Goal: Task Accomplishment & Management: Complete application form

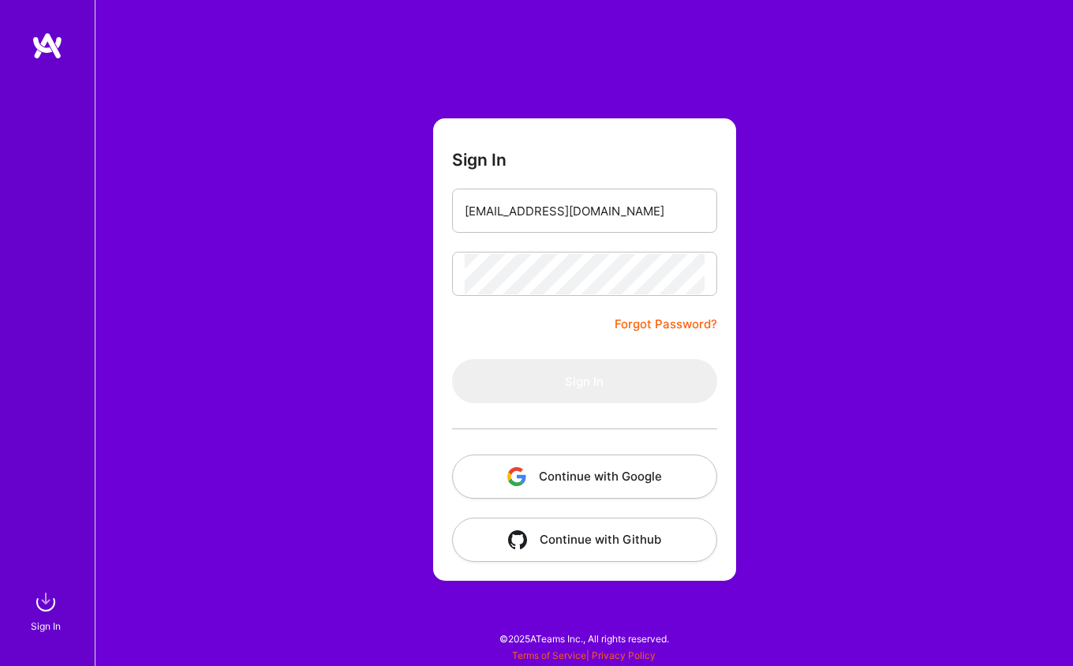
type input "armagan@coyotiv.com"
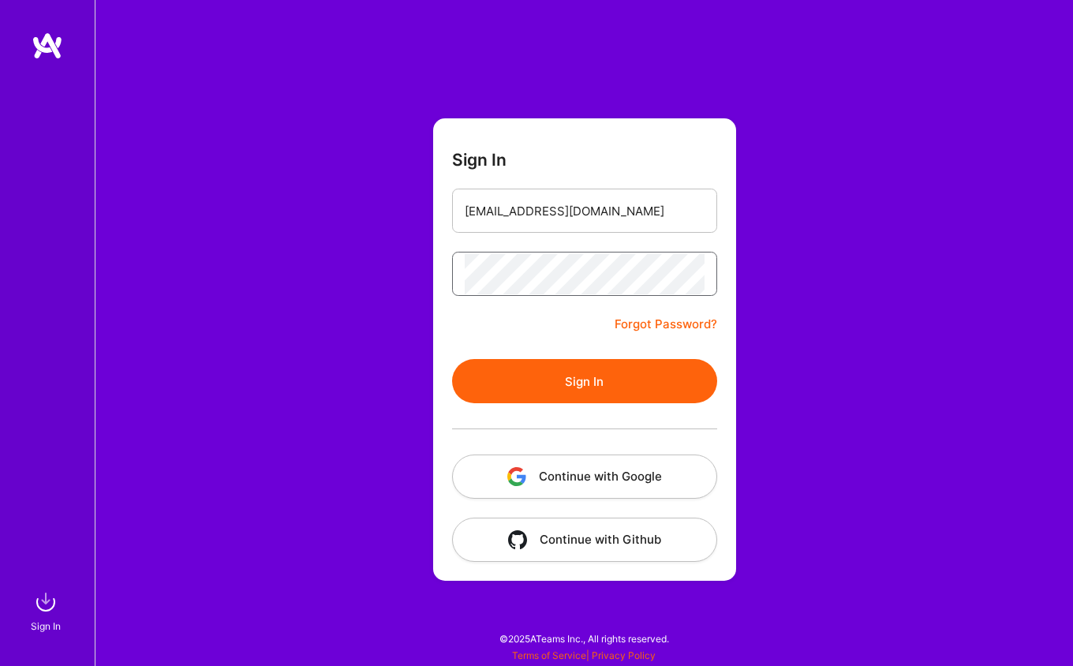
click at [584, 381] on button "Sign In" at bounding box center [584, 381] width 265 height 44
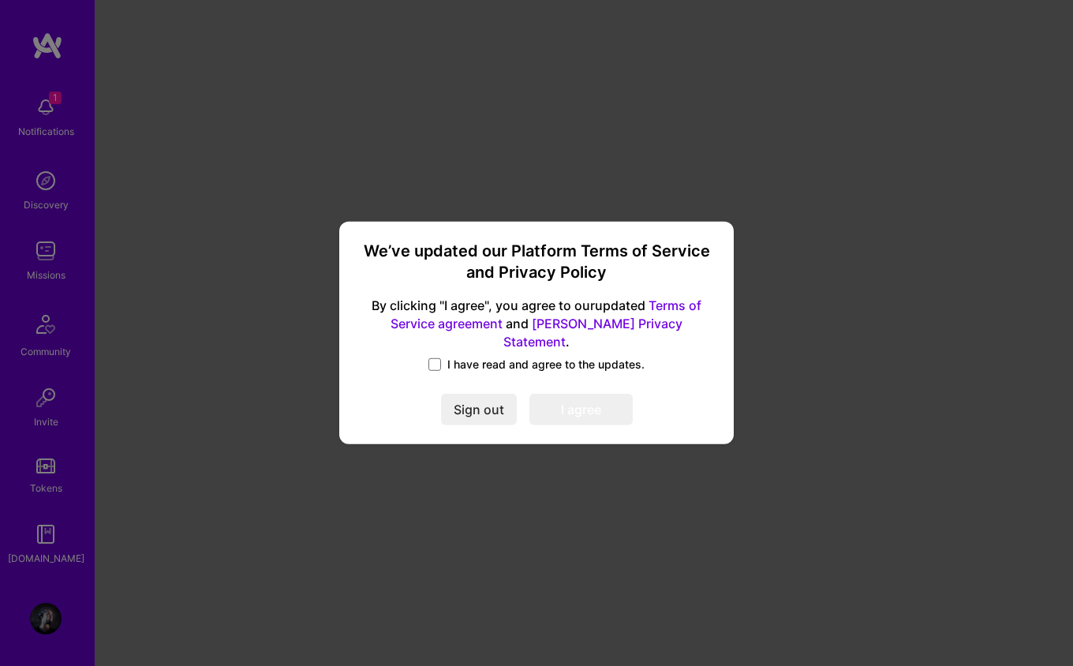
click at [477, 359] on span "I have read and agree to the updates." at bounding box center [545, 365] width 197 height 16
click at [0, 0] on input "I have read and agree to the updates." at bounding box center [0, 0] width 0 height 0
click at [561, 396] on button "I agree" at bounding box center [580, 410] width 103 height 32
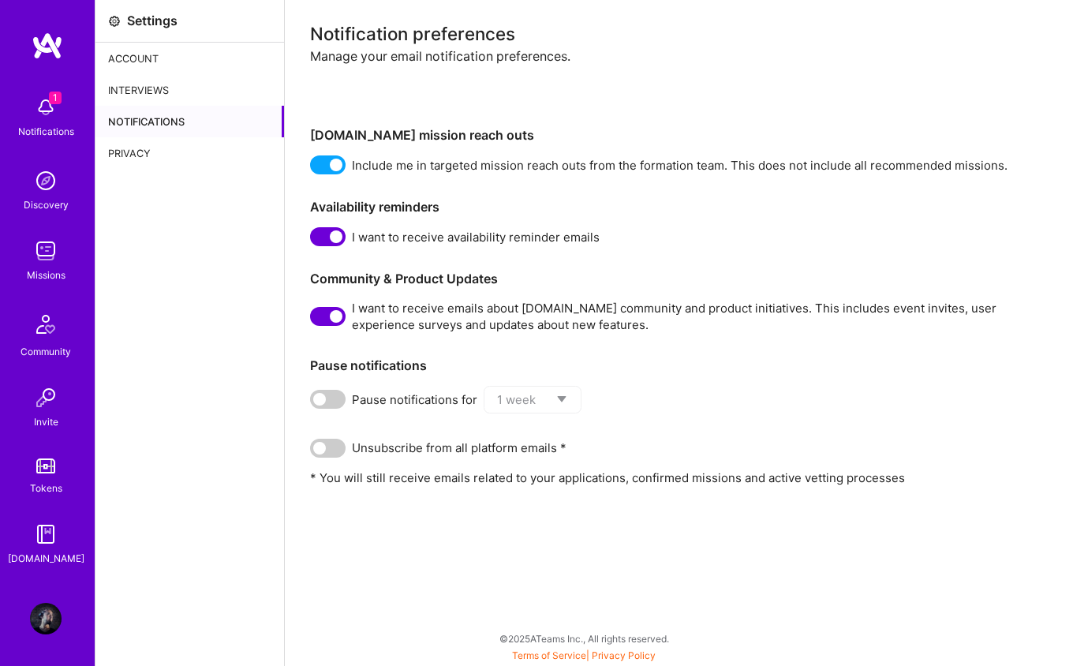
click at [61, 119] on img at bounding box center [46, 108] width 32 height 32
click at [54, 247] on img at bounding box center [46, 251] width 32 height 32
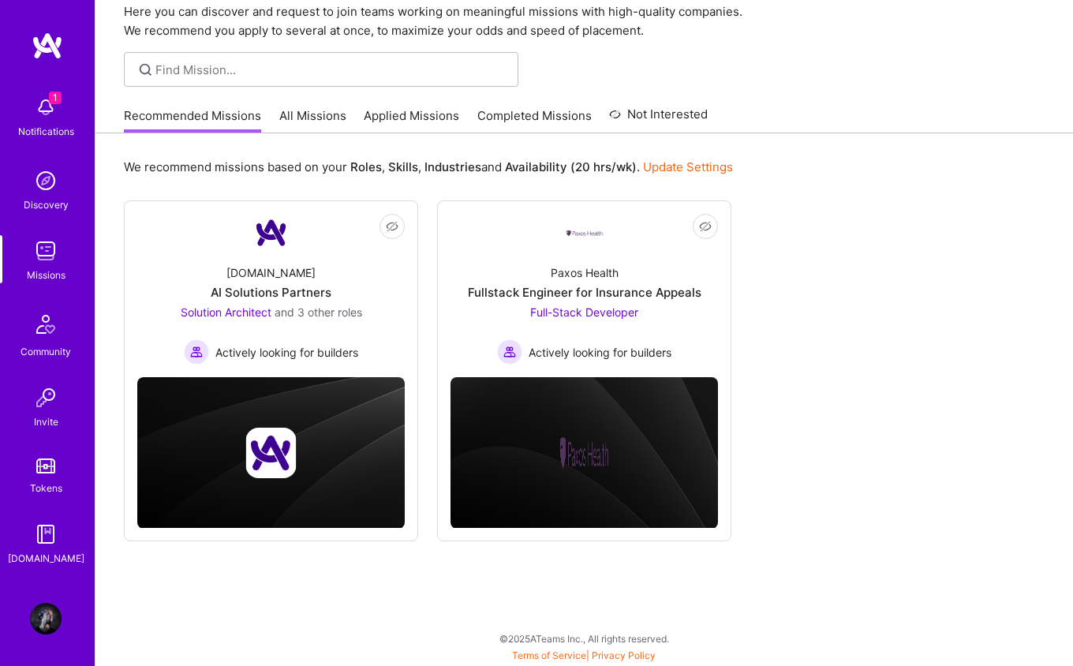
scroll to position [65, 0]
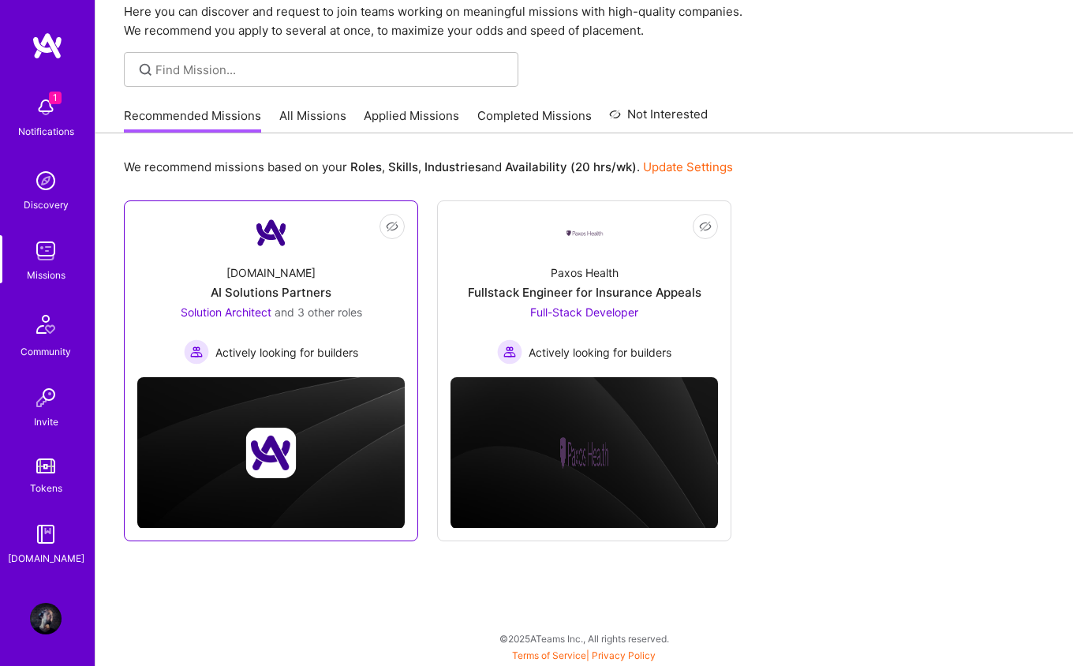
click at [291, 271] on div "A.Team AI Solutions Partners Solution Architect and 3 other roles Actively look…" at bounding box center [270, 308] width 267 height 113
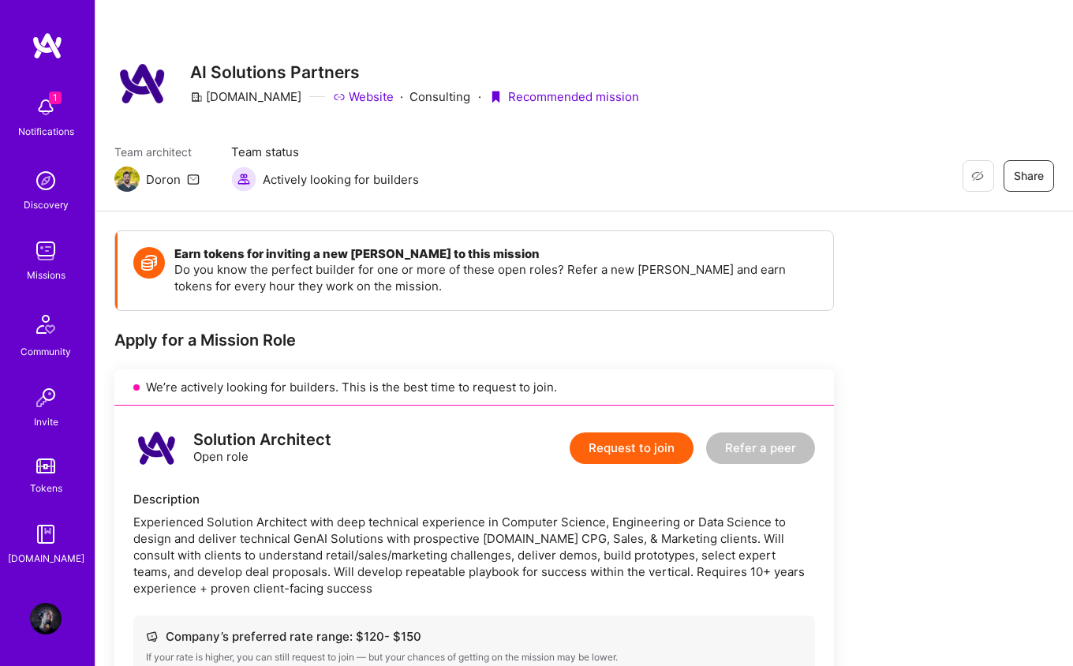
click at [49, 630] on img at bounding box center [46, 619] width 32 height 32
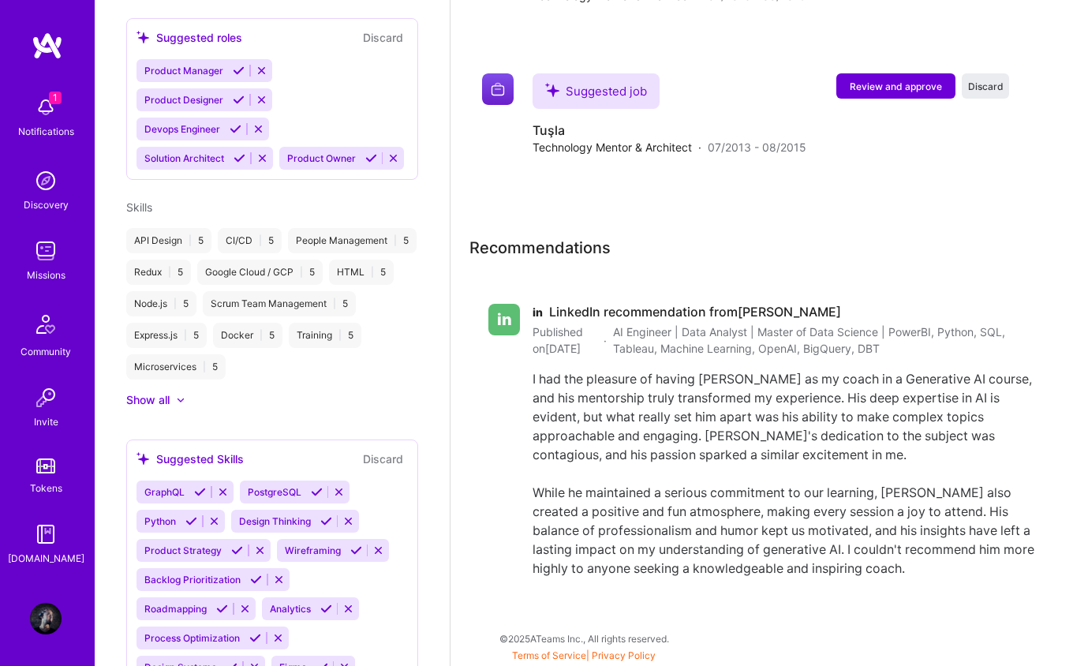
scroll to position [921, 0]
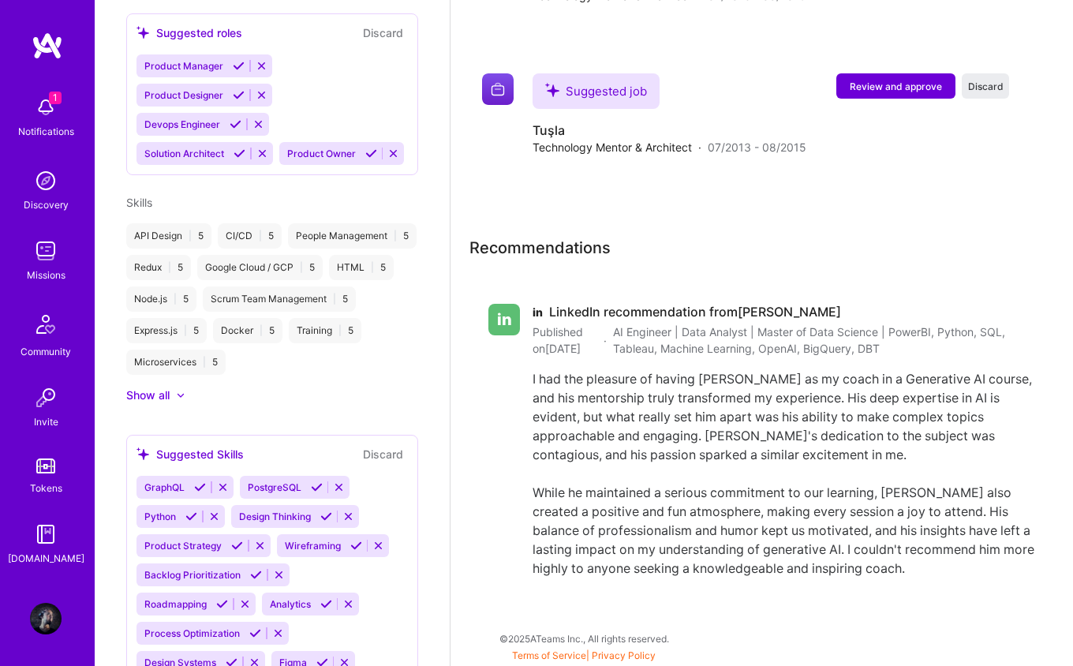
click at [151, 393] on div "Show all" at bounding box center [147, 395] width 43 height 16
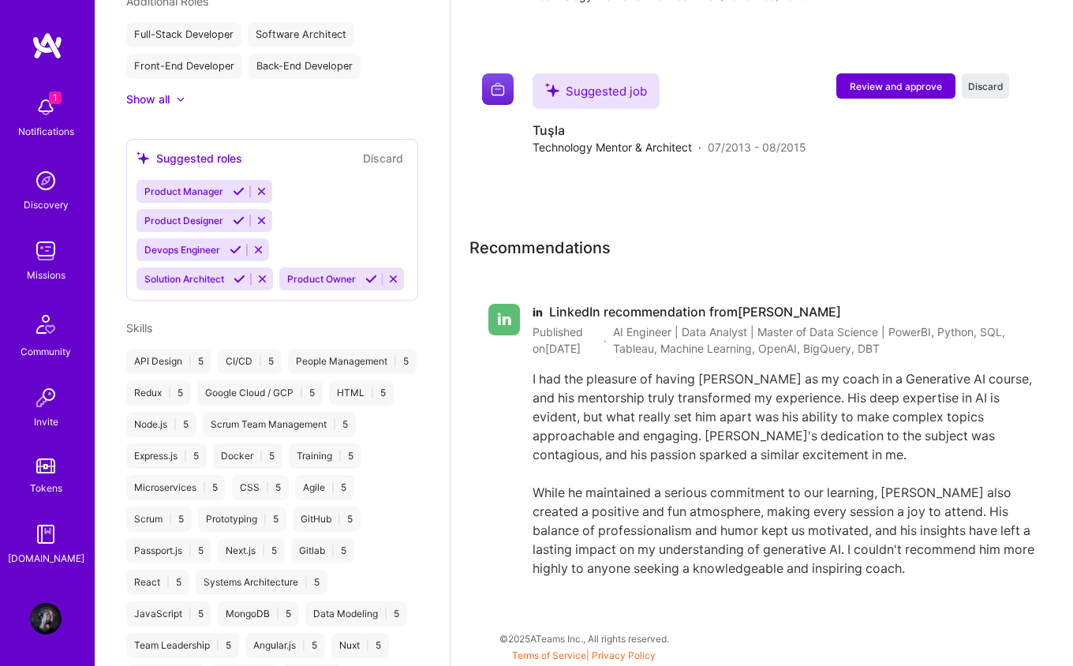
scroll to position [771, 0]
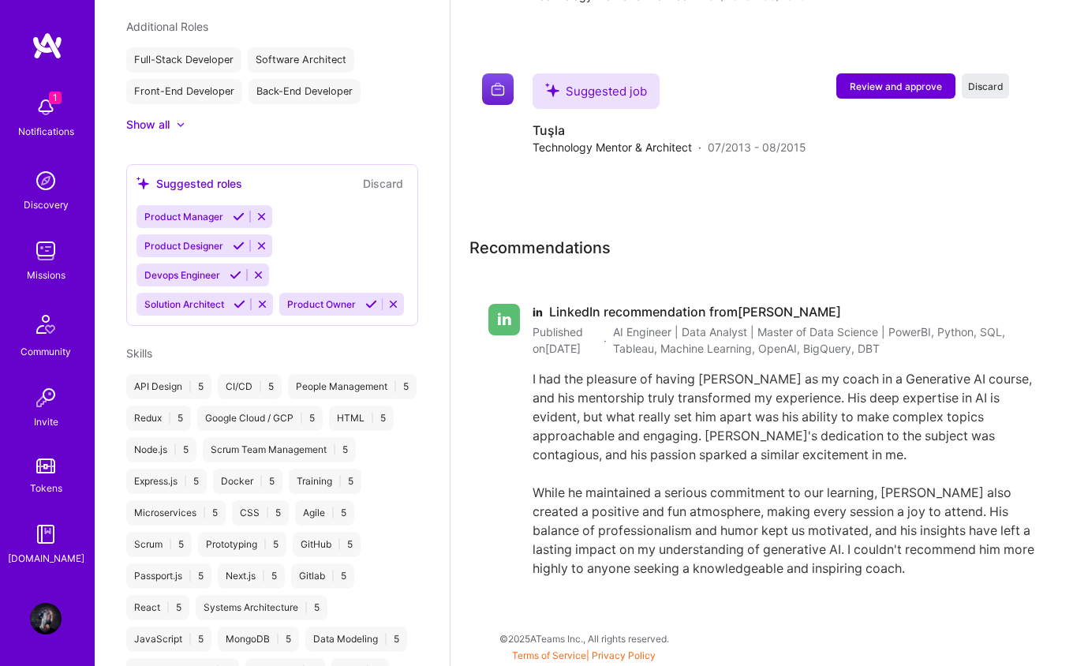
click at [138, 355] on span "Skills" at bounding box center [139, 352] width 26 height 13
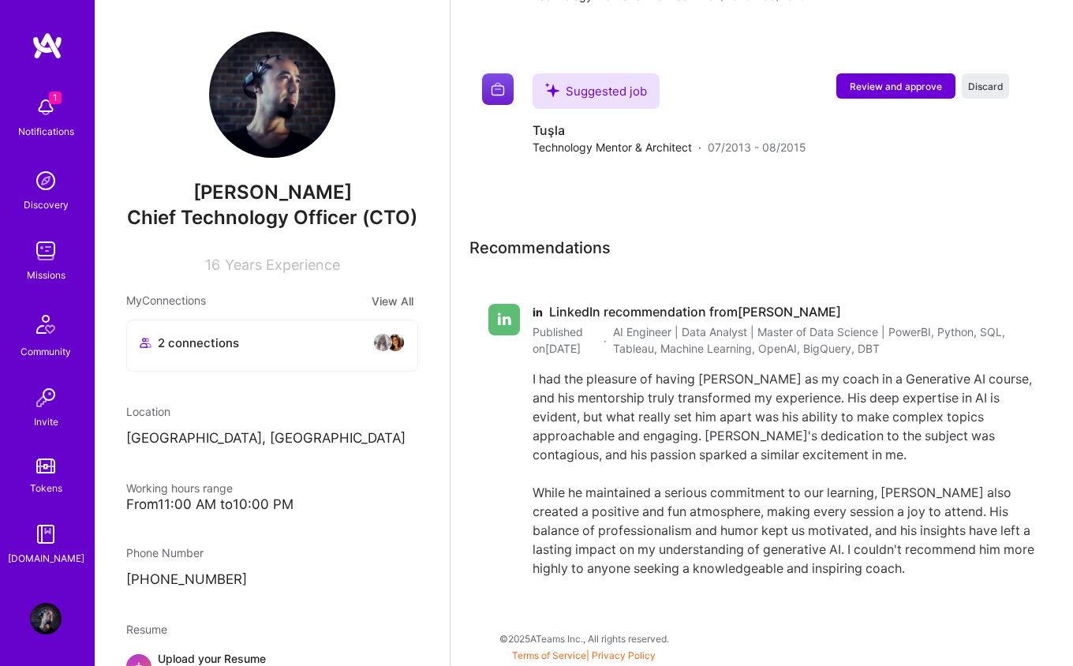
scroll to position [0, 0]
click at [882, 84] on span "Review and approve" at bounding box center [896, 86] width 92 height 13
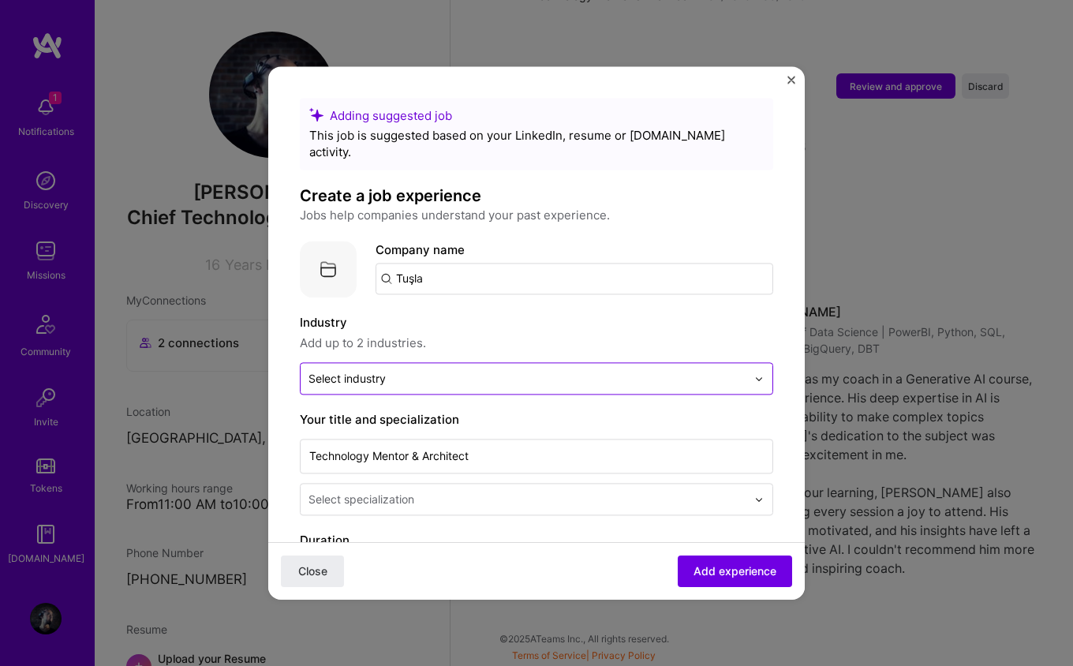
click at [633, 373] on div "Select industry 0" at bounding box center [528, 378] width 454 height 31
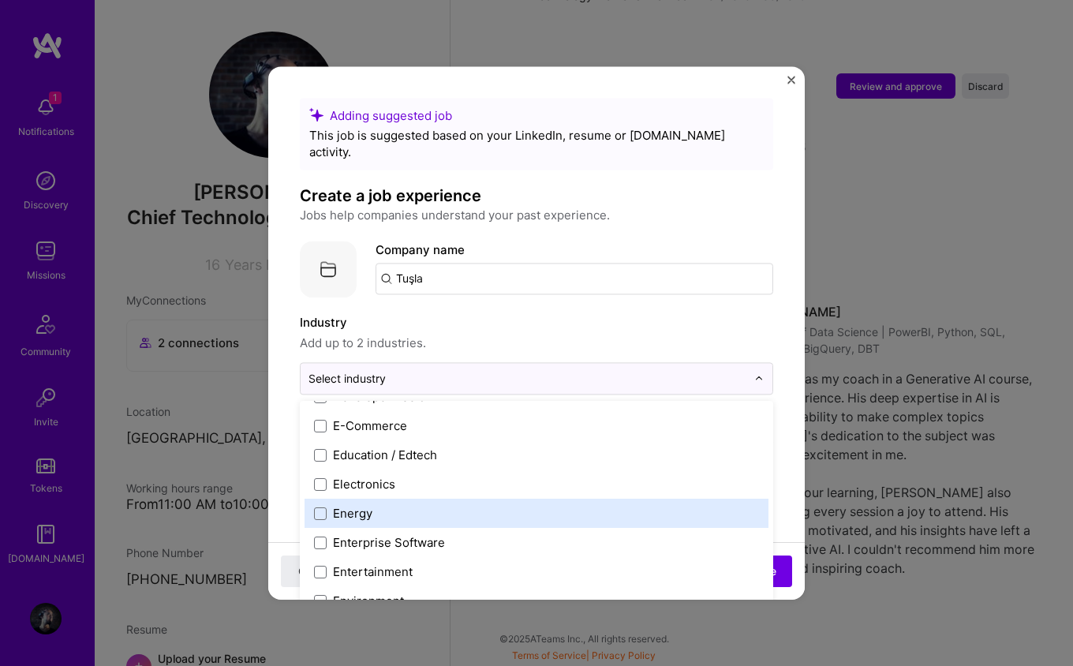
scroll to position [1390, 0]
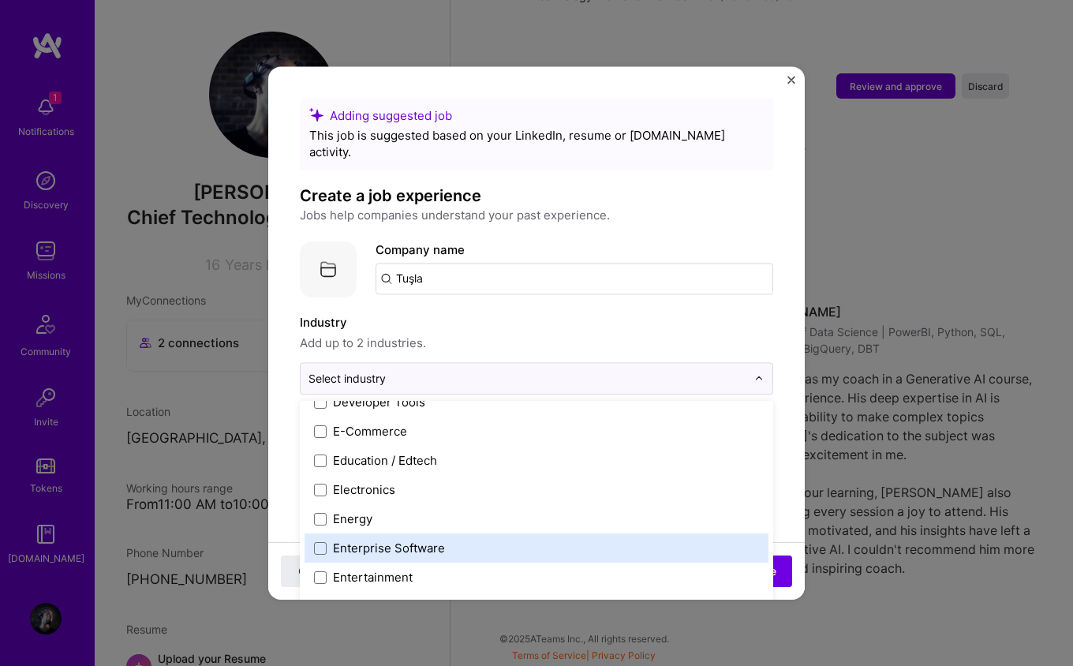
click at [589, 540] on label "Enterprise Software" at bounding box center [536, 548] width 445 height 17
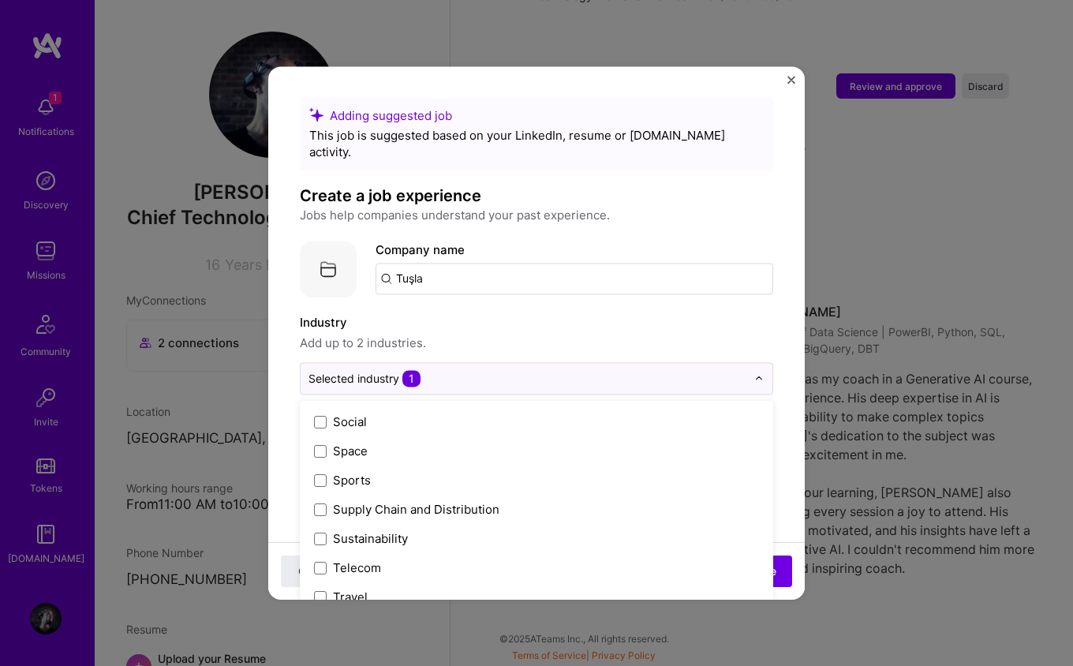
scroll to position [3275, 0]
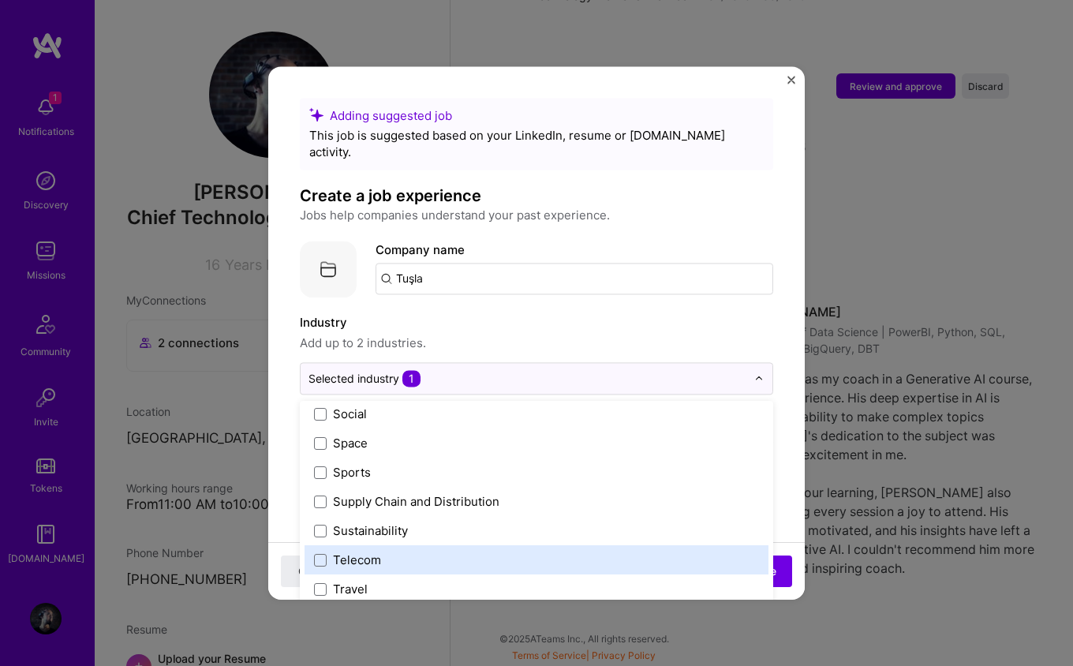
click at [394, 551] on label "Telecom" at bounding box center [536, 559] width 445 height 17
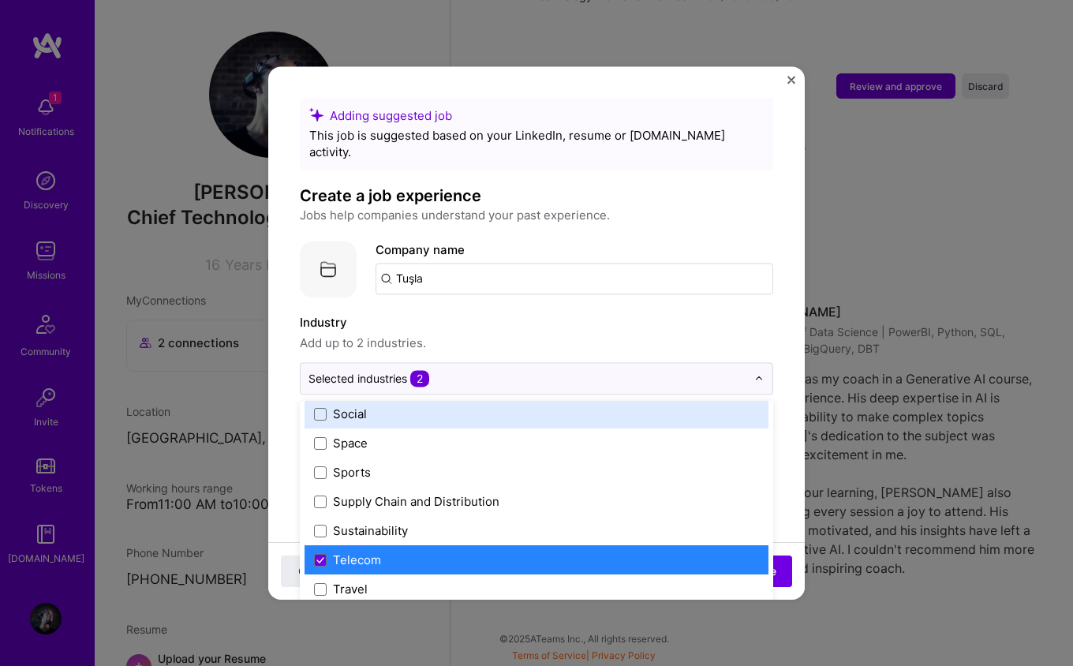
click at [622, 334] on span "Add up to 2 industries." at bounding box center [536, 343] width 473 height 19
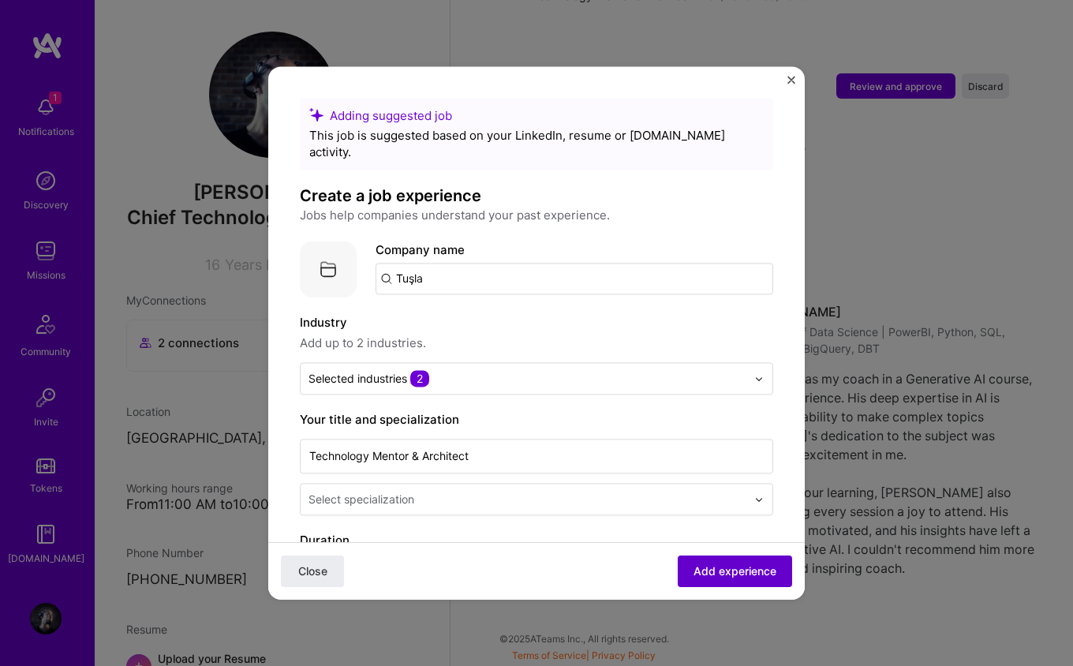
click at [716, 570] on span "Add experience" at bounding box center [734, 571] width 83 height 16
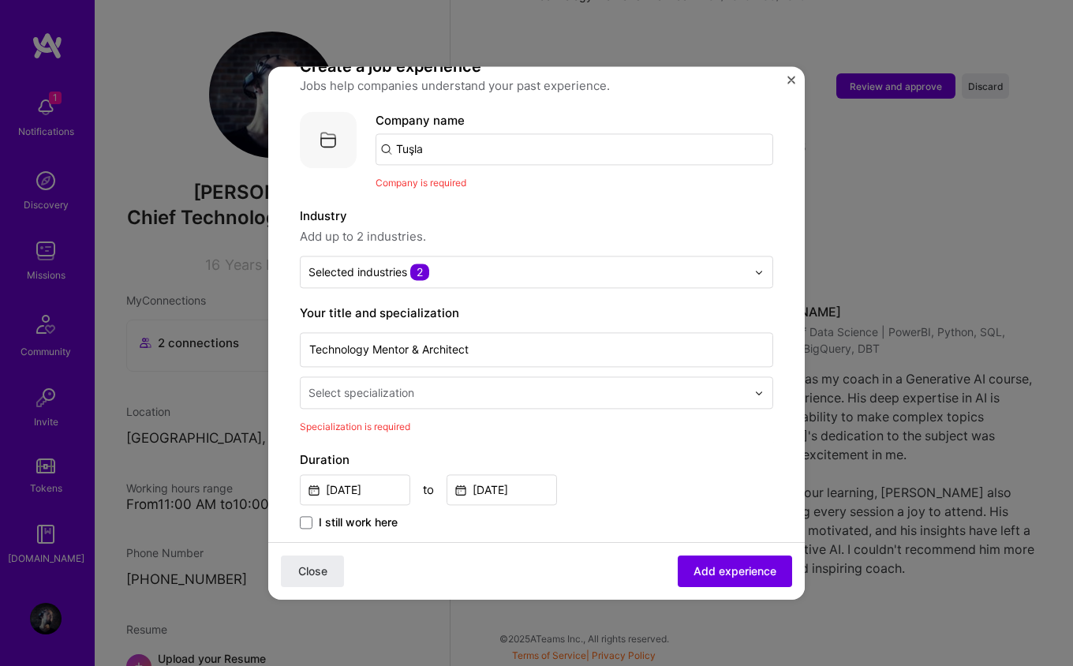
scroll to position [158, 0]
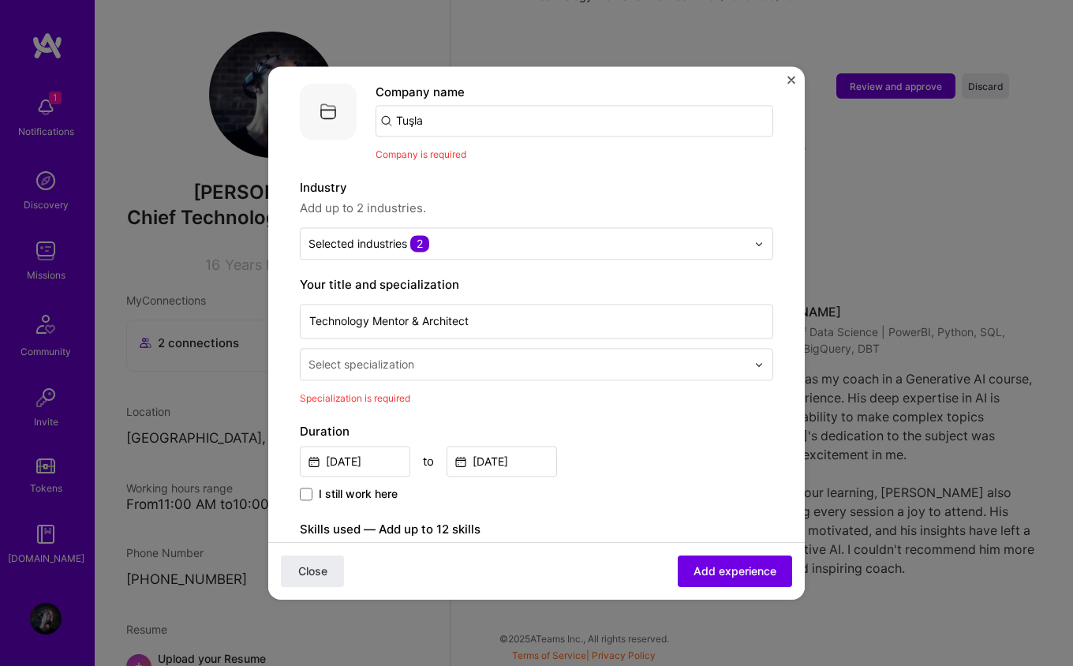
click at [594, 356] on input "text" at bounding box center [528, 364] width 441 height 17
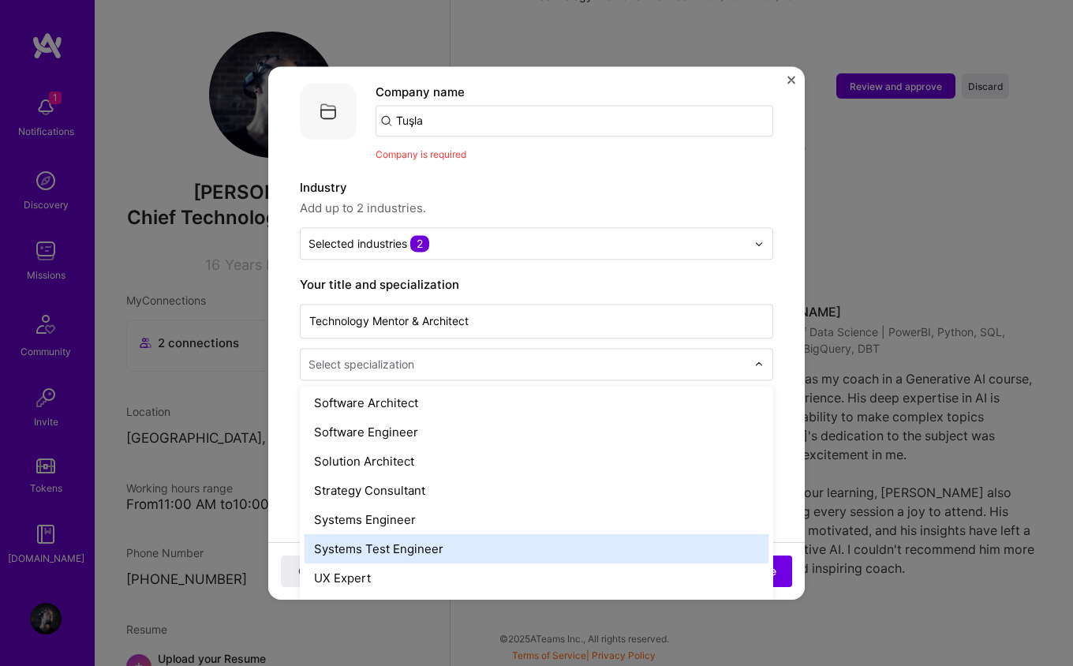
scroll to position [1706, 0]
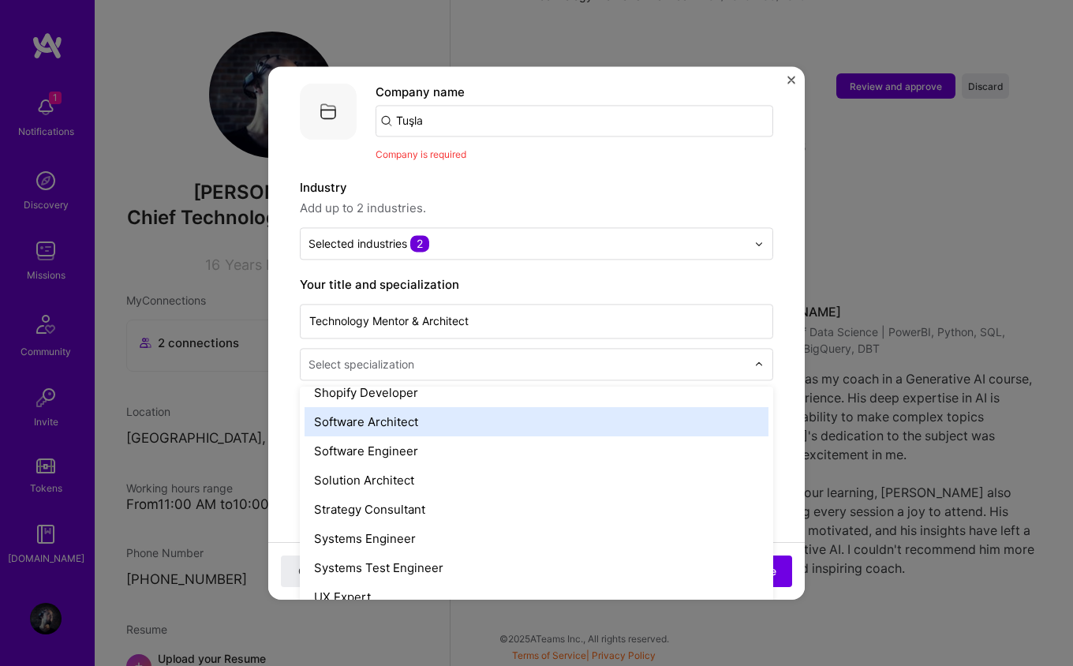
click at [491, 409] on div "Software Architect" at bounding box center [537, 421] width 464 height 29
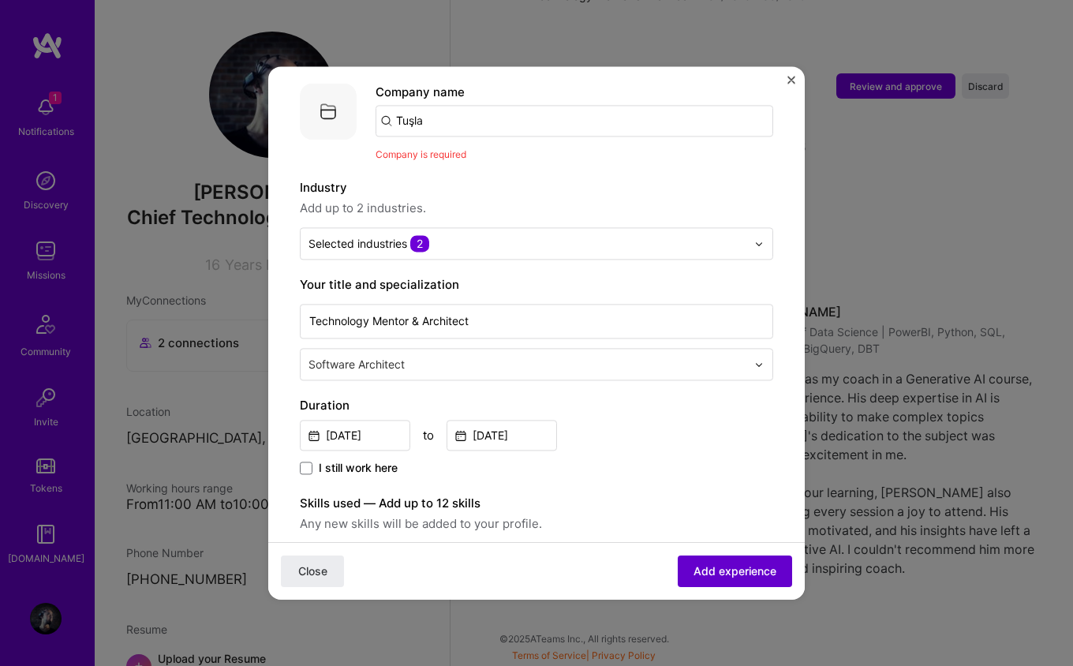
click at [723, 569] on span "Add experience" at bounding box center [734, 571] width 83 height 16
click at [630, 110] on input "Tuşla" at bounding box center [575, 121] width 398 height 32
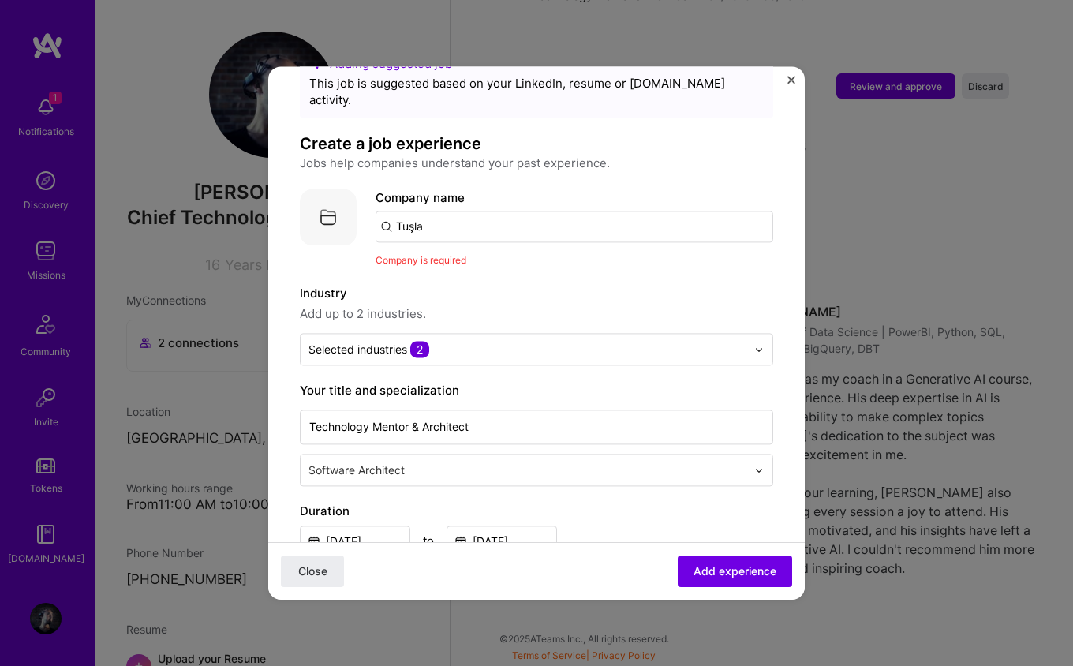
scroll to position [4, 0]
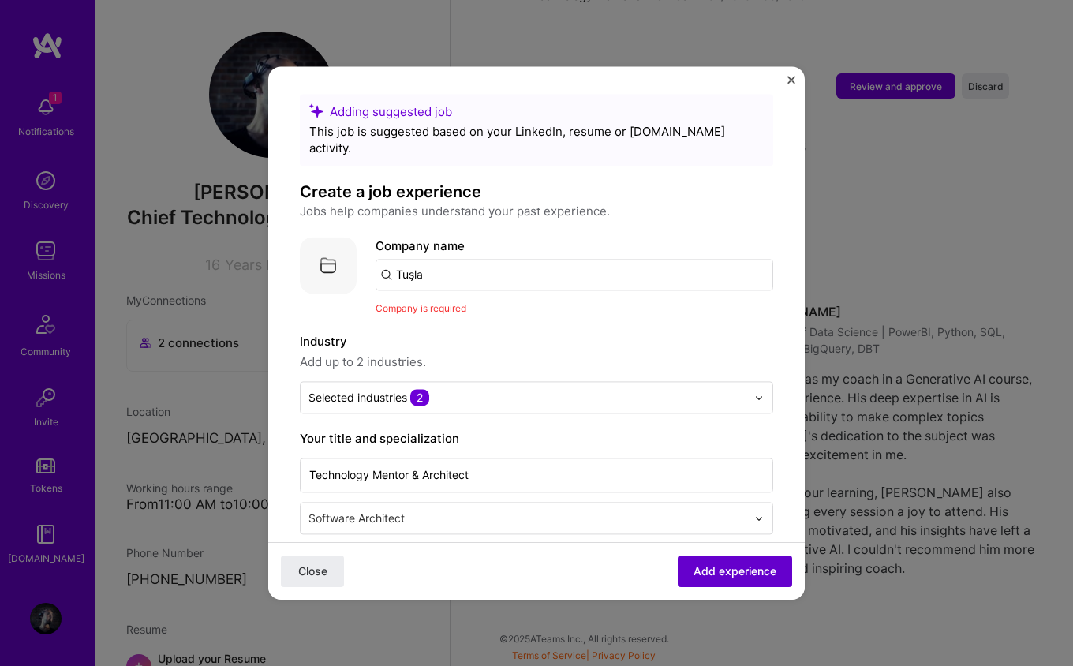
click at [699, 563] on span "Add experience" at bounding box center [734, 571] width 83 height 16
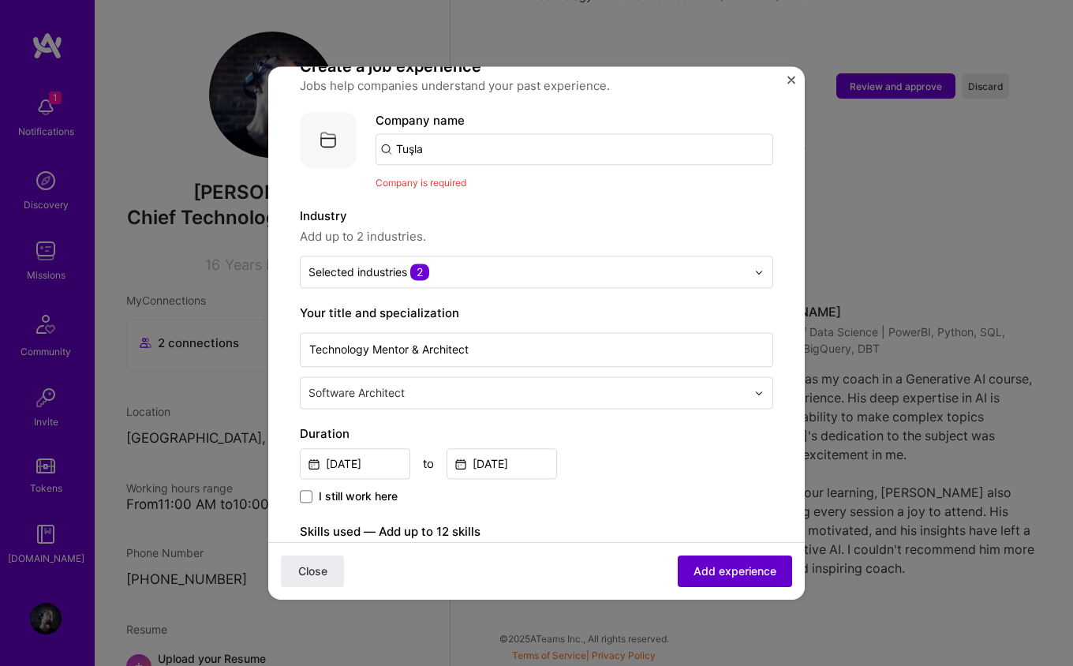
scroll to position [158, 0]
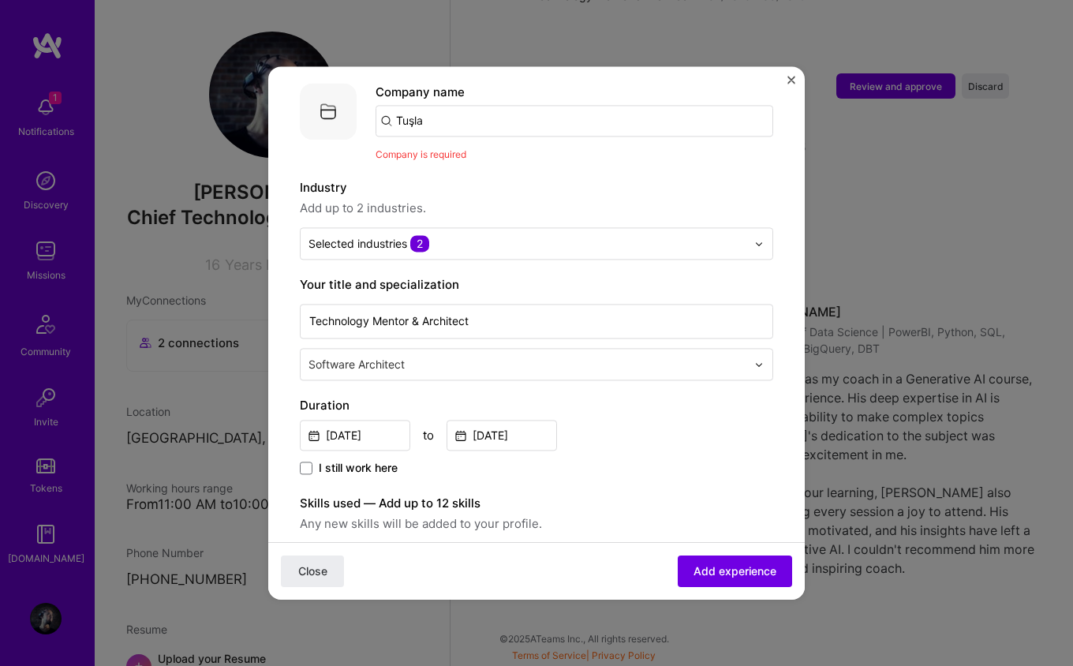
click at [445, 111] on input "Tuşla" at bounding box center [575, 121] width 398 height 32
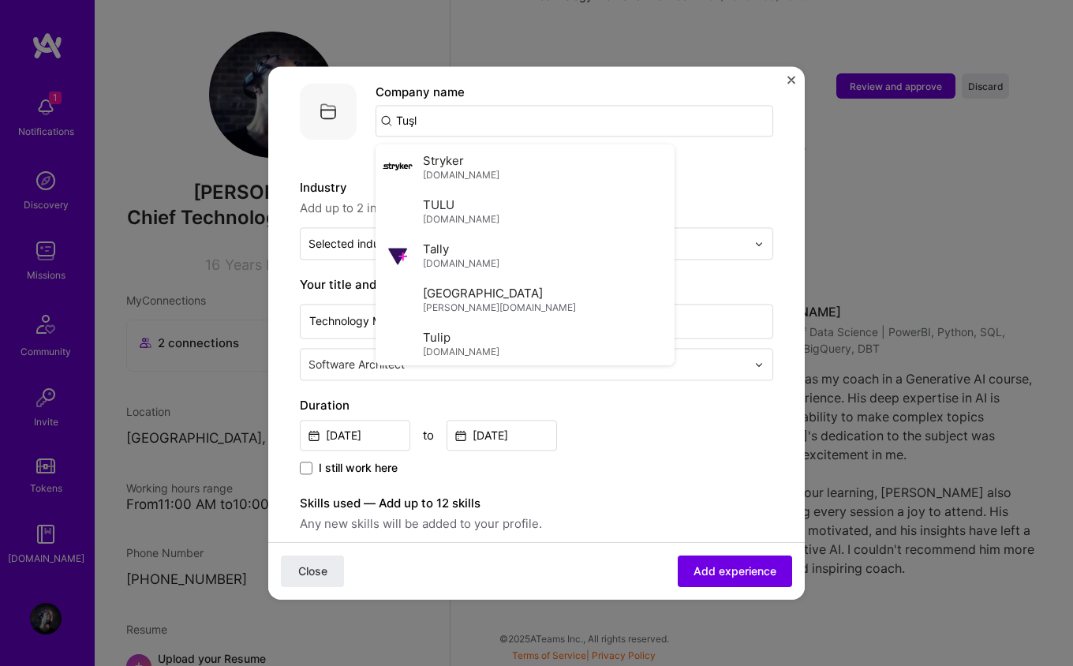
type input "Tuşla"
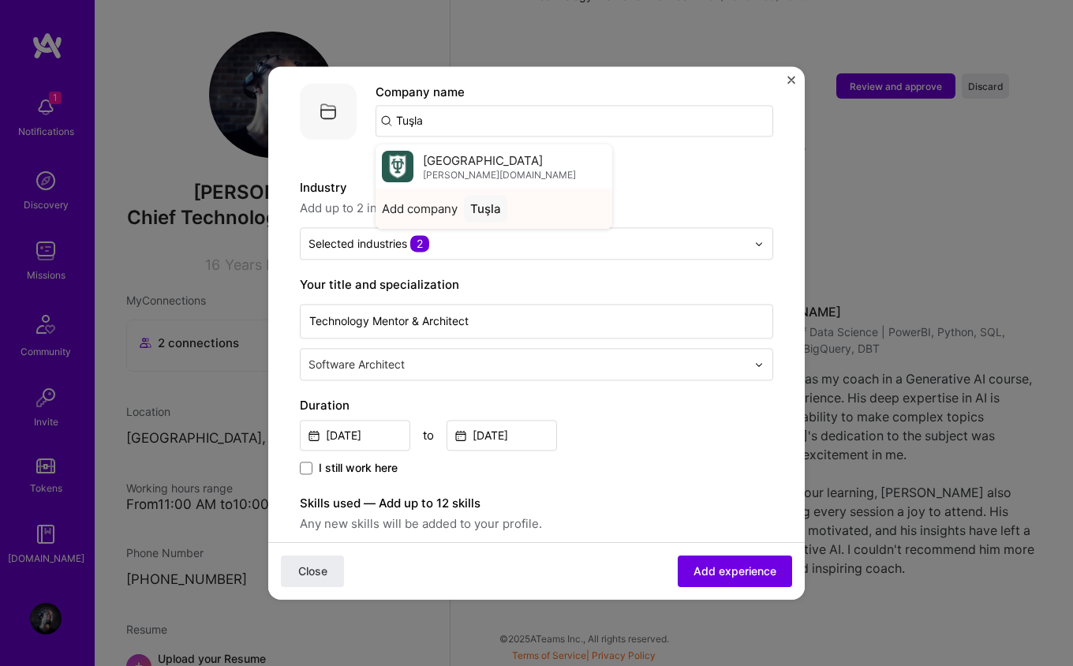
click at [467, 195] on div "Tuşla" at bounding box center [485, 209] width 43 height 28
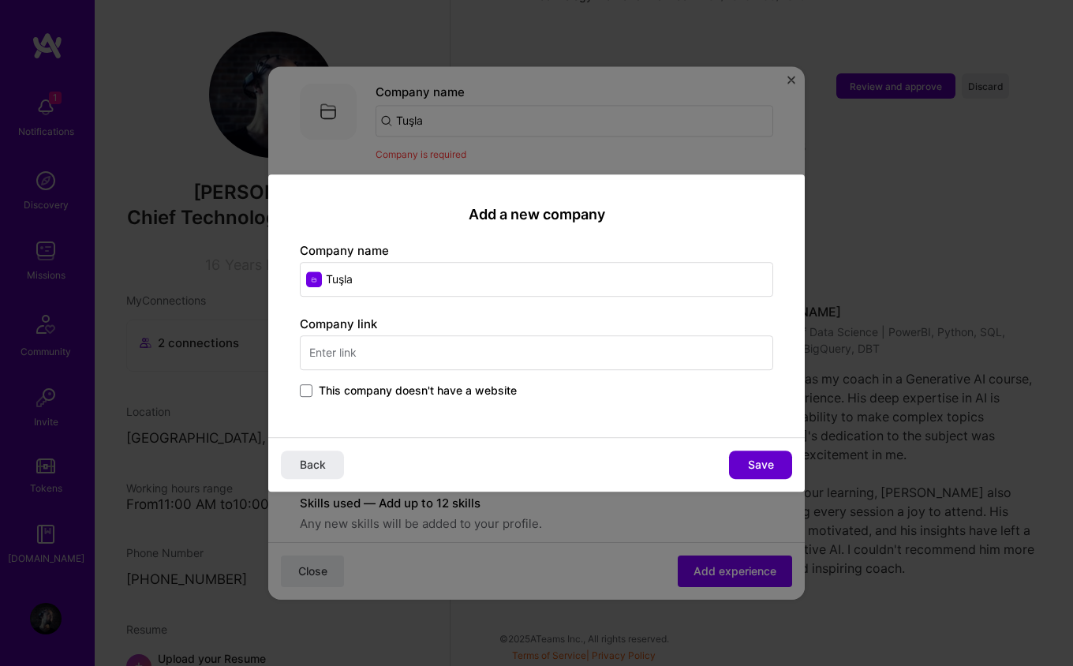
click at [757, 455] on button "Save" at bounding box center [760, 464] width 63 height 28
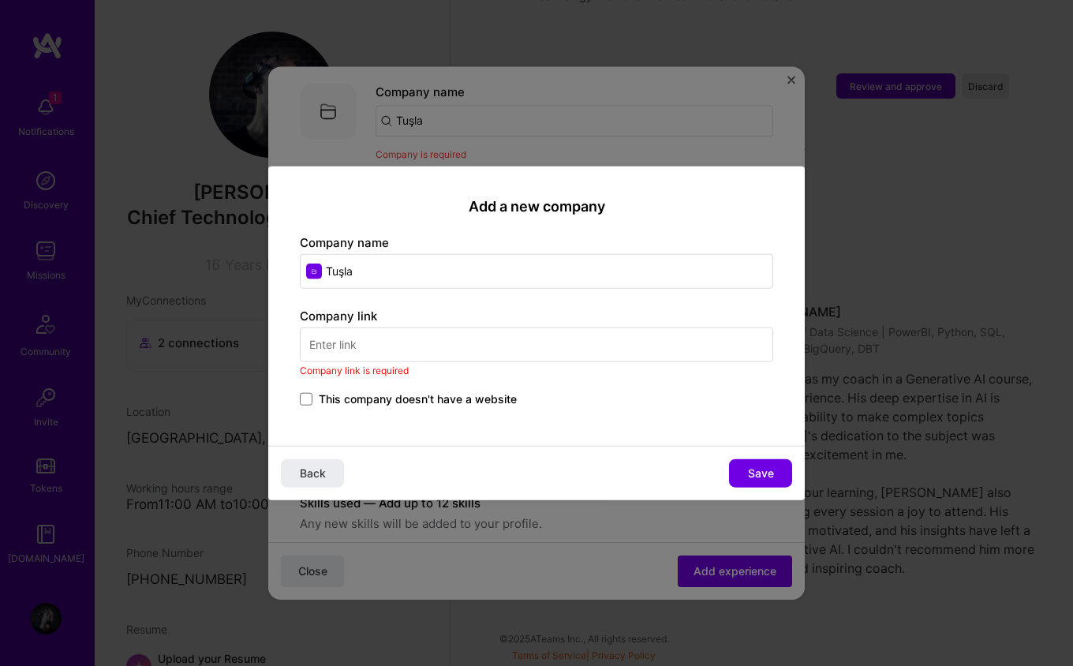
click at [364, 333] on input "text" at bounding box center [536, 344] width 473 height 35
paste input "https://tusla.com.tr"
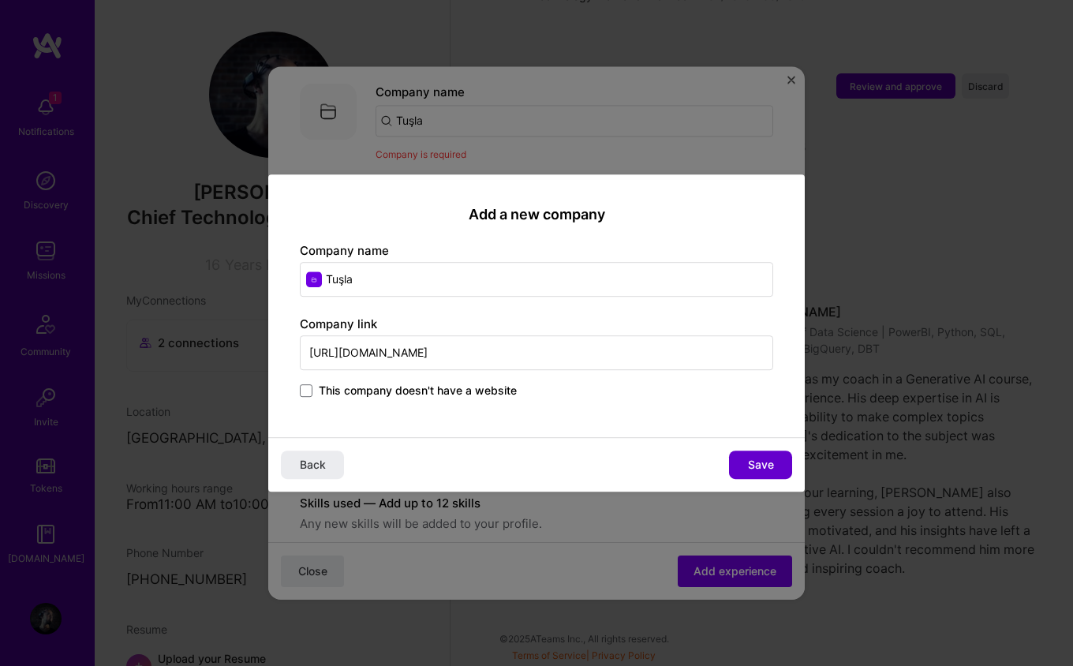
type input "https://tusla.com.tr"
click at [742, 457] on button "Save" at bounding box center [760, 464] width 63 height 28
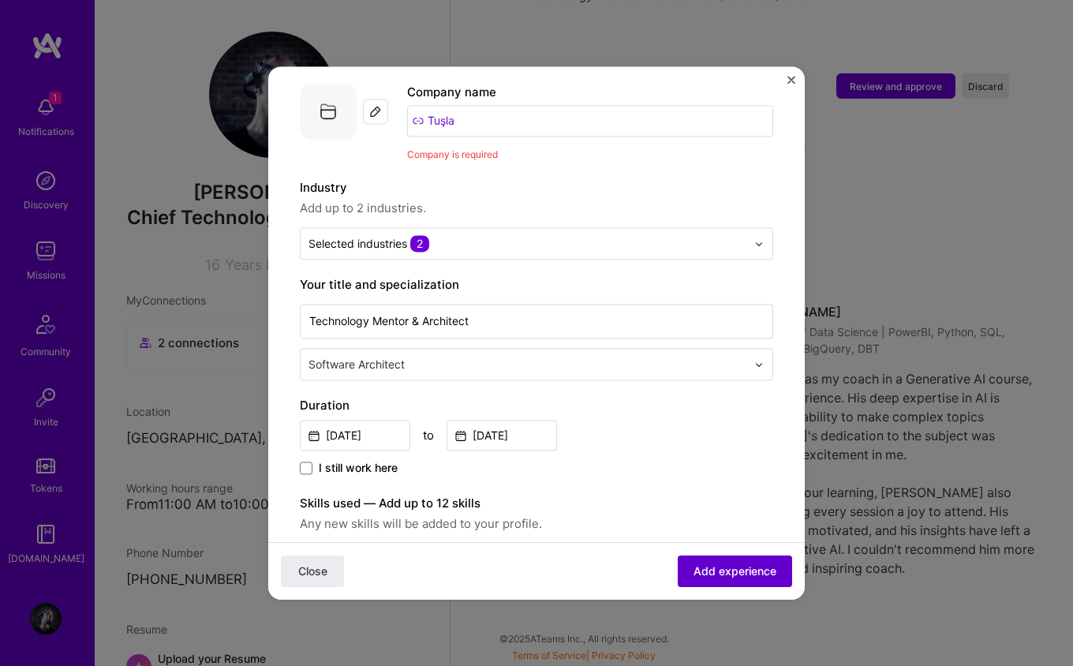
click at [737, 571] on span "Add experience" at bounding box center [734, 571] width 83 height 16
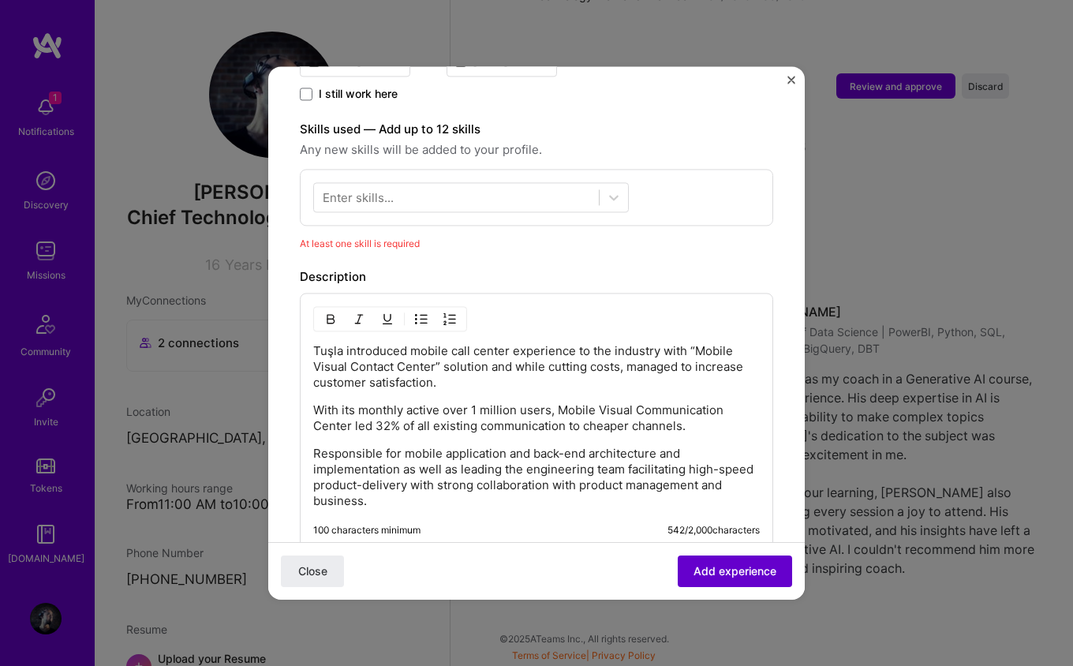
scroll to position [569, 0]
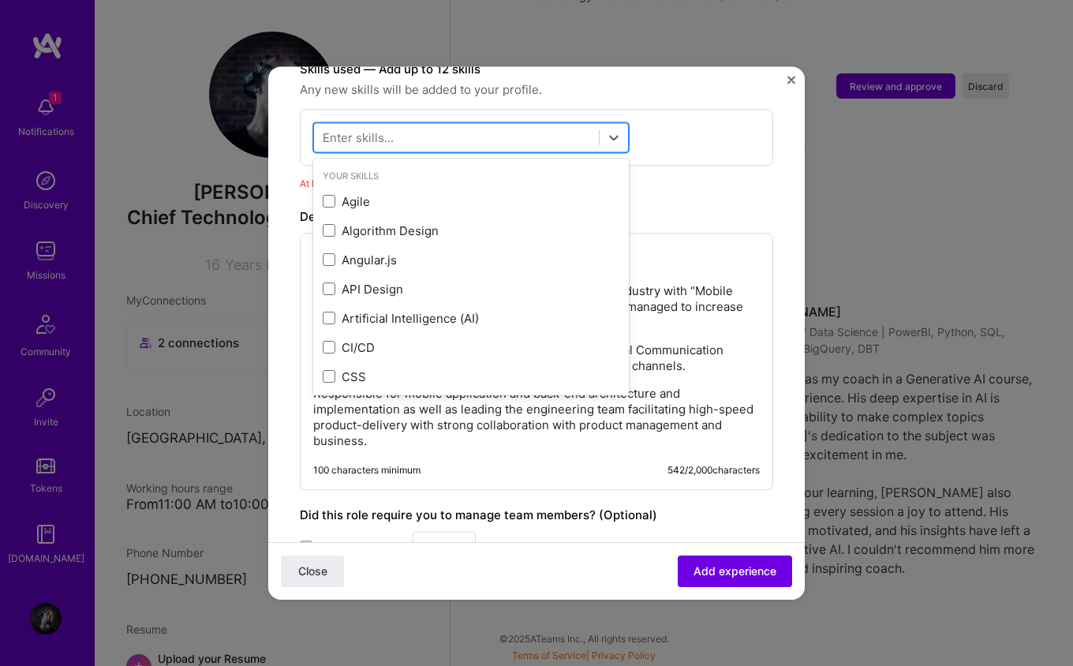
click at [446, 132] on div at bounding box center [456, 138] width 285 height 26
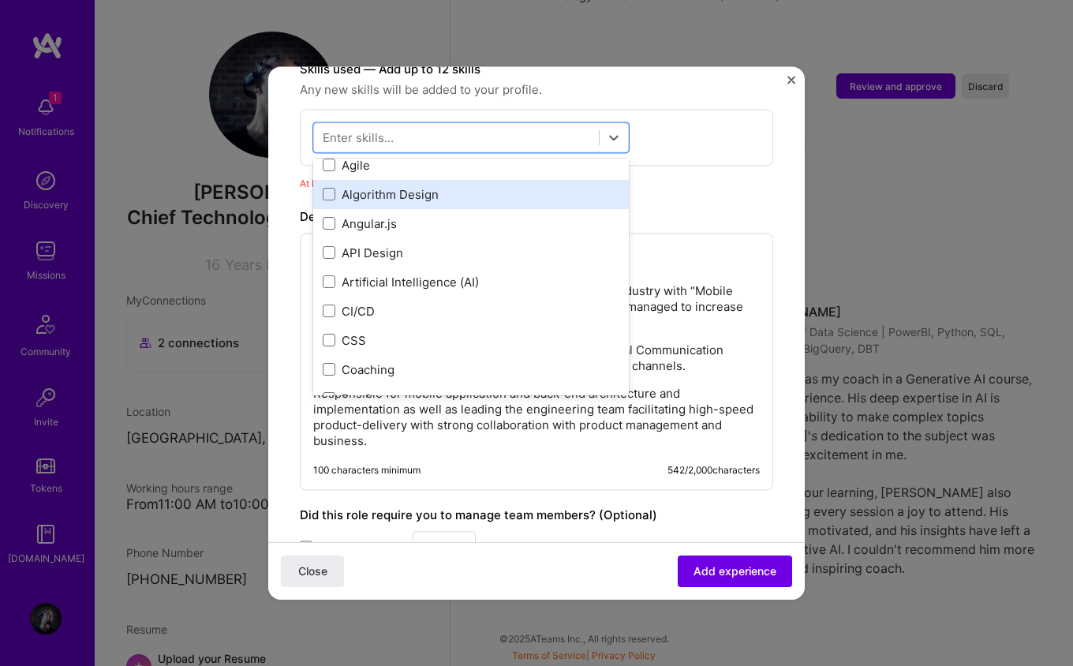
scroll to position [46, 0]
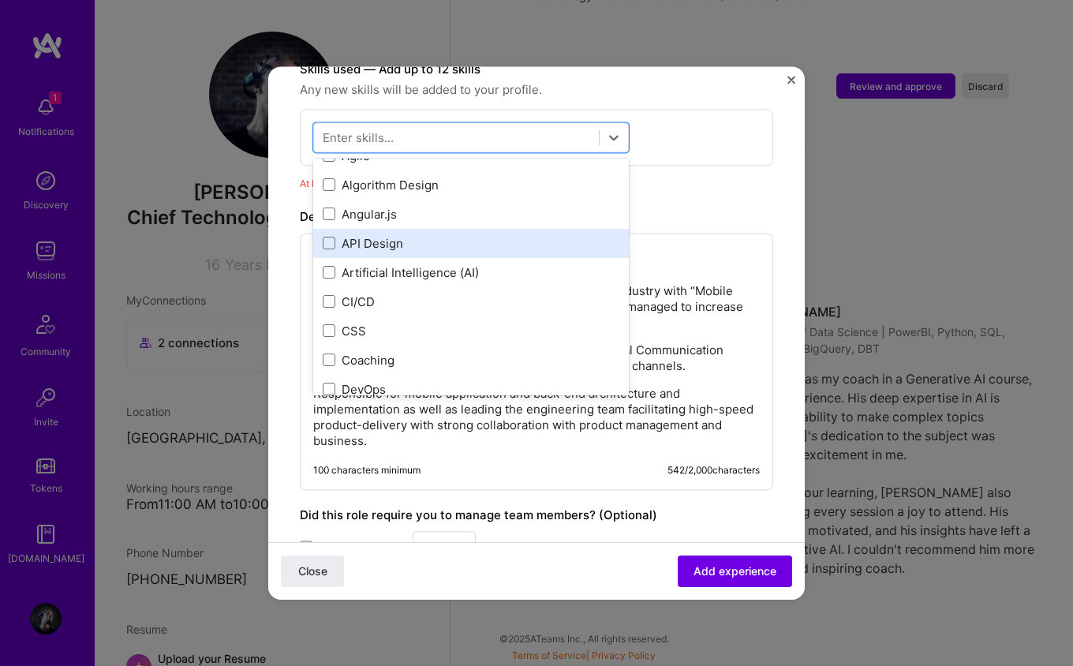
click at [409, 235] on div "API Design" at bounding box center [471, 243] width 297 height 17
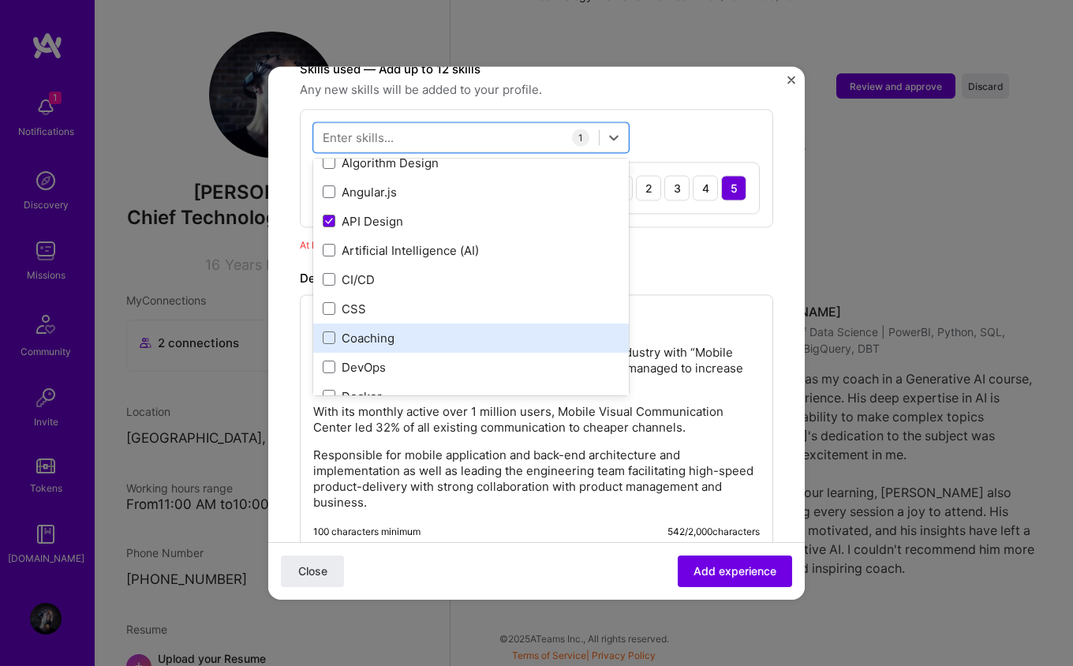
click at [373, 330] on div "Coaching" at bounding box center [471, 338] width 297 height 17
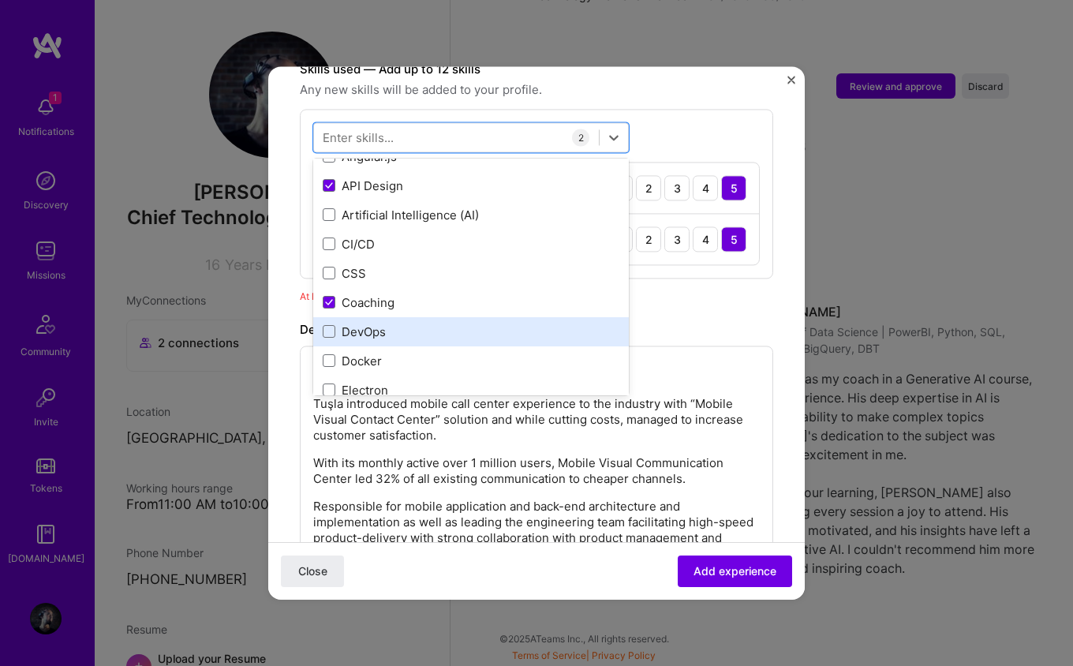
click at [375, 323] on div "DevOps" at bounding box center [471, 331] width 297 height 17
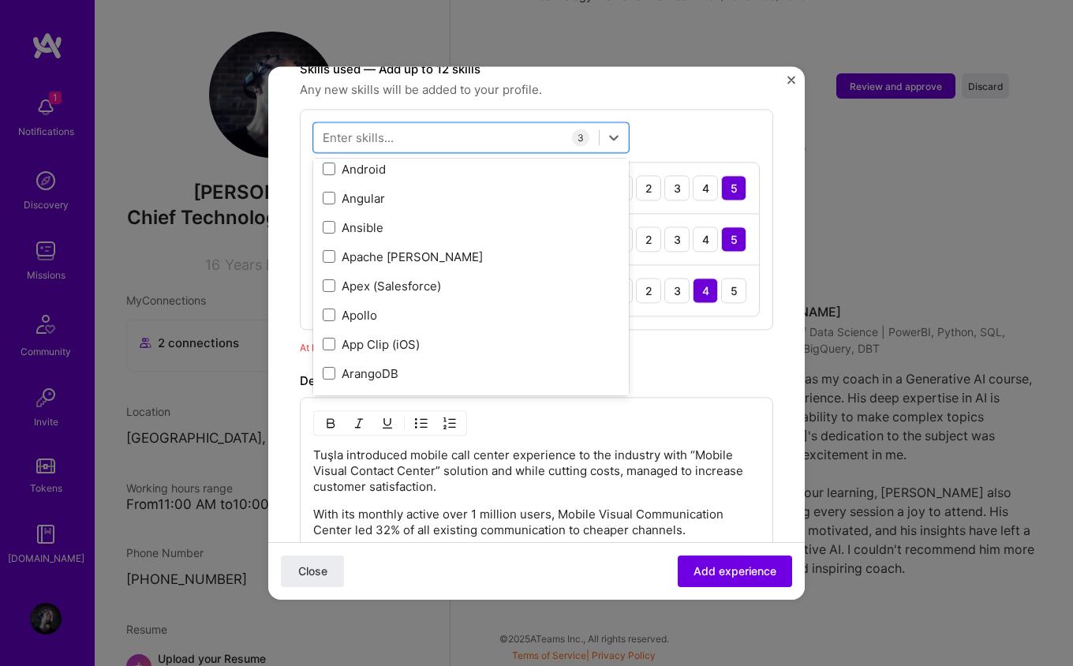
scroll to position [3185, 0]
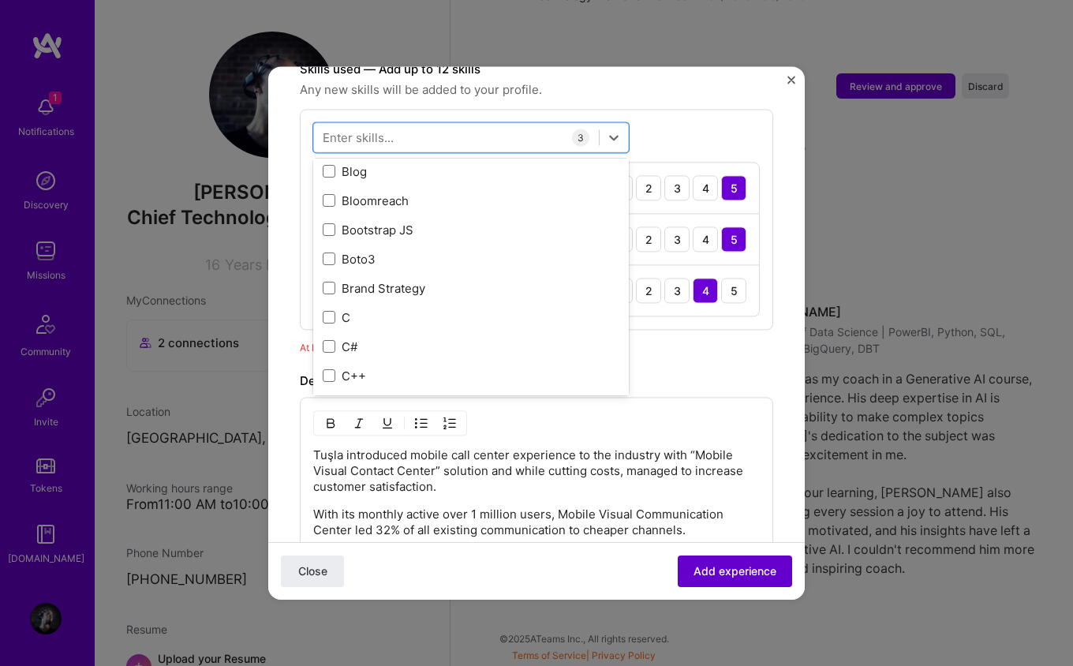
click at [729, 561] on button "Add experience" at bounding box center [735, 571] width 114 height 32
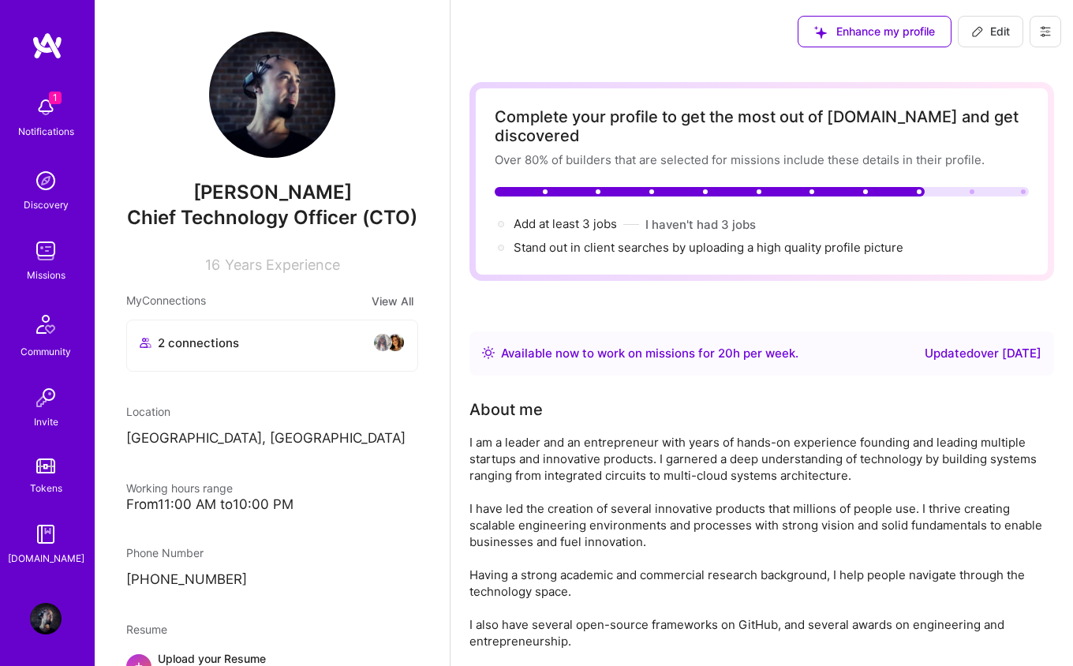
scroll to position [0, 0]
click at [1015, 32] on button "Edit" at bounding box center [990, 32] width 65 height 32
select select "DE"
select select "Right Now"
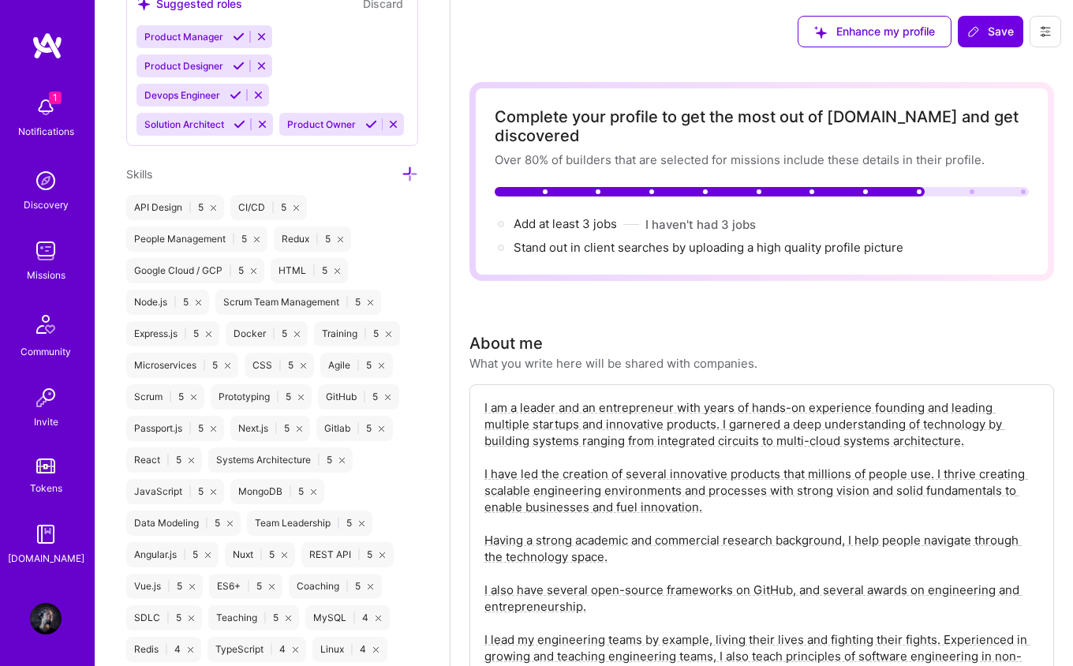
scroll to position [1306, 0]
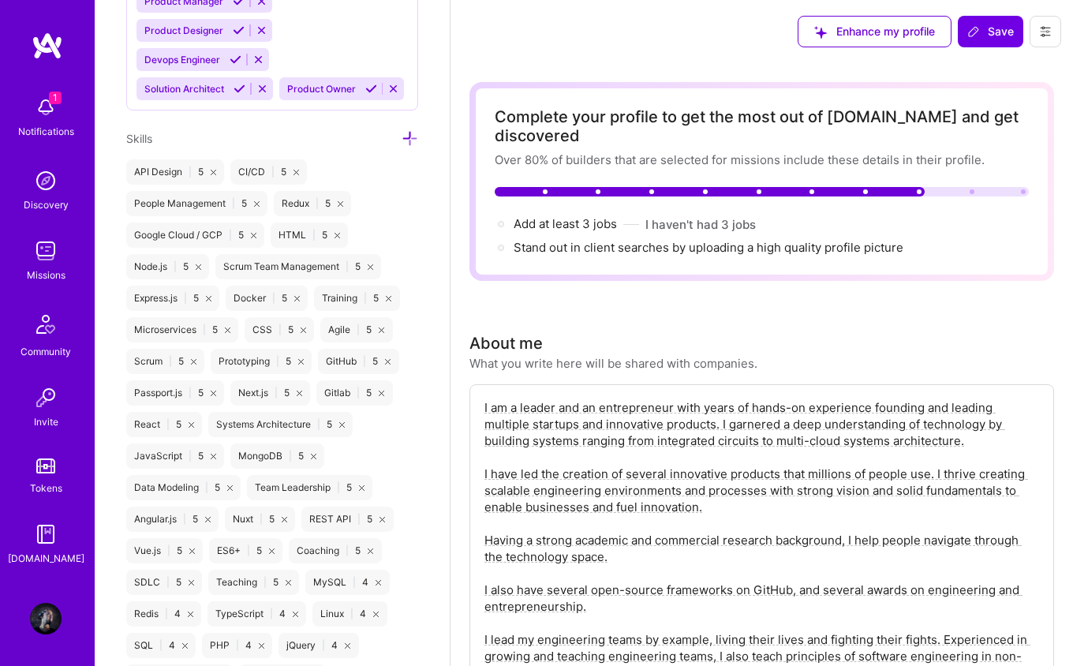
click at [404, 147] on icon at bounding box center [410, 138] width 17 height 17
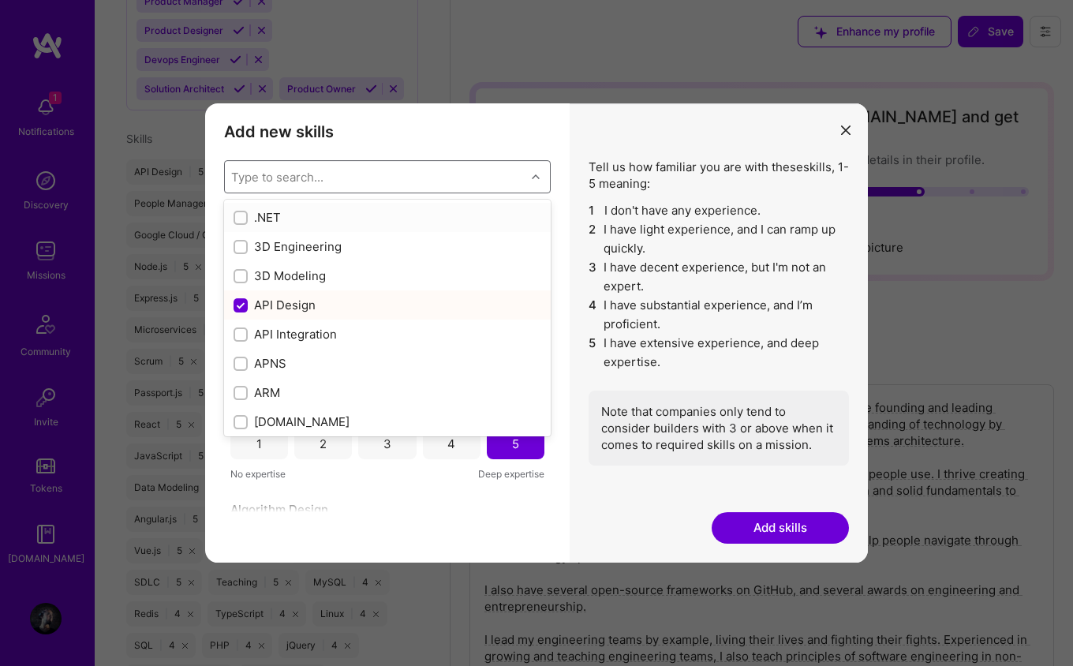
click at [402, 176] on div "Type to search..." at bounding box center [375, 177] width 301 height 32
click at [348, 178] on div "Type to search..." at bounding box center [375, 177] width 301 height 32
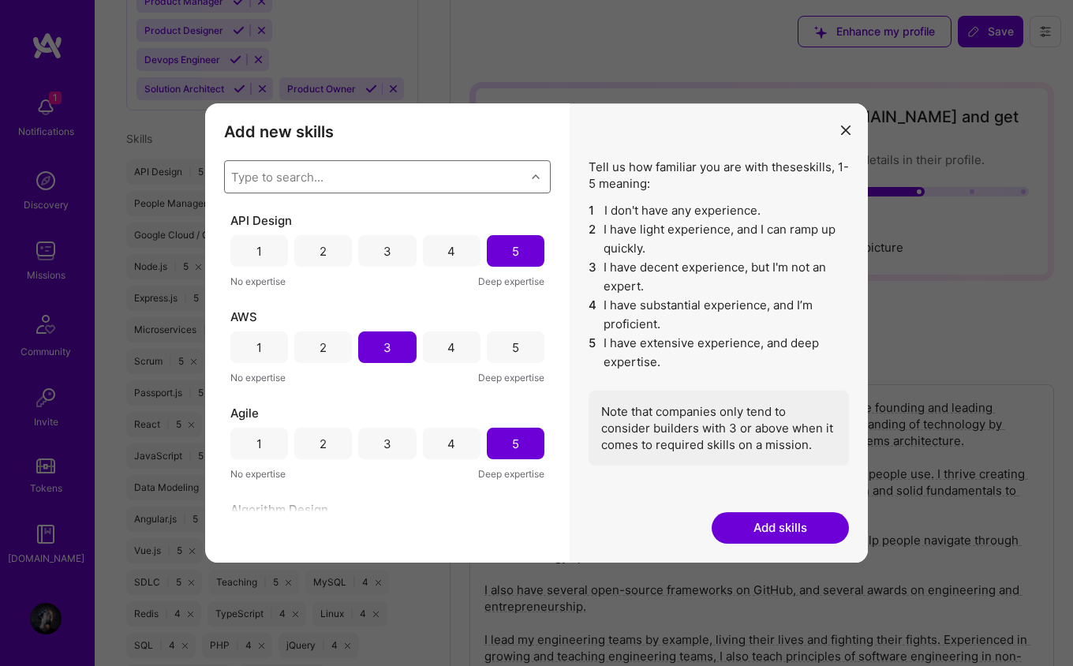
click at [481, 174] on div "Type to search..." at bounding box center [375, 177] width 301 height 32
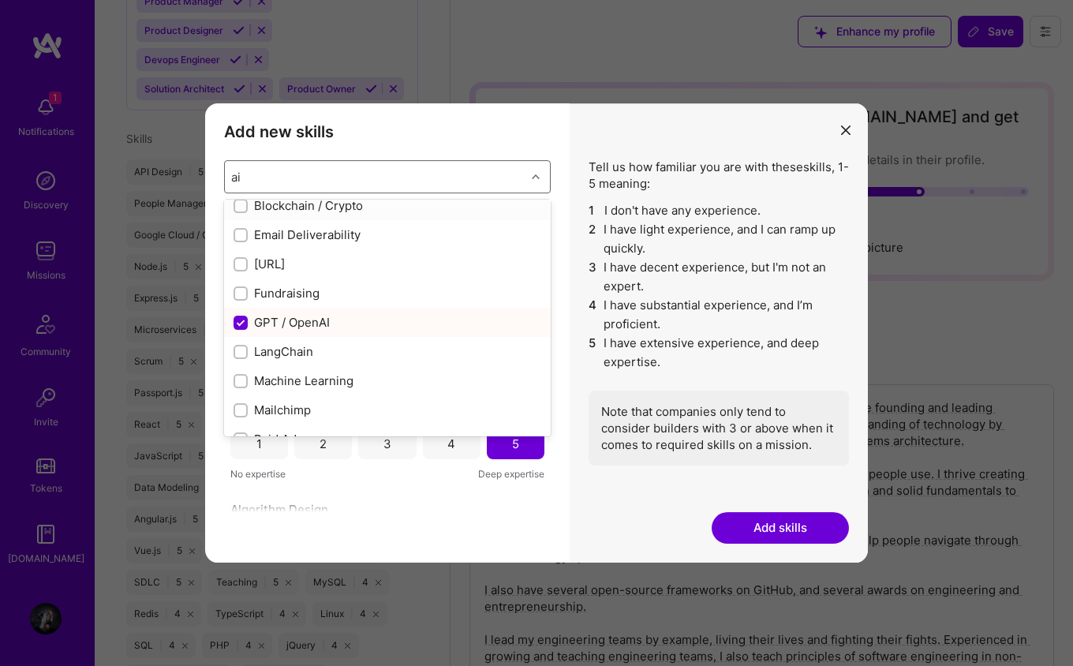
scroll to position [0, 0]
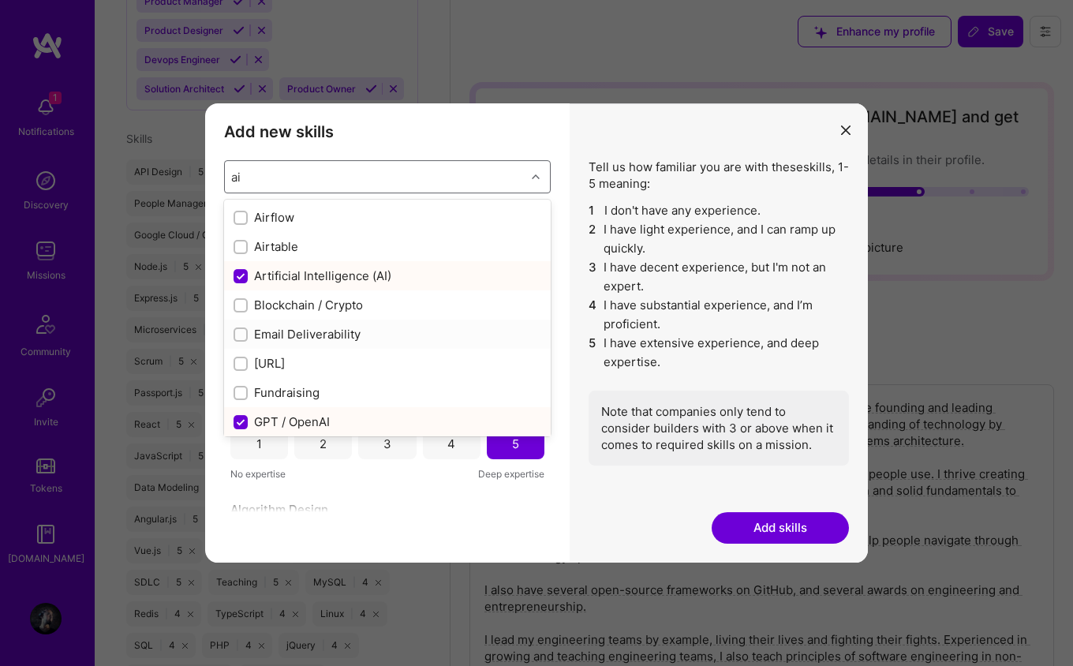
type input "ai"
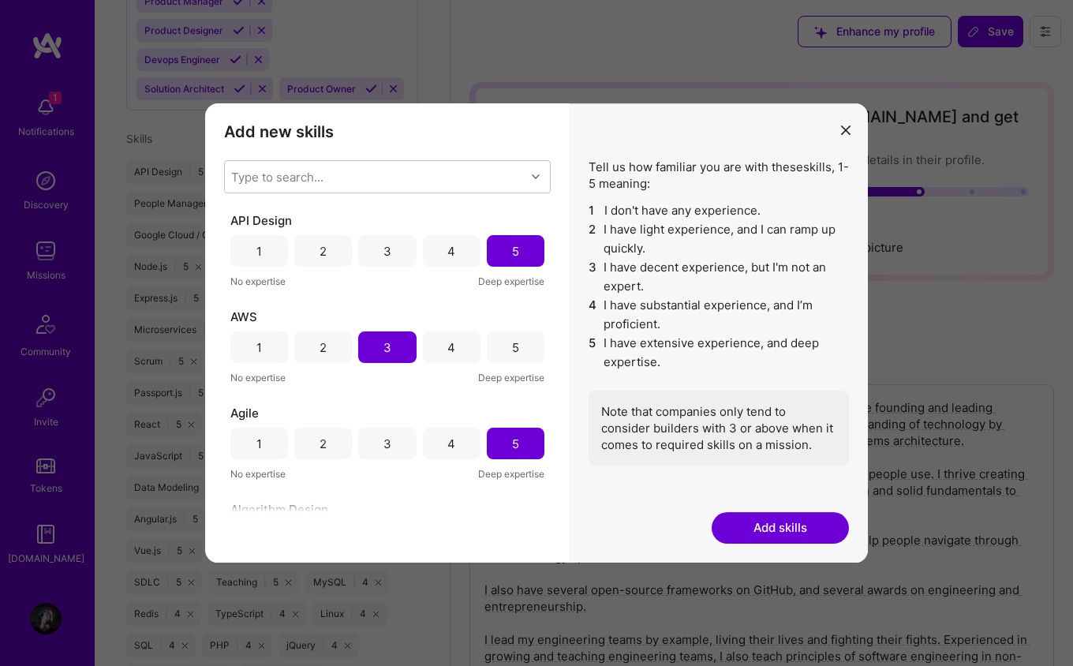
click at [783, 517] on button "Add skills" at bounding box center [780, 528] width 137 height 32
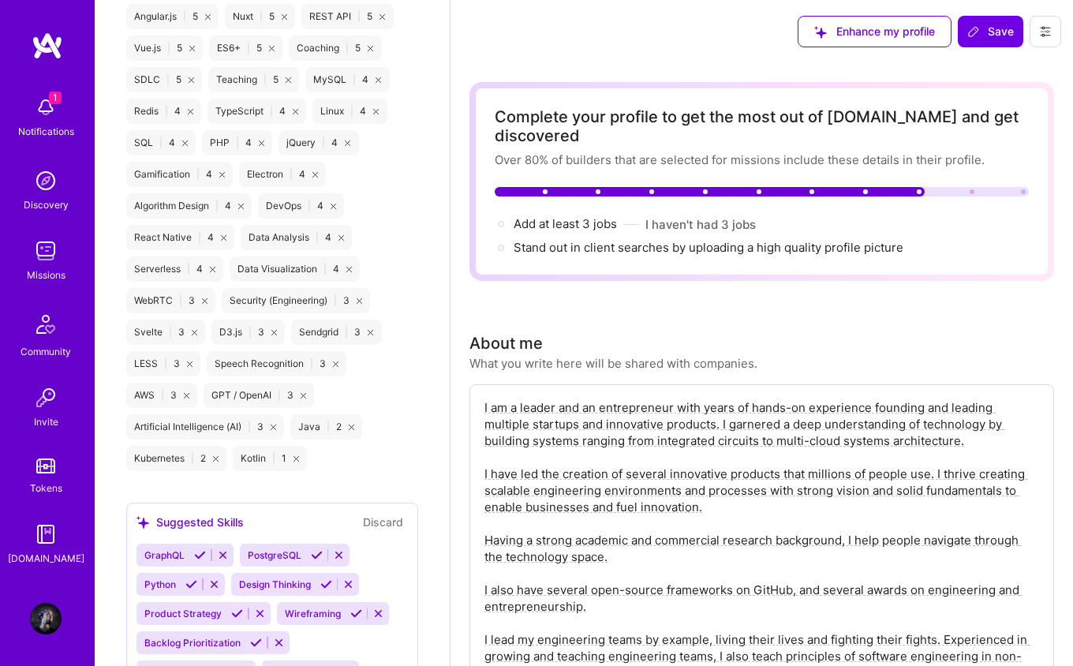
scroll to position [1818, 0]
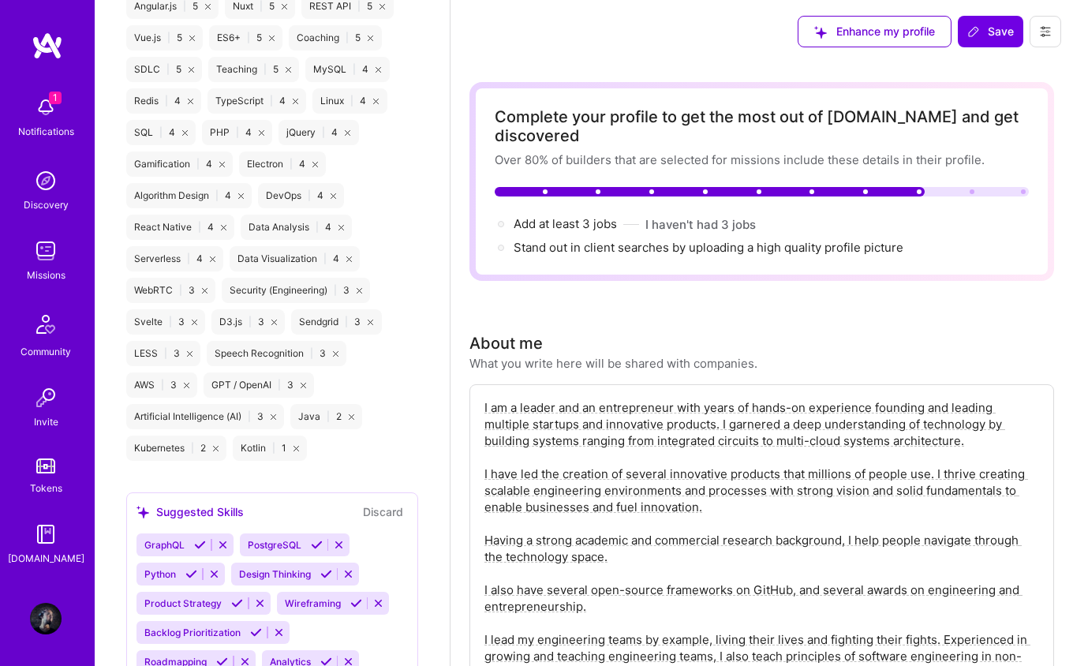
click at [166, 415] on div "Artificial Intelligence (AI) | 3" at bounding box center [205, 416] width 158 height 25
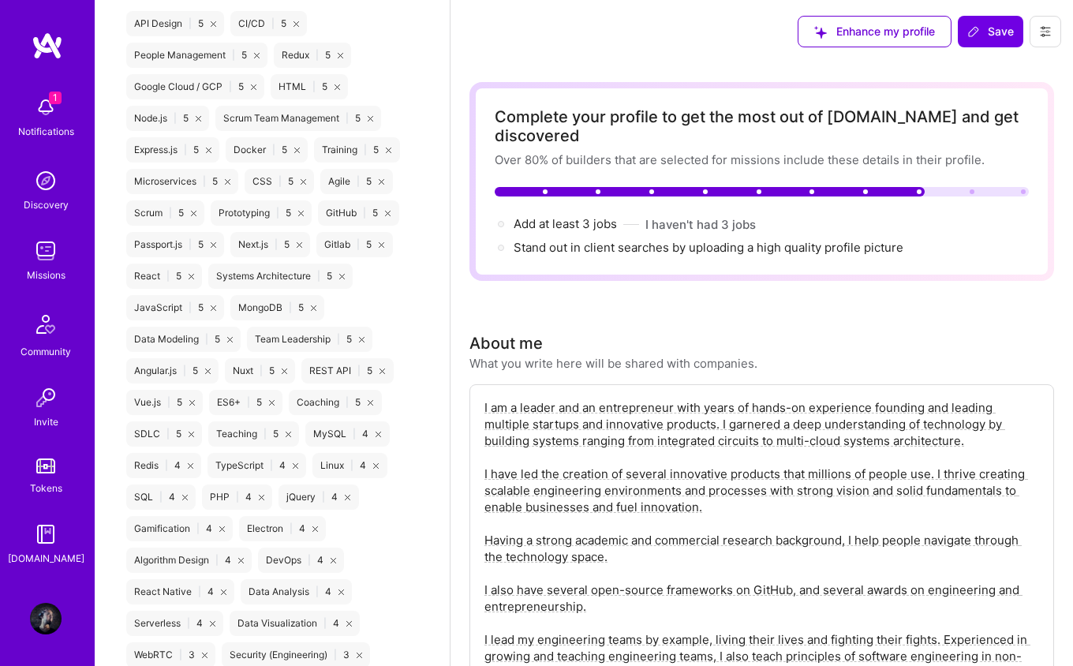
scroll to position [1265, 0]
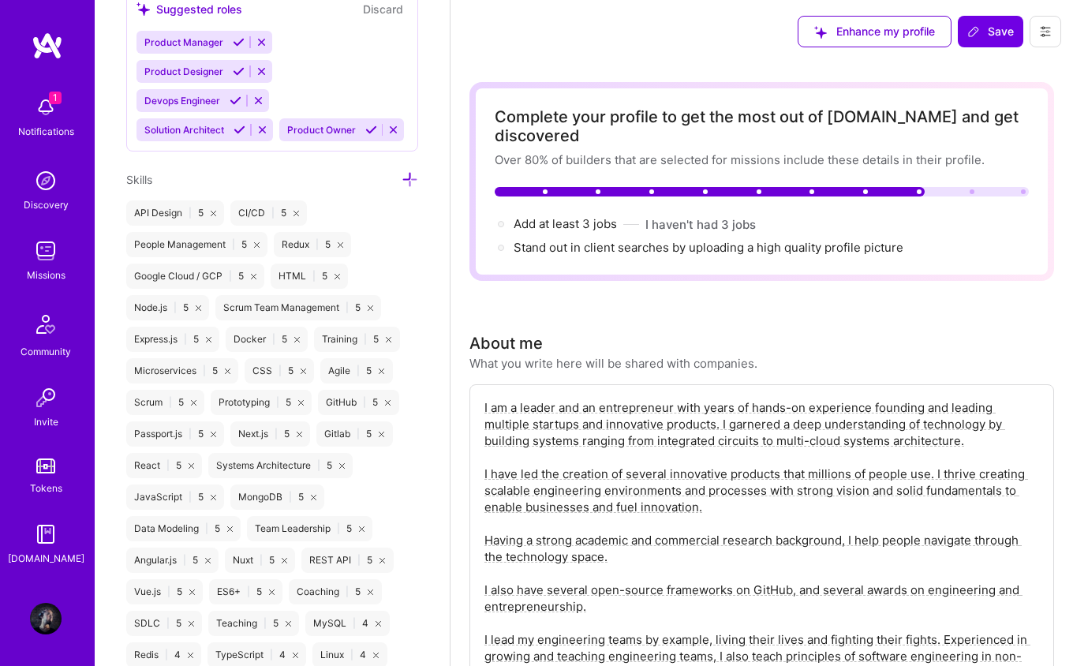
click at [414, 180] on icon at bounding box center [410, 179] width 17 height 17
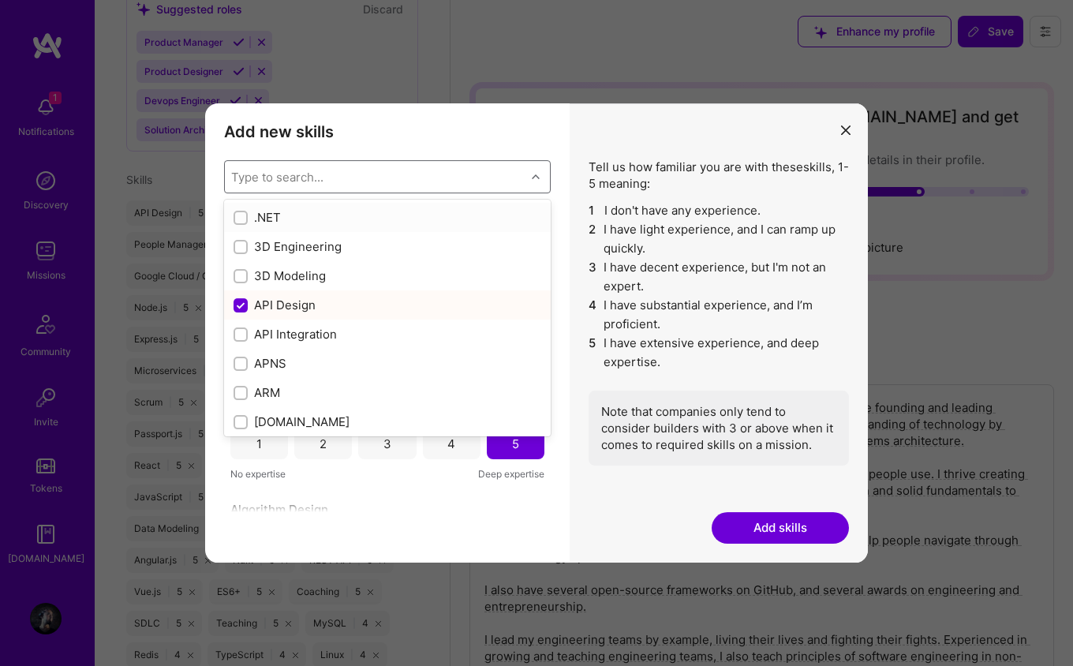
click at [335, 181] on div "Type to search..." at bounding box center [375, 177] width 301 height 32
type input "ai"
checkbox input "false"
checkbox input "true"
checkbox input "false"
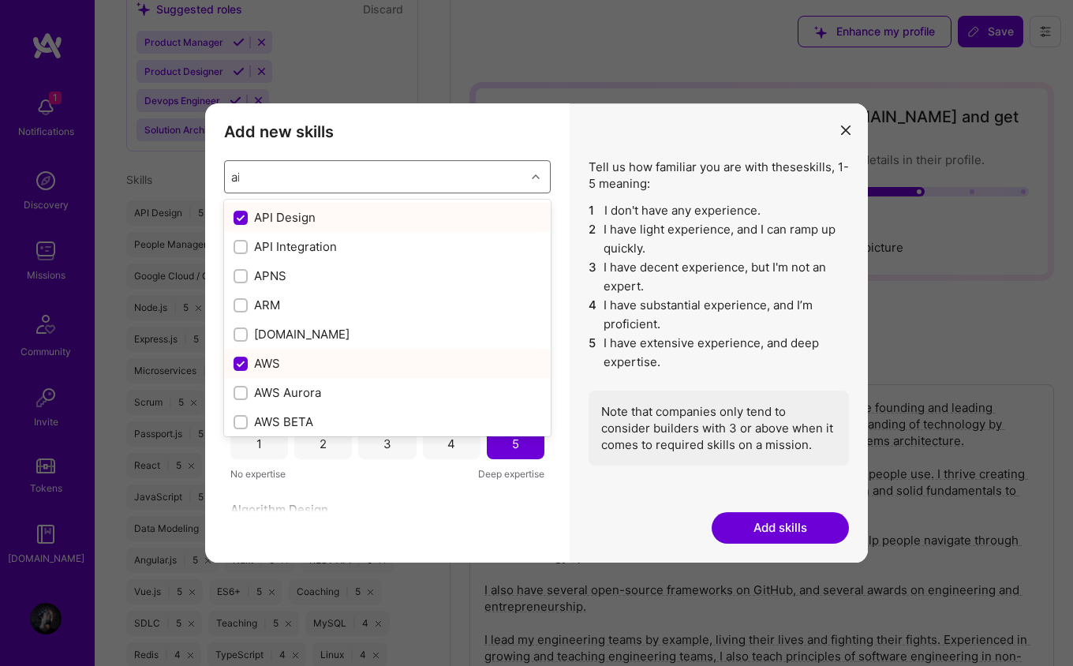
checkbox input "true"
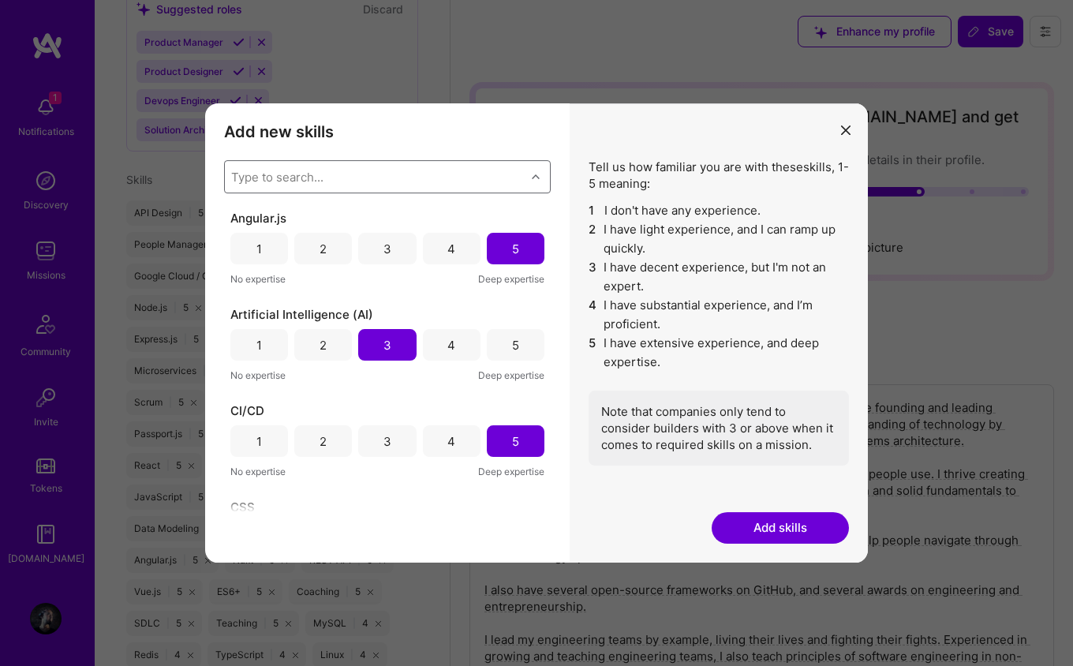
scroll to position [339, 0]
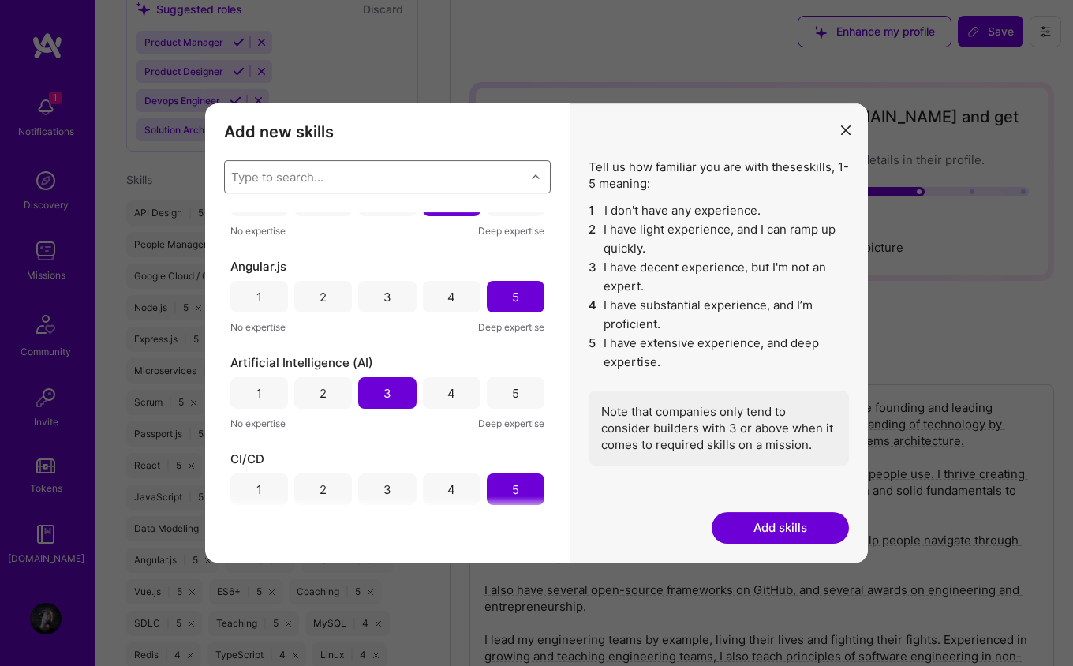
click at [516, 387] on div "5" at bounding box center [516, 393] width 58 height 32
click at [527, 425] on span "Deep expertise" at bounding box center [511, 423] width 66 height 17
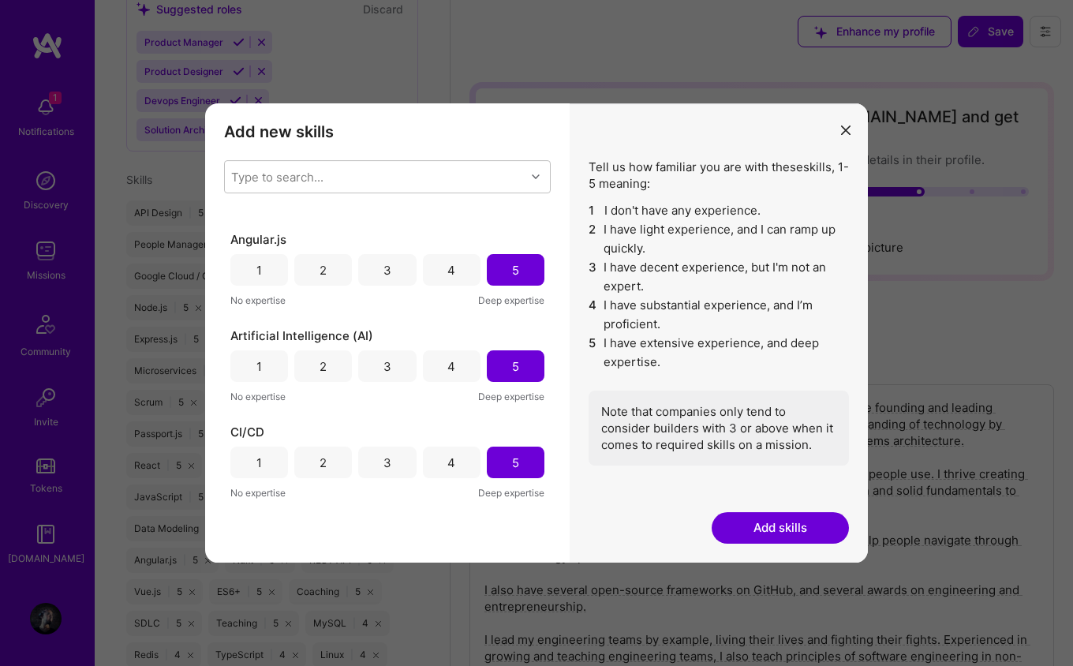
scroll to position [349, 0]
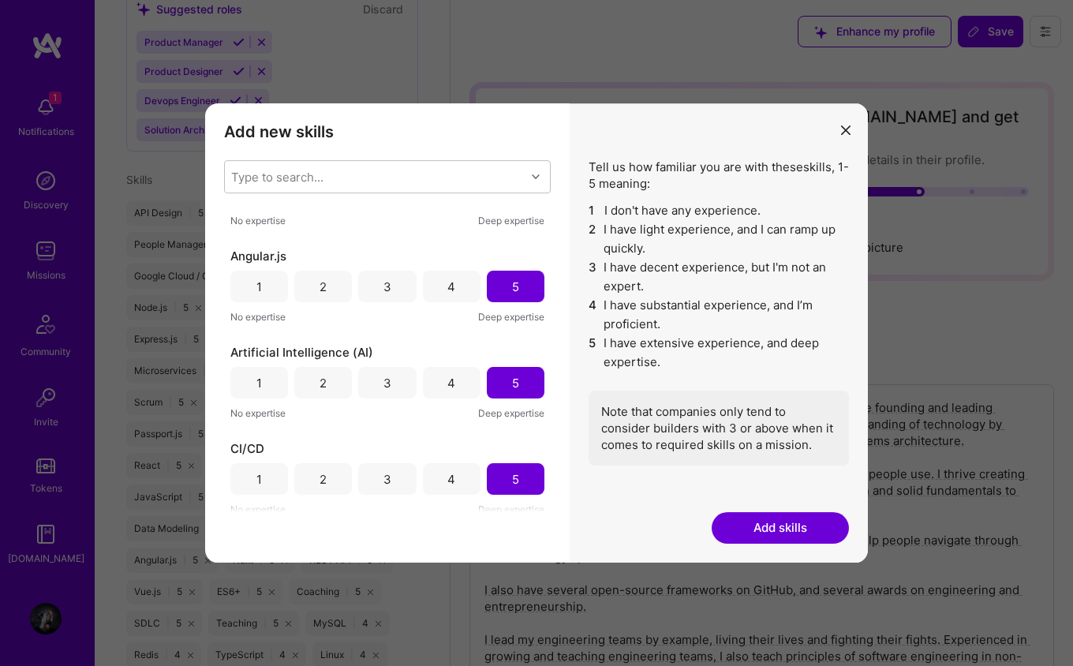
click at [440, 286] on div "4" at bounding box center [452, 287] width 58 height 32
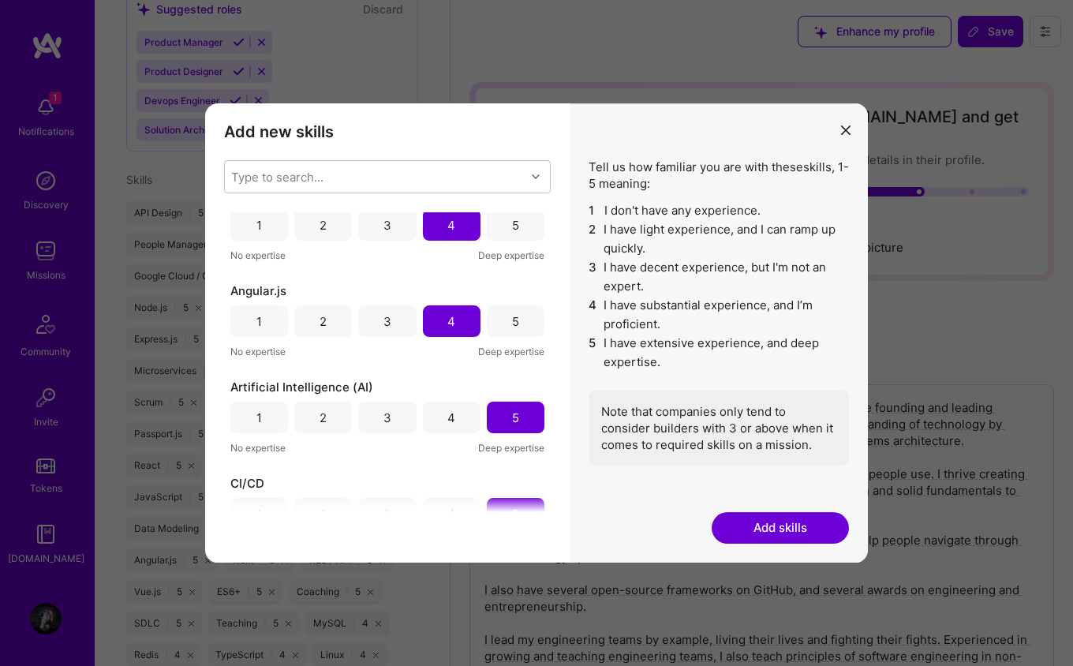
click at [393, 313] on div "3" at bounding box center [387, 321] width 58 height 32
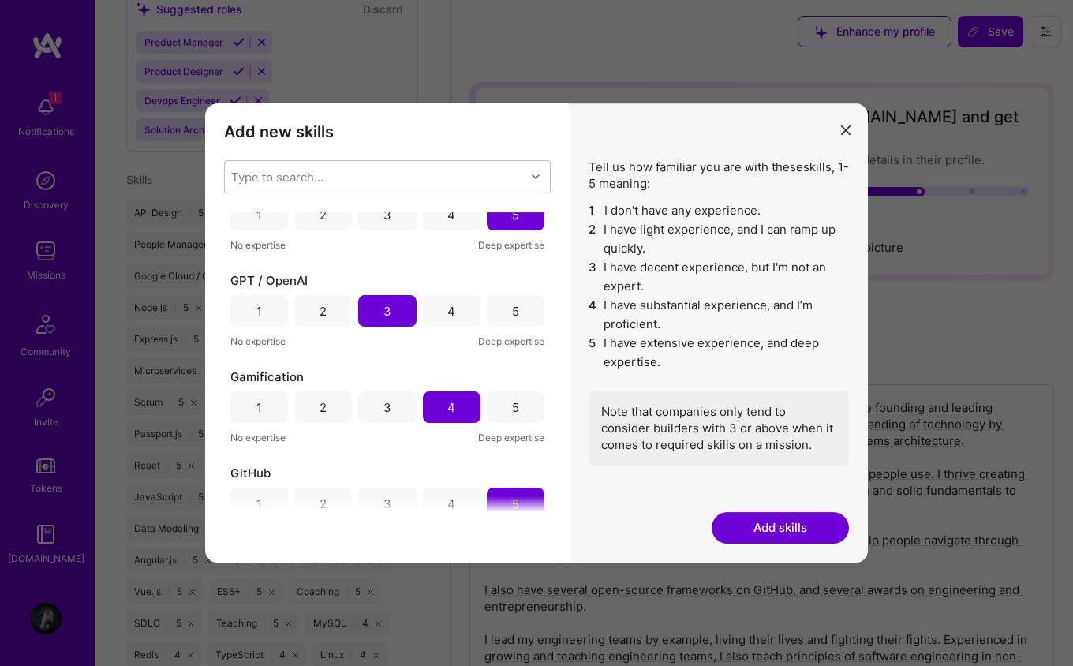
scroll to position [1680, 0]
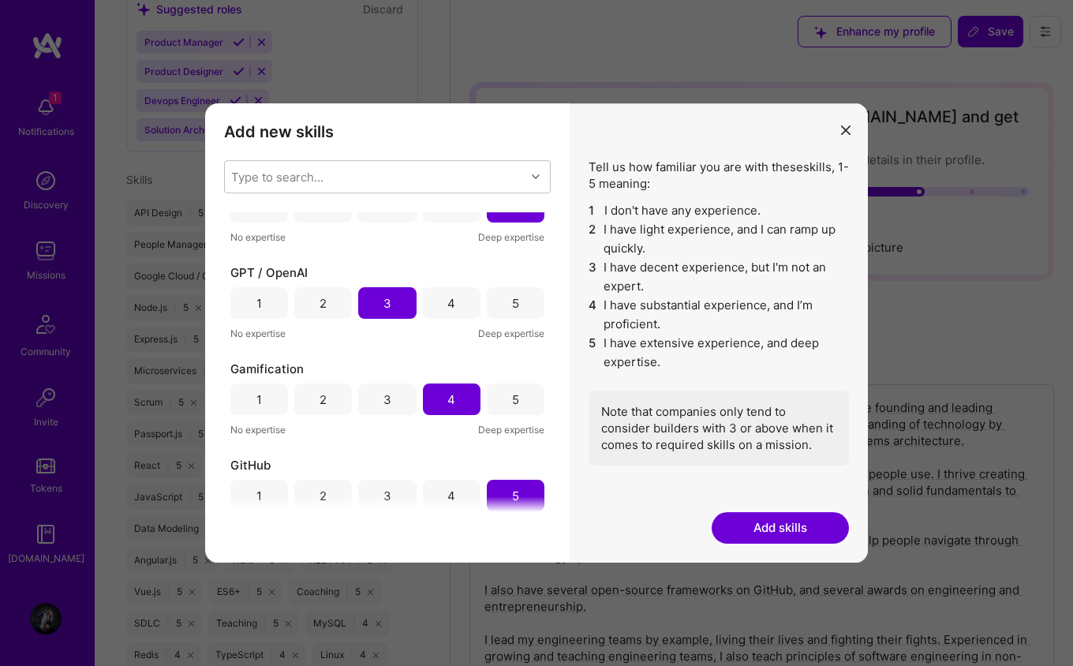
click at [514, 305] on div "5" at bounding box center [516, 303] width 58 height 32
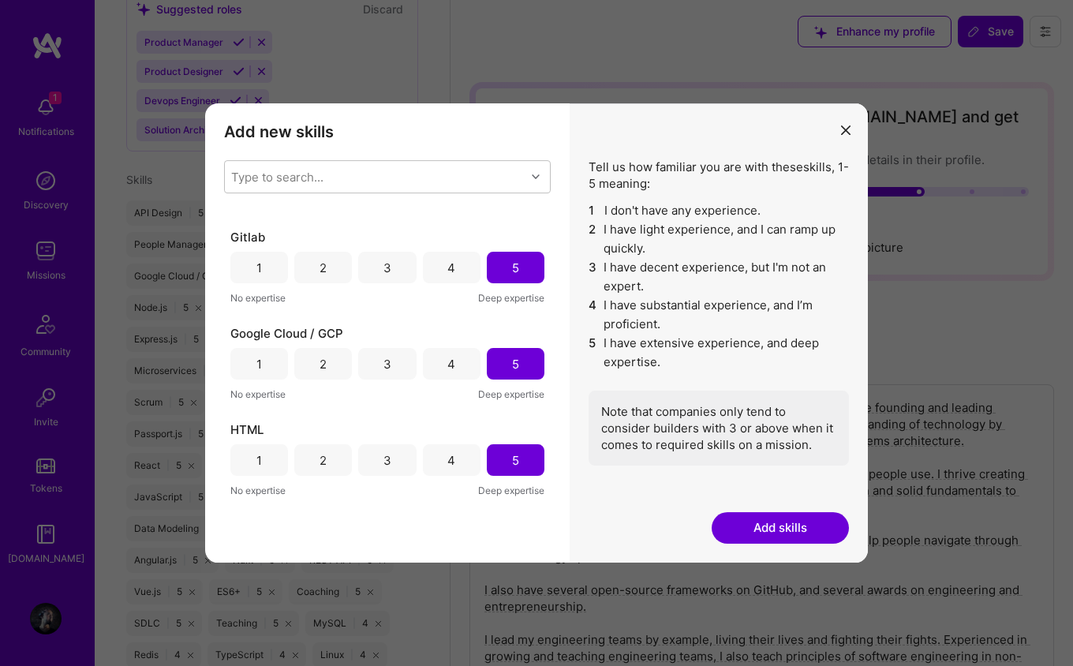
scroll to position [2000, 0]
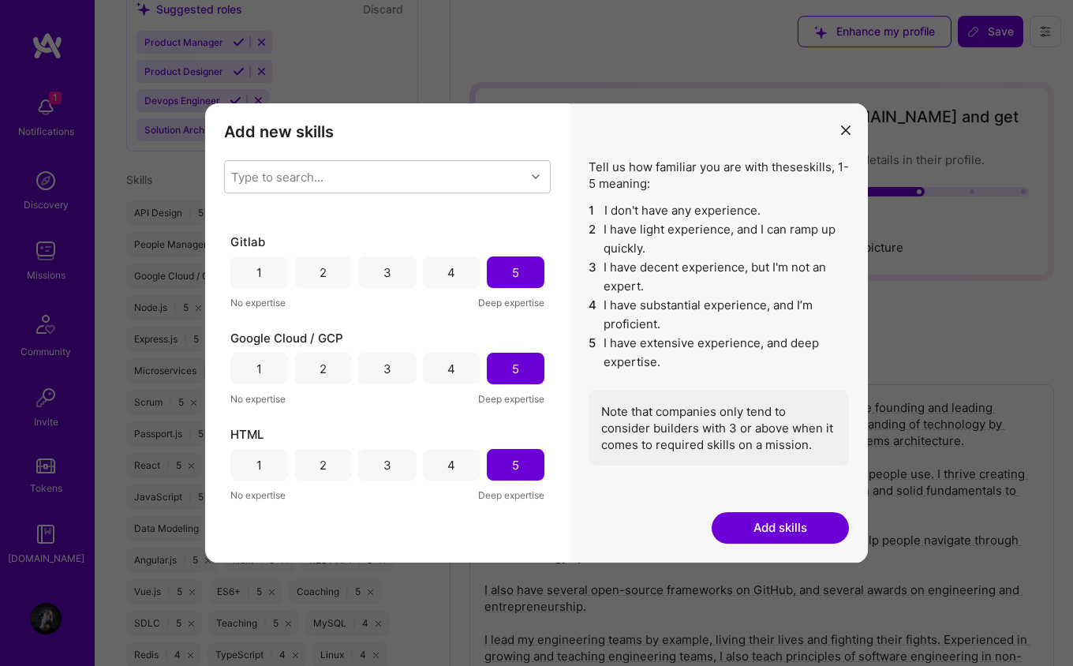
click at [438, 265] on div "4" at bounding box center [452, 272] width 58 height 32
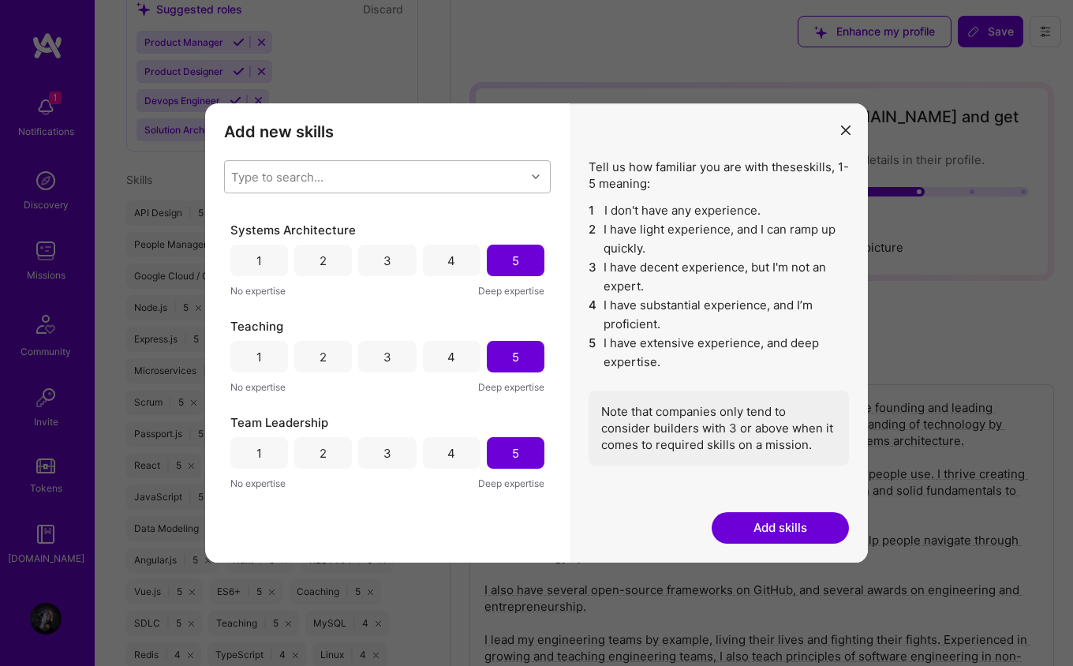
scroll to position [5189, 0]
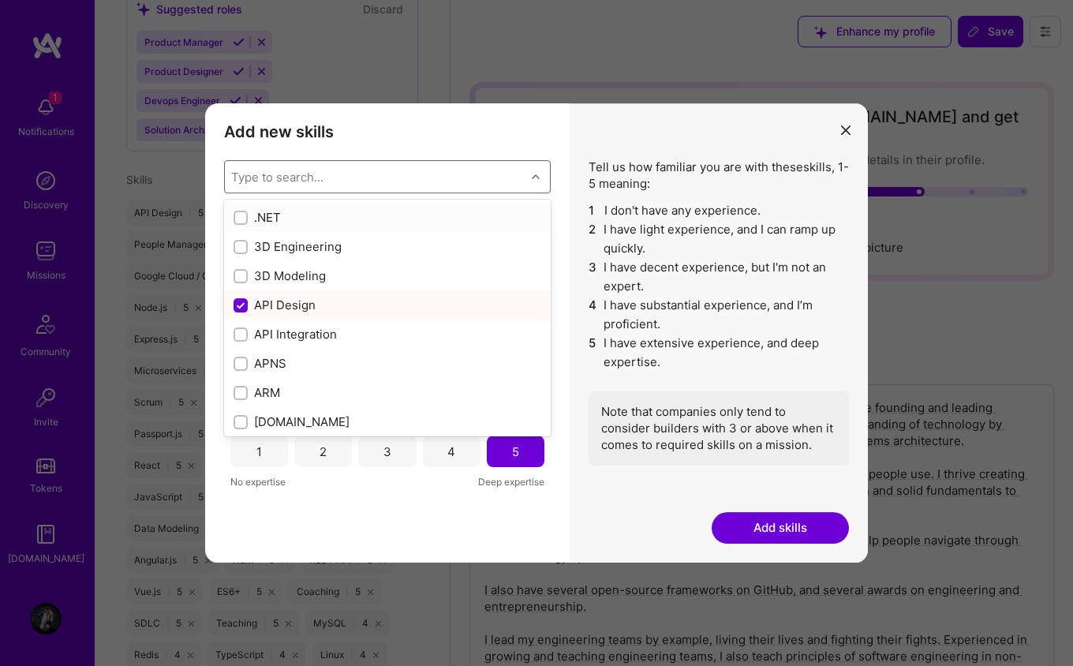
click at [402, 182] on div "Type to search..." at bounding box center [375, 177] width 301 height 32
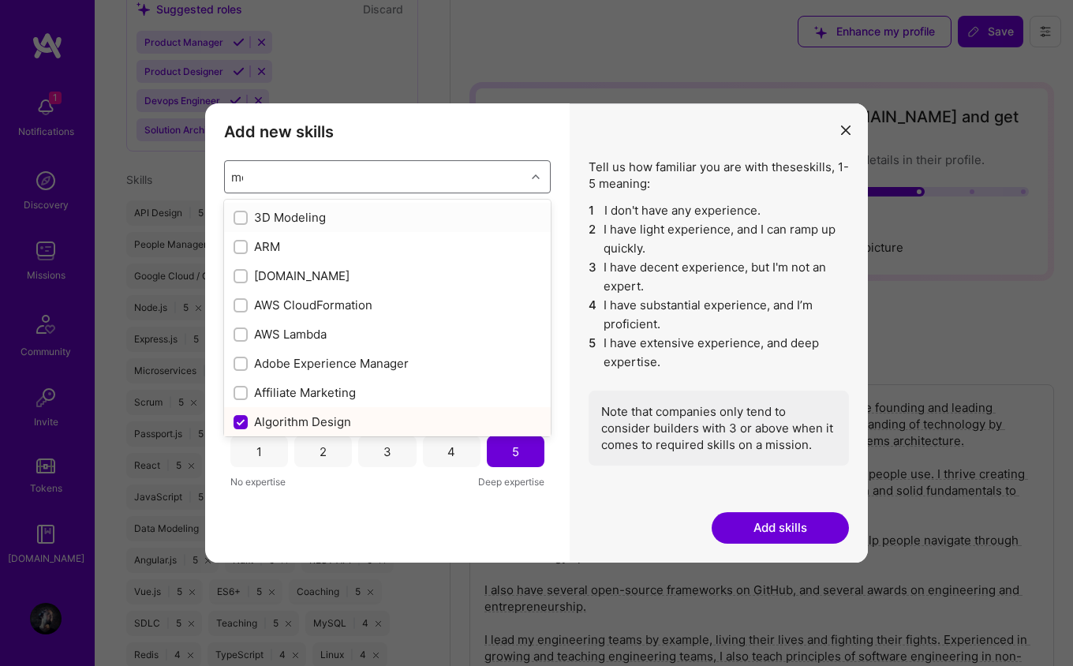
type input "mongo"
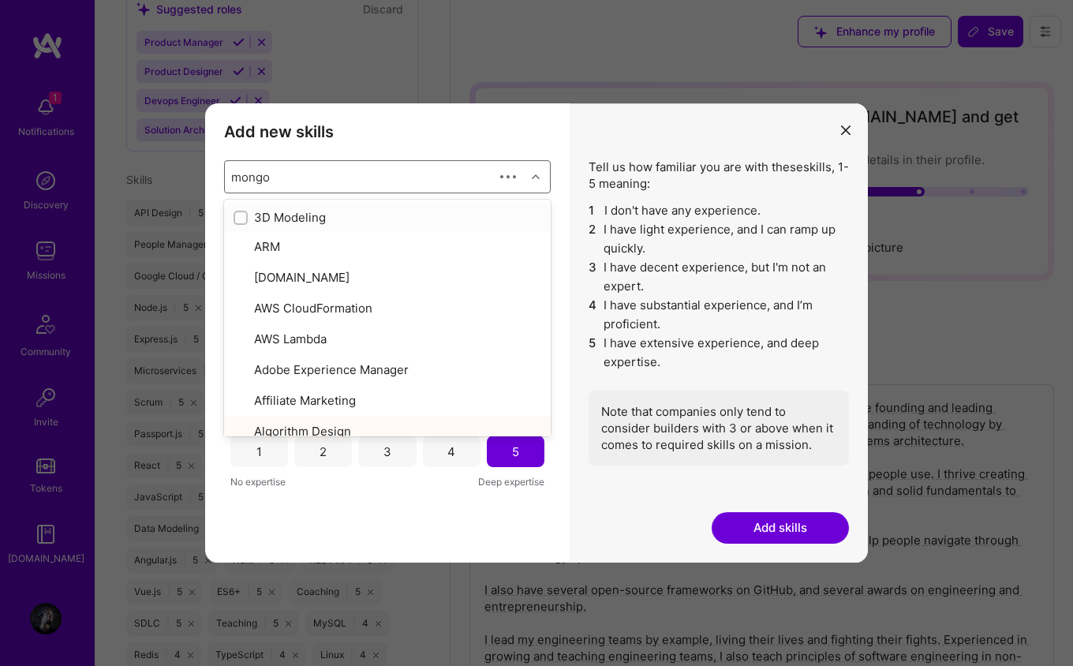
checkbox input "true"
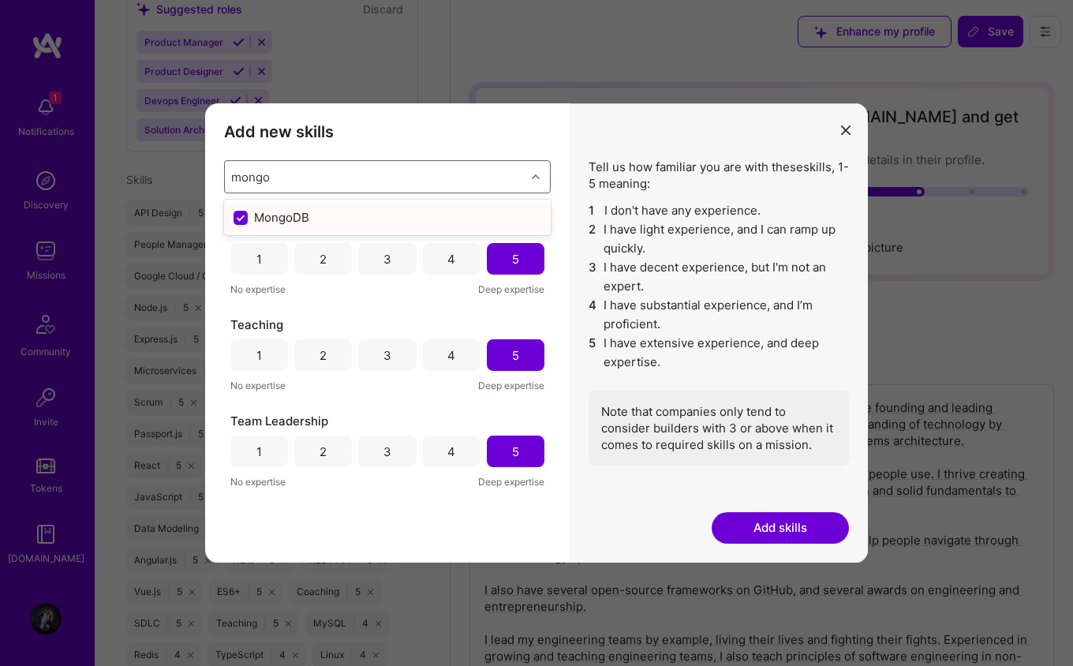
type input "mongo"
click at [403, 136] on h3 "Add new skills" at bounding box center [387, 131] width 327 height 19
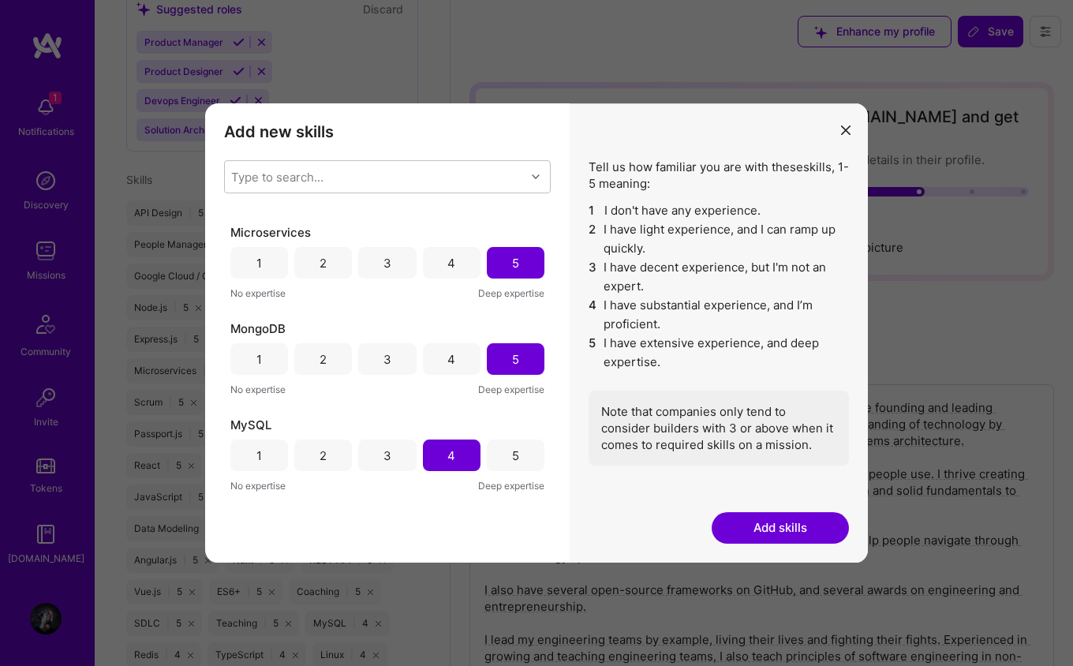
scroll to position [2830, 0]
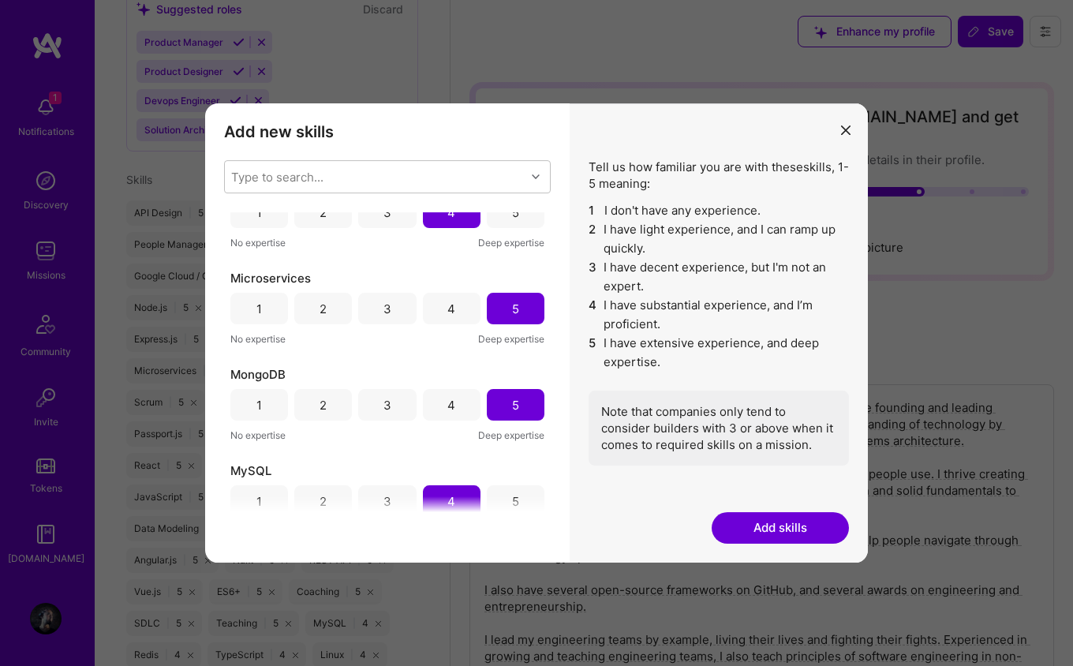
click at [766, 536] on button "Add skills" at bounding box center [780, 528] width 137 height 32
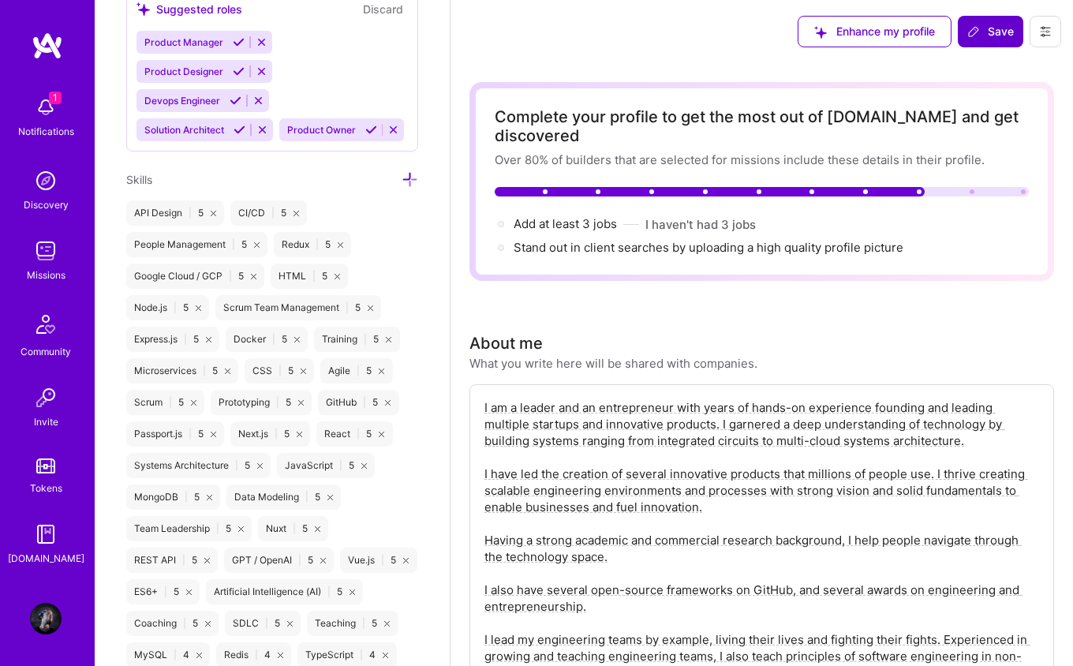
click at [990, 28] on span "Save" at bounding box center [990, 32] width 47 height 16
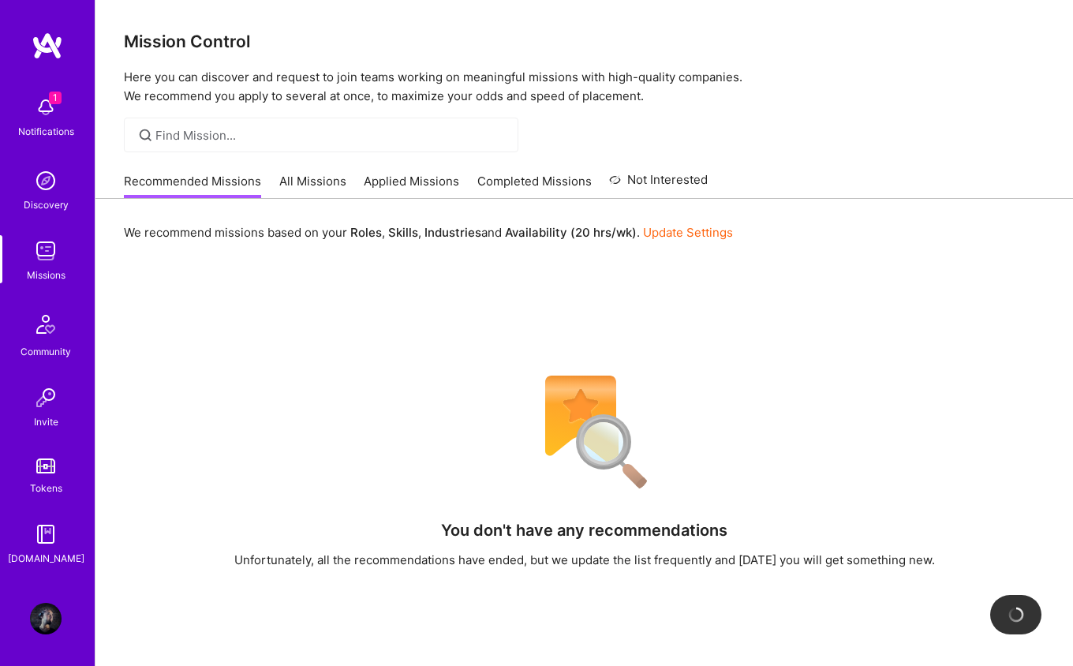
scroll to position [65, 0]
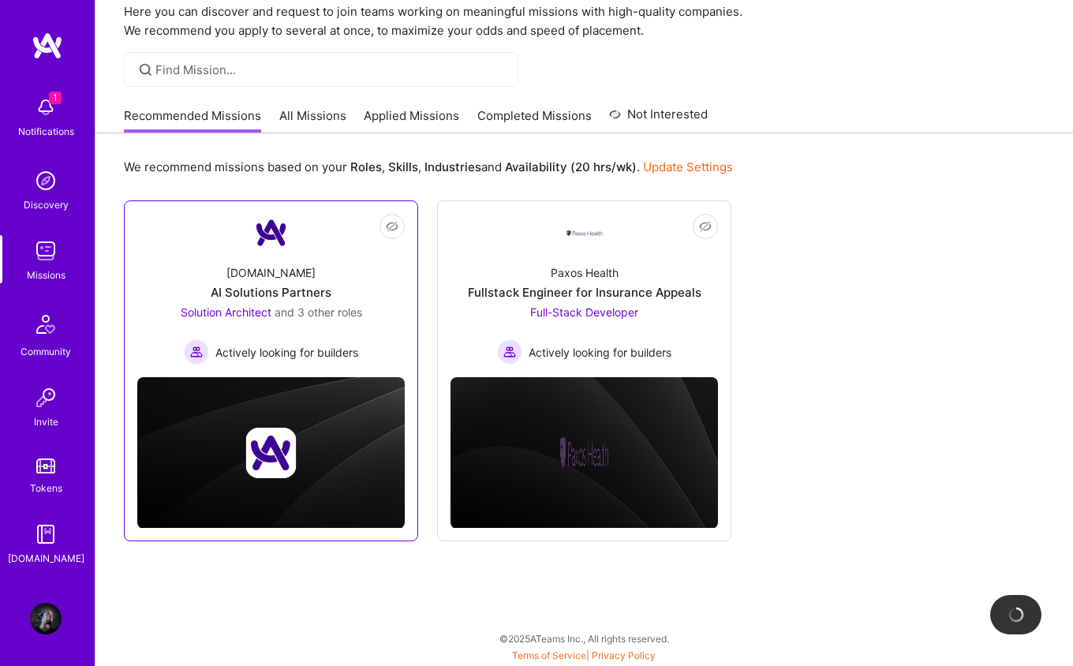
click at [273, 269] on div "[DOMAIN_NAME]" at bounding box center [270, 272] width 89 height 17
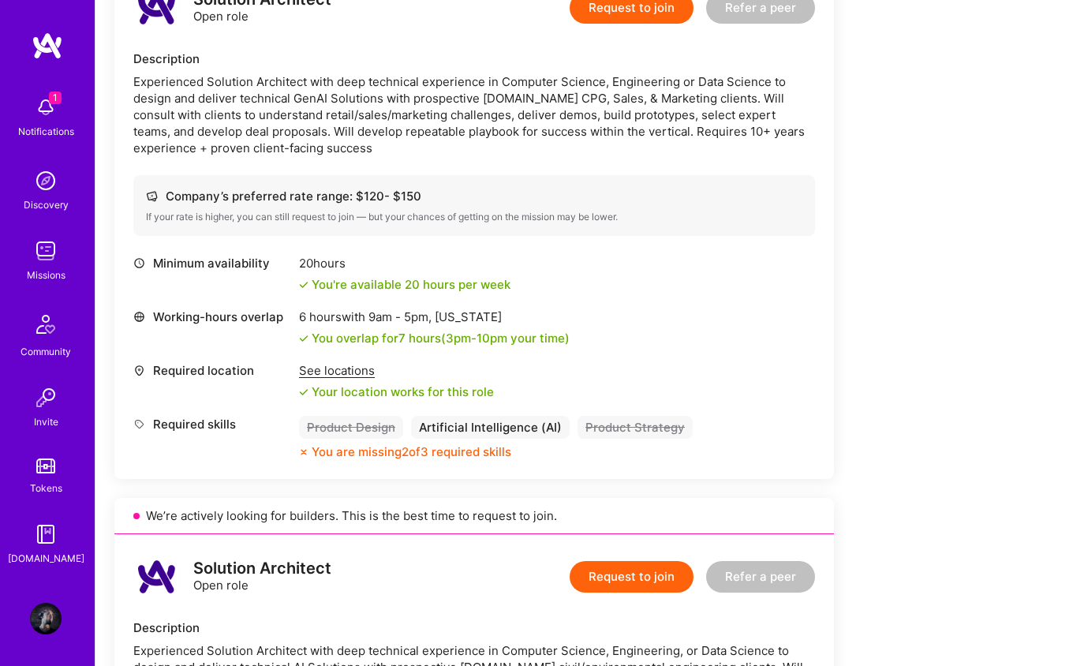
scroll to position [473, 0]
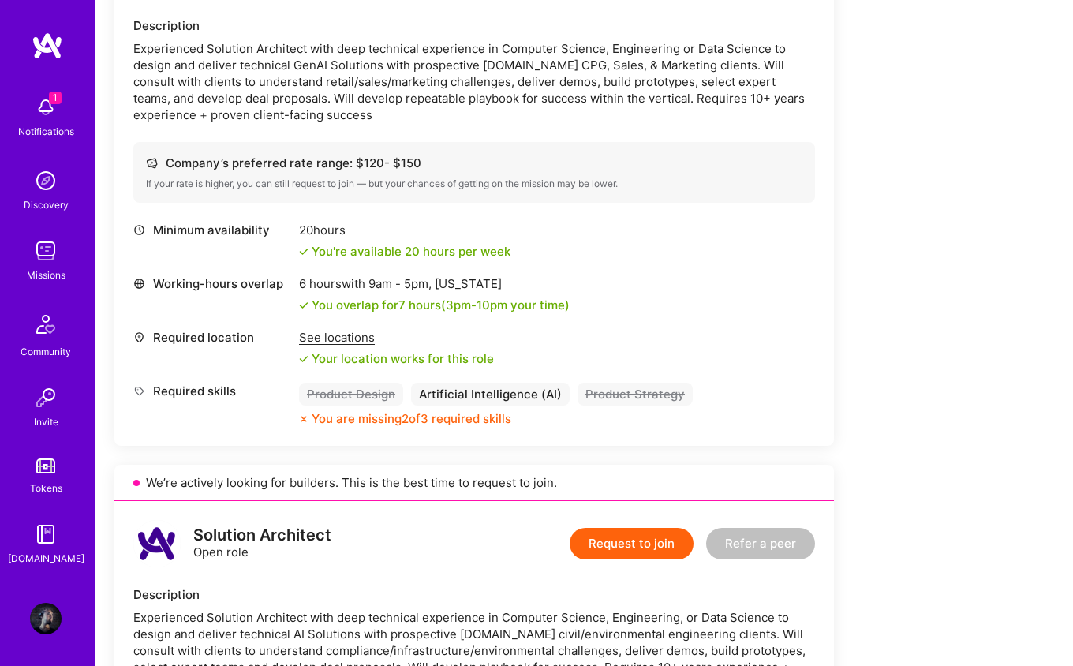
click at [474, 400] on div "Artificial Intelligence (AI)" at bounding box center [490, 394] width 159 height 23
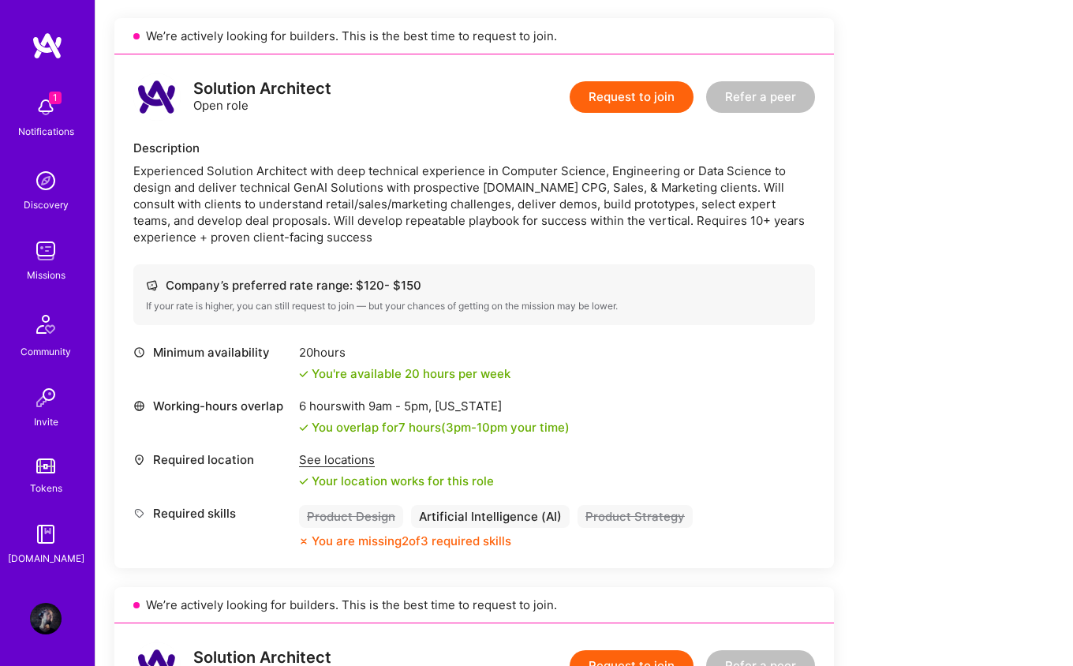
scroll to position [340, 0]
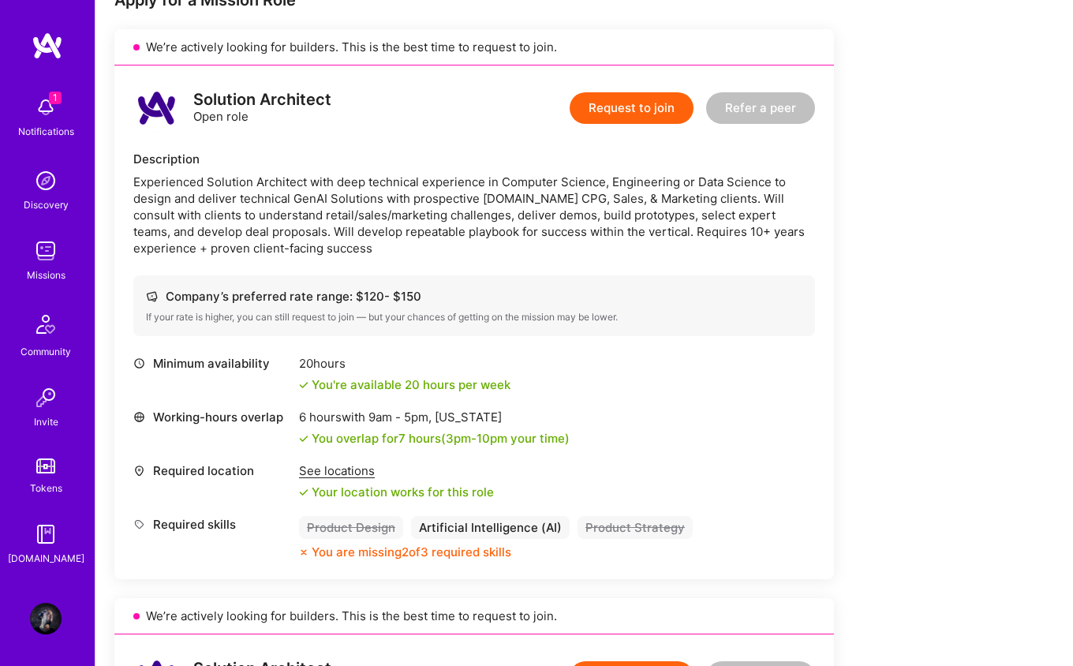
click at [671, 104] on button "Request to join" at bounding box center [632, 108] width 124 height 32
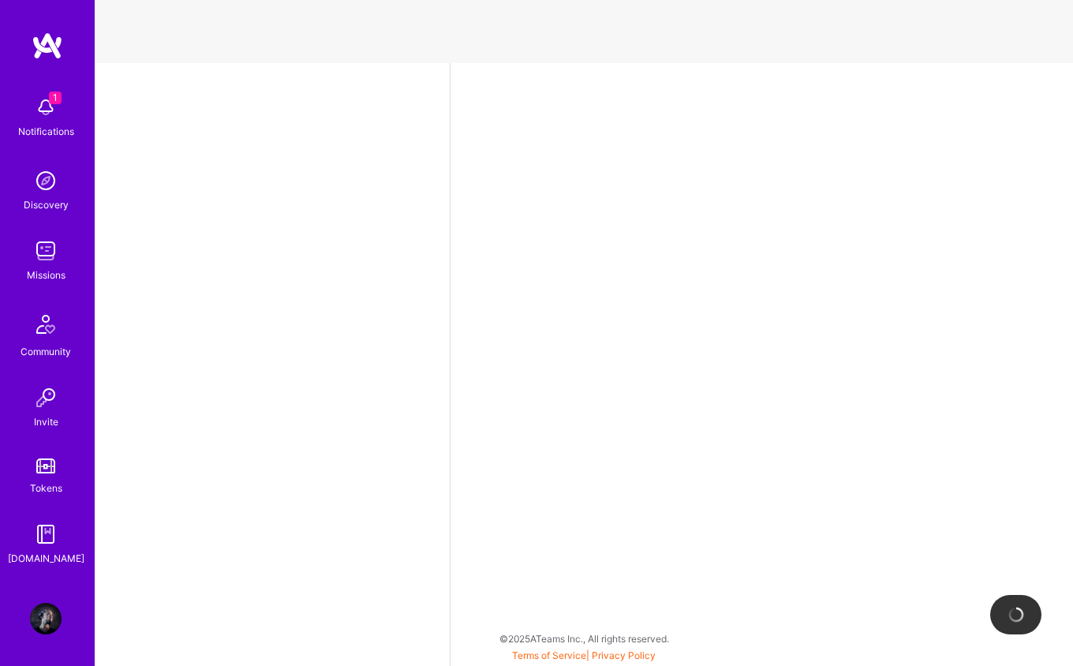
select select "DE"
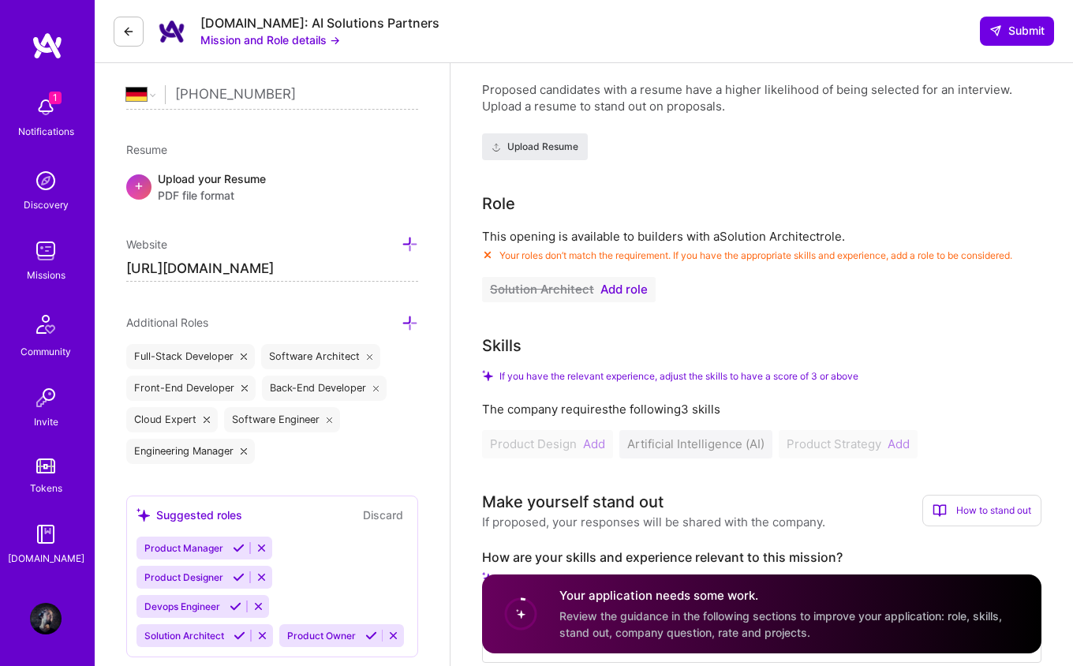
scroll to position [345, 0]
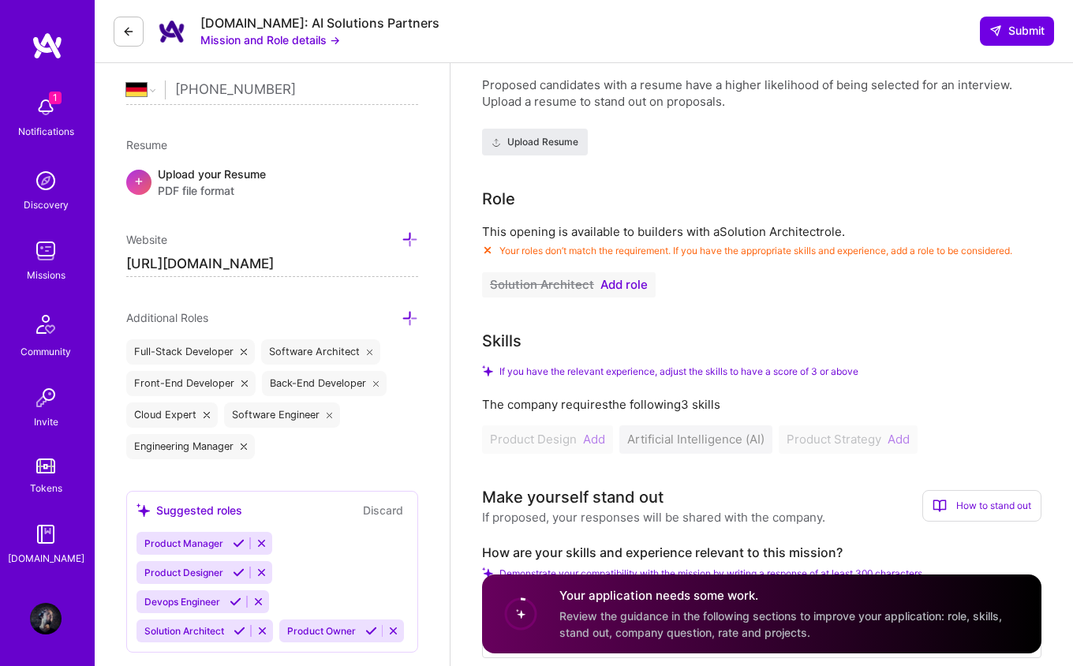
click at [634, 279] on span "Add role" at bounding box center [623, 284] width 47 height 13
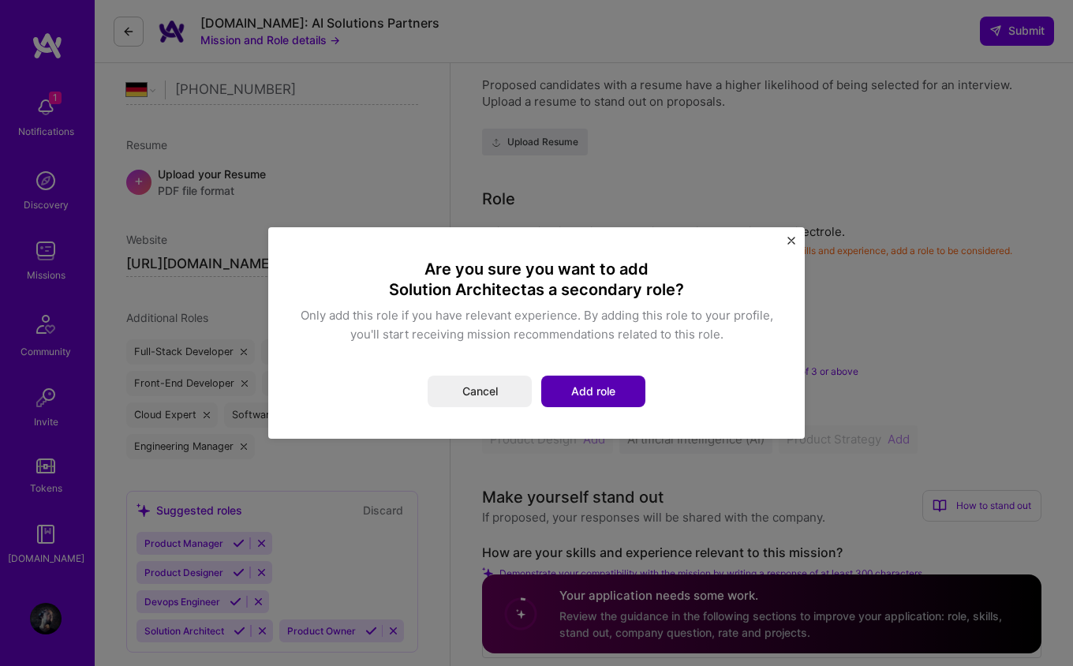
click at [607, 380] on button "Add role" at bounding box center [593, 392] width 104 height 32
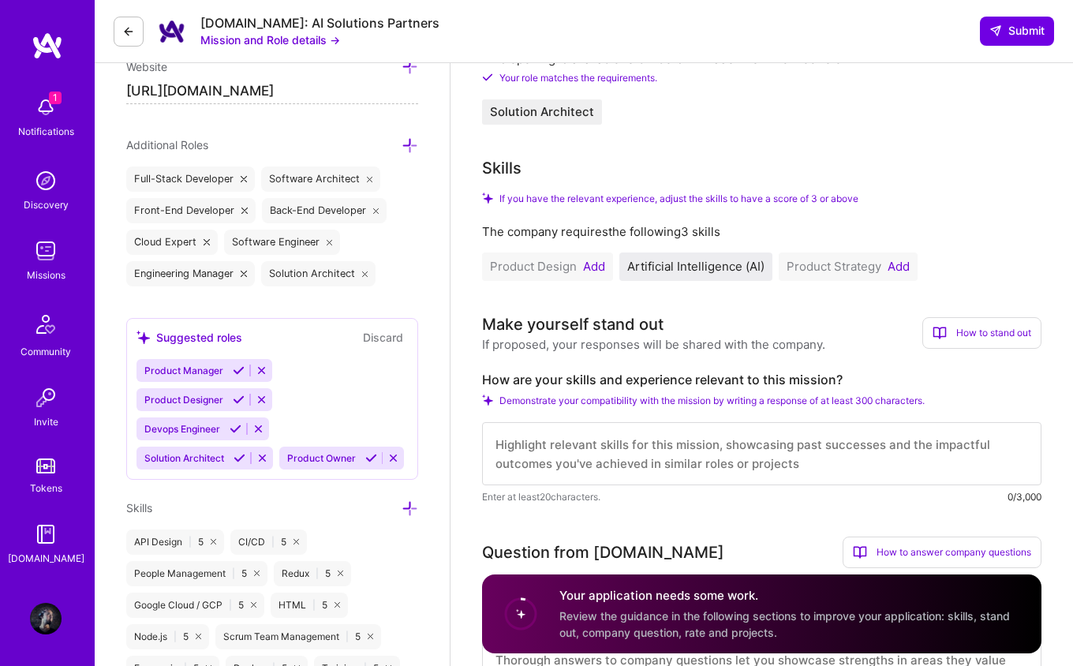
scroll to position [519, 0]
click at [592, 263] on button "Add" at bounding box center [594, 265] width 22 height 13
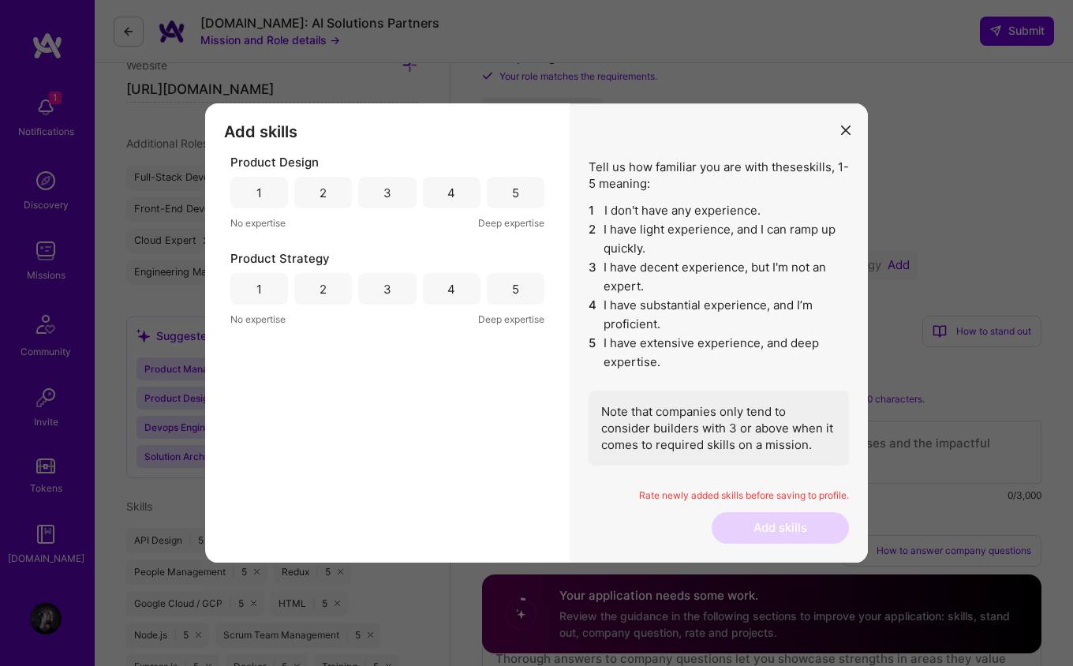
click at [442, 195] on div "4" at bounding box center [452, 193] width 58 height 32
click at [445, 285] on div "4" at bounding box center [452, 289] width 58 height 32
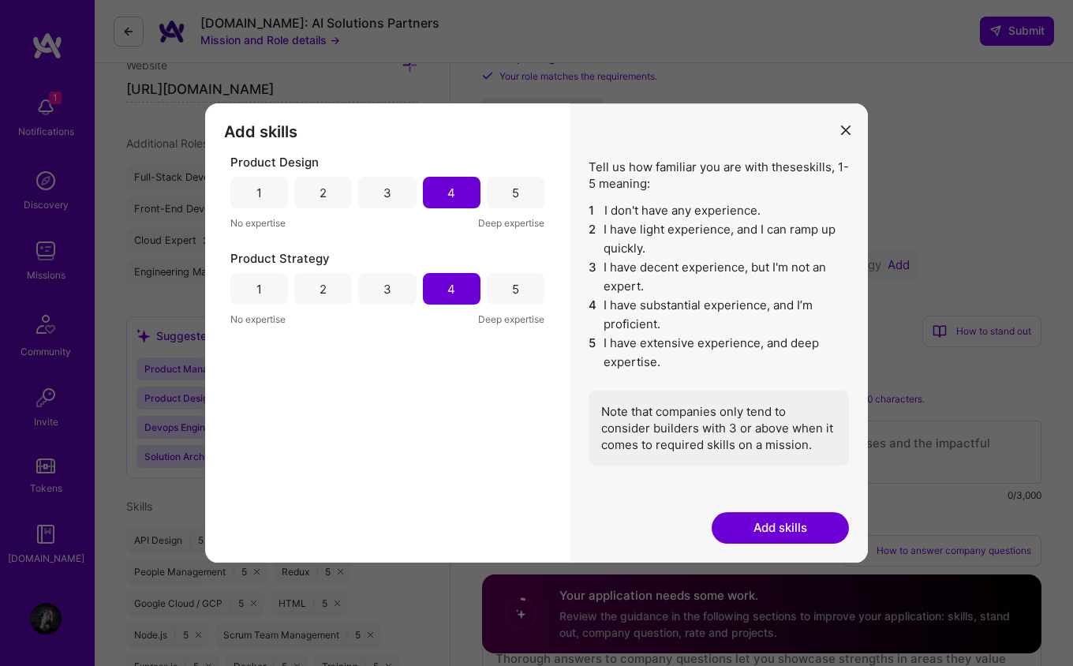
click at [768, 524] on button "Add skills" at bounding box center [780, 528] width 137 height 32
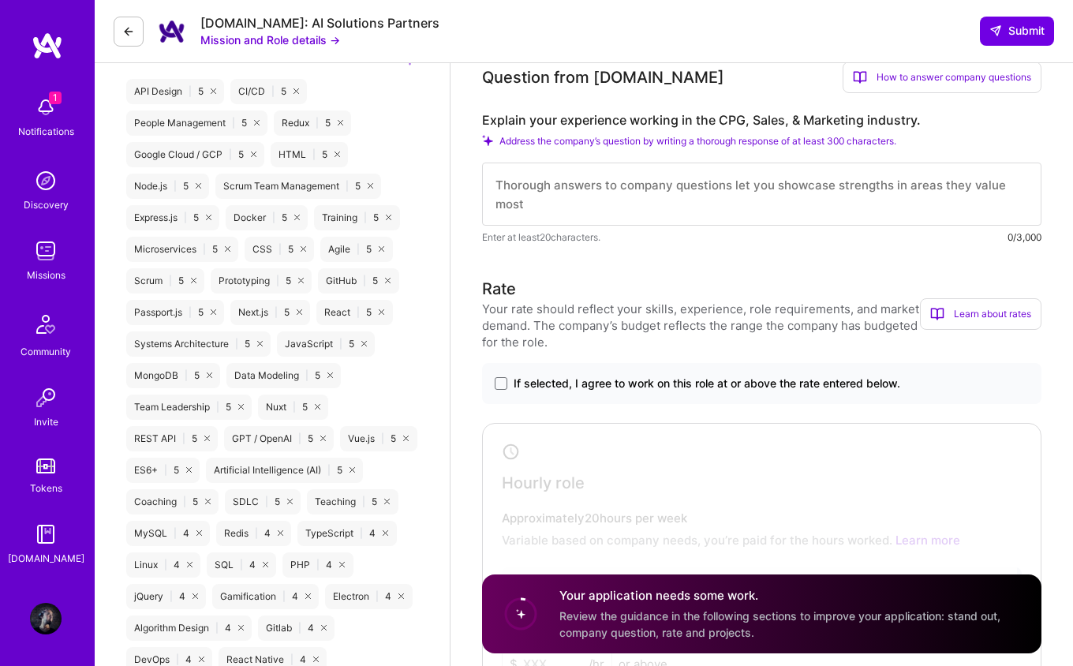
scroll to position [1100, 0]
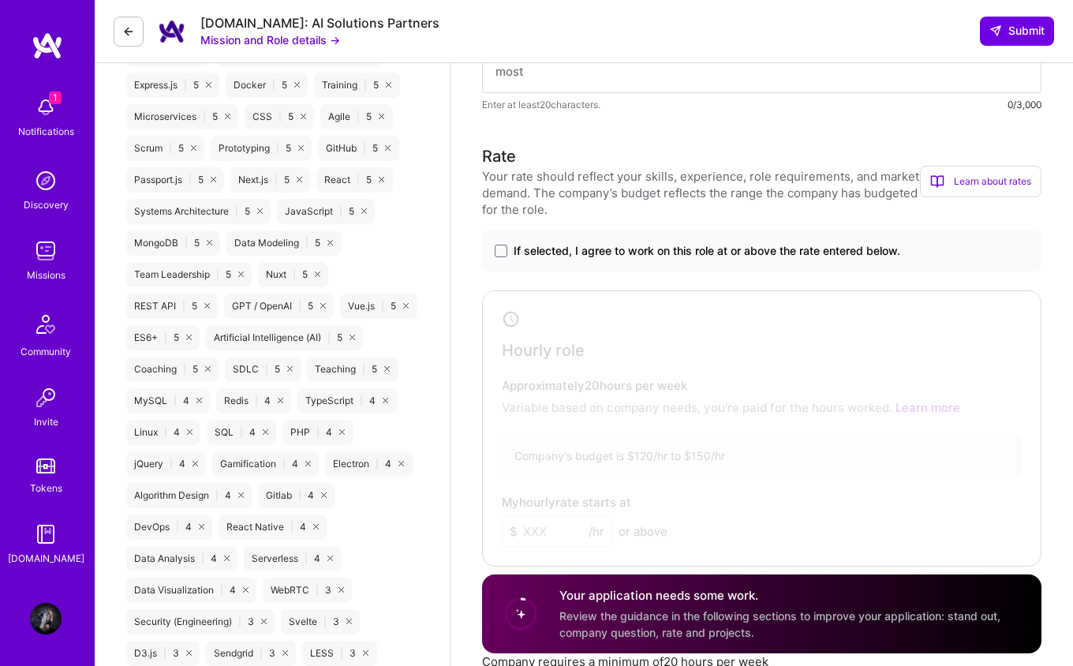
click at [813, 248] on span "If selected, I agree to work on this role at or above the rate entered below." at bounding box center [707, 251] width 387 height 16
click at [0, 0] on input "If selected, I agree to work on this role at or above the rate entered below." at bounding box center [0, 0] width 0 height 0
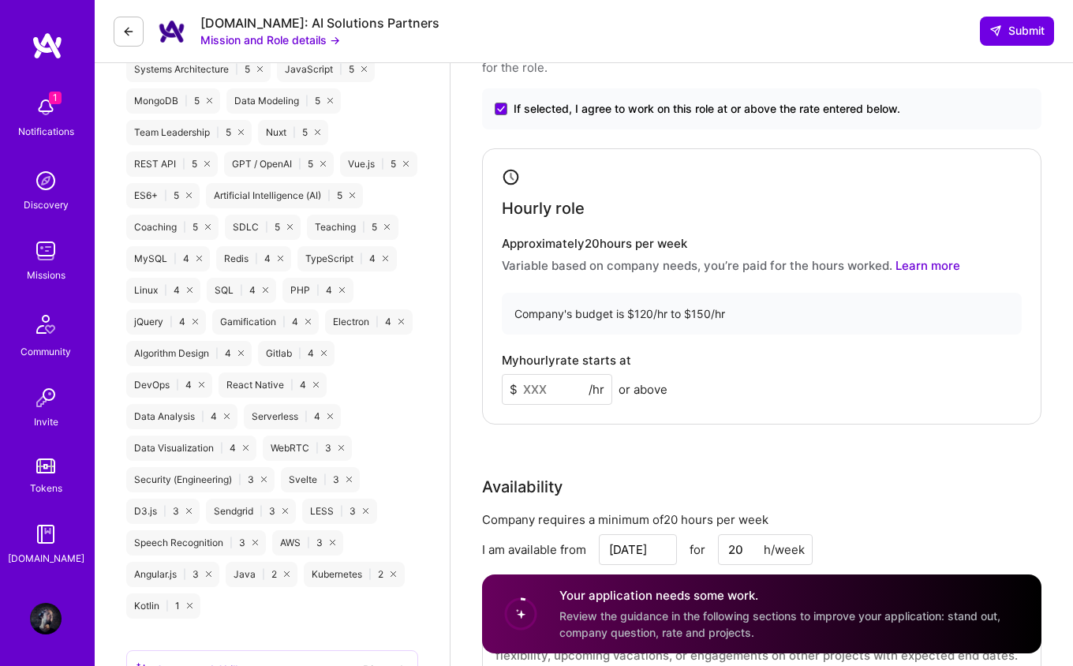
scroll to position [1309, 0]
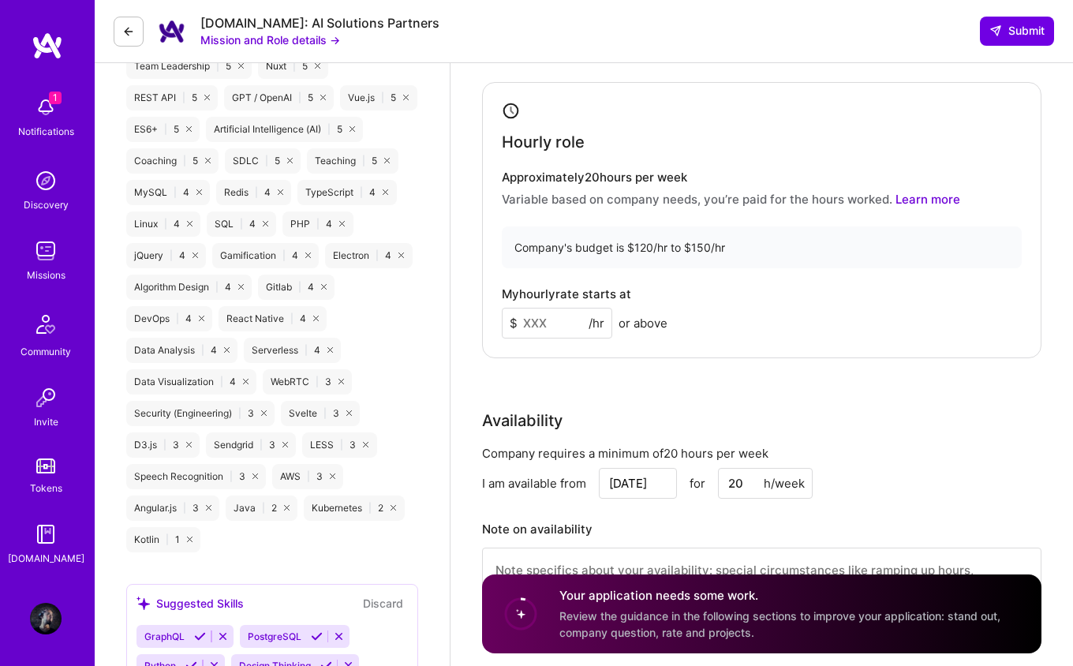
click at [570, 324] on input at bounding box center [557, 323] width 110 height 31
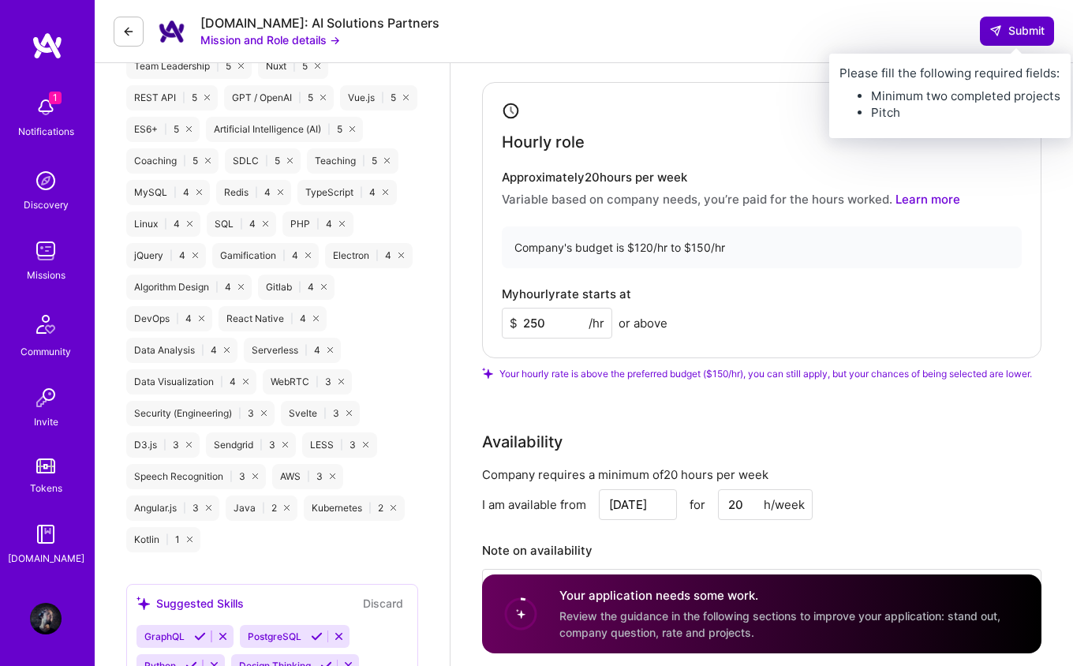
type input "250"
click at [1007, 39] on button "Submit" at bounding box center [1017, 31] width 74 height 28
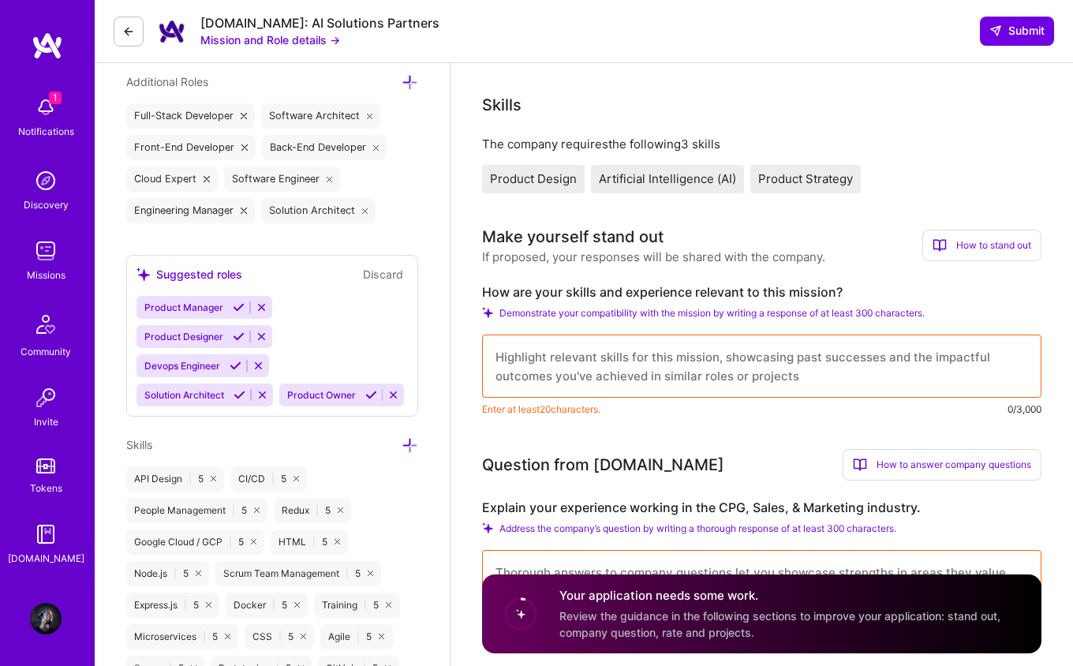
scroll to position [581, 0]
click at [868, 310] on span "Demonstrate your compatibility with the mission by writing a response of at lea…" at bounding box center [711, 312] width 425 height 12
click at [488, 312] on icon at bounding box center [487, 311] width 11 height 11
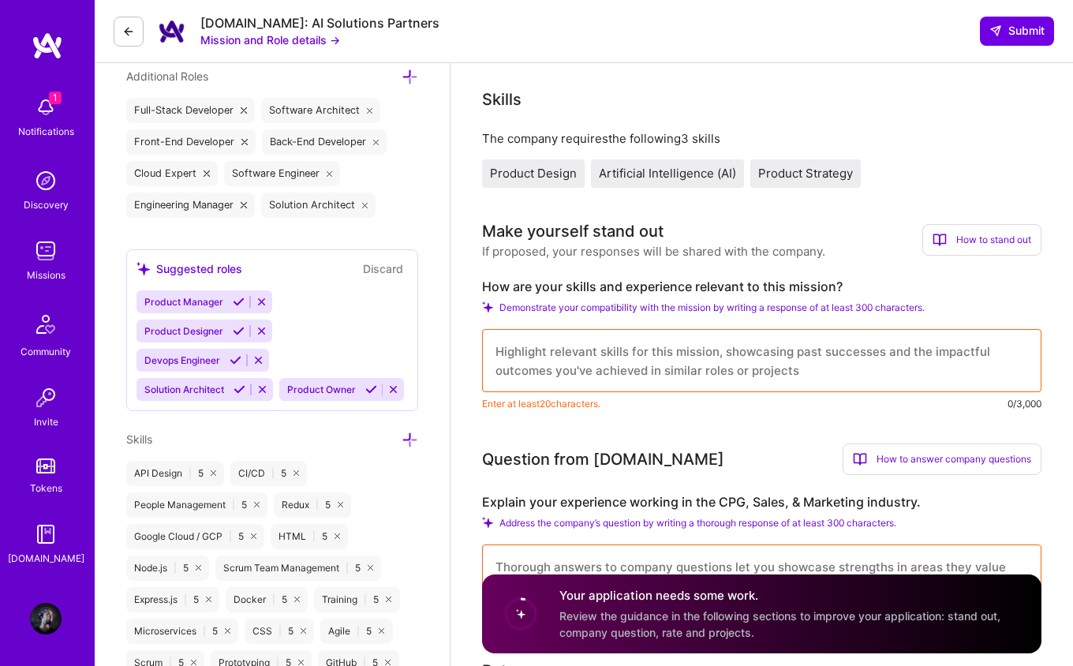
click at [566, 361] on textarea at bounding box center [761, 360] width 559 height 63
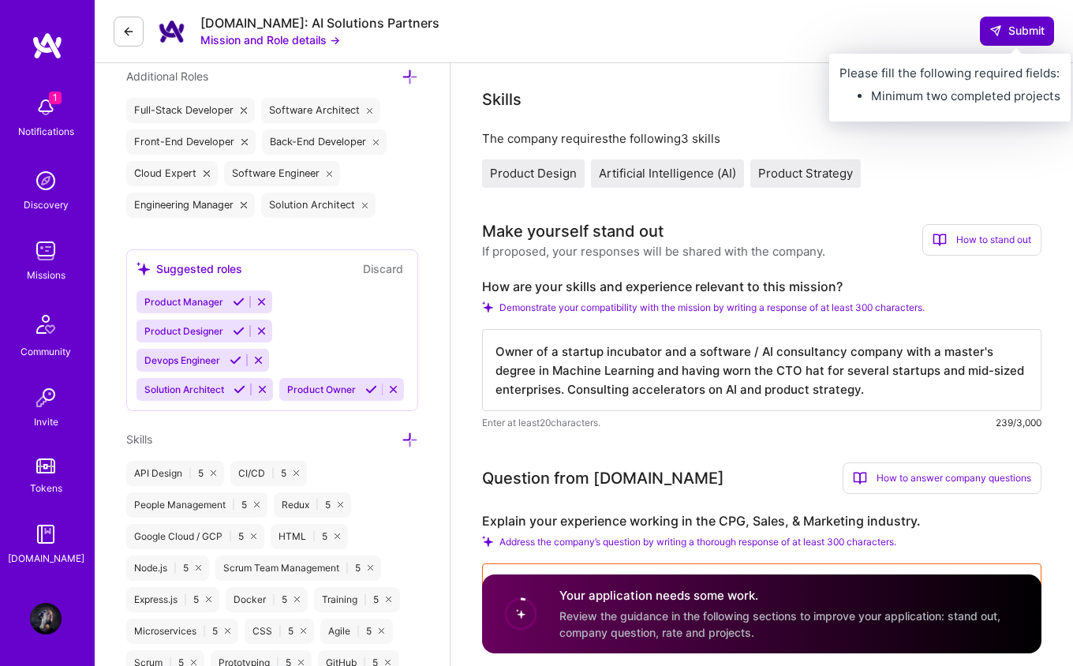
type textarea "Owner of a startup incubator and a software / AI consultancy company with a mas…"
click at [996, 43] on button "Submit" at bounding box center [1017, 31] width 74 height 28
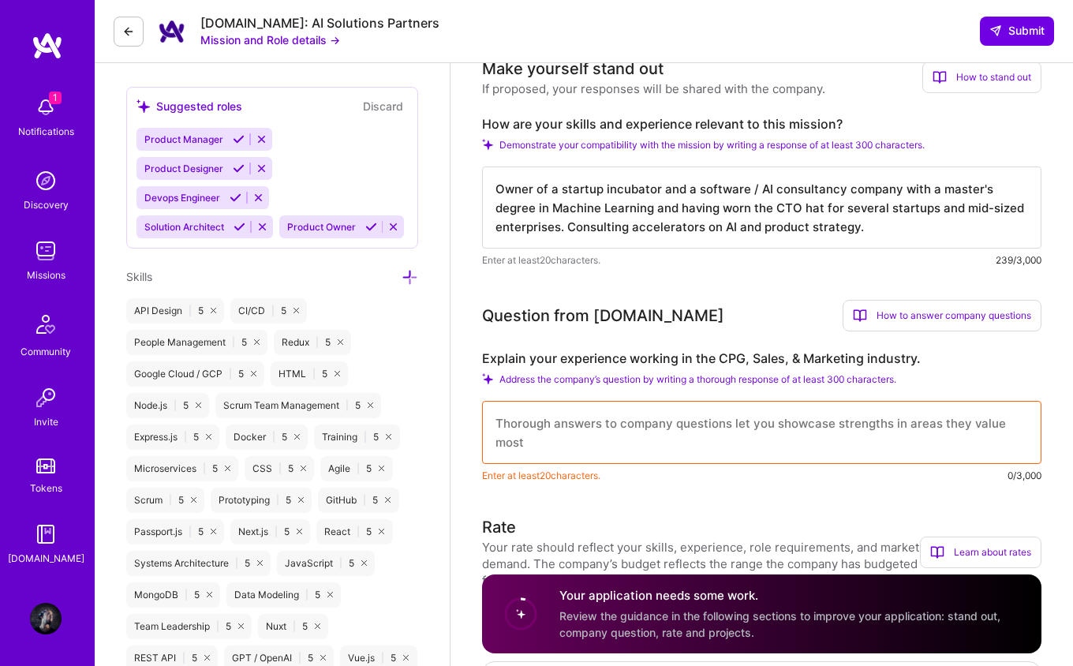
scroll to position [878, 0]
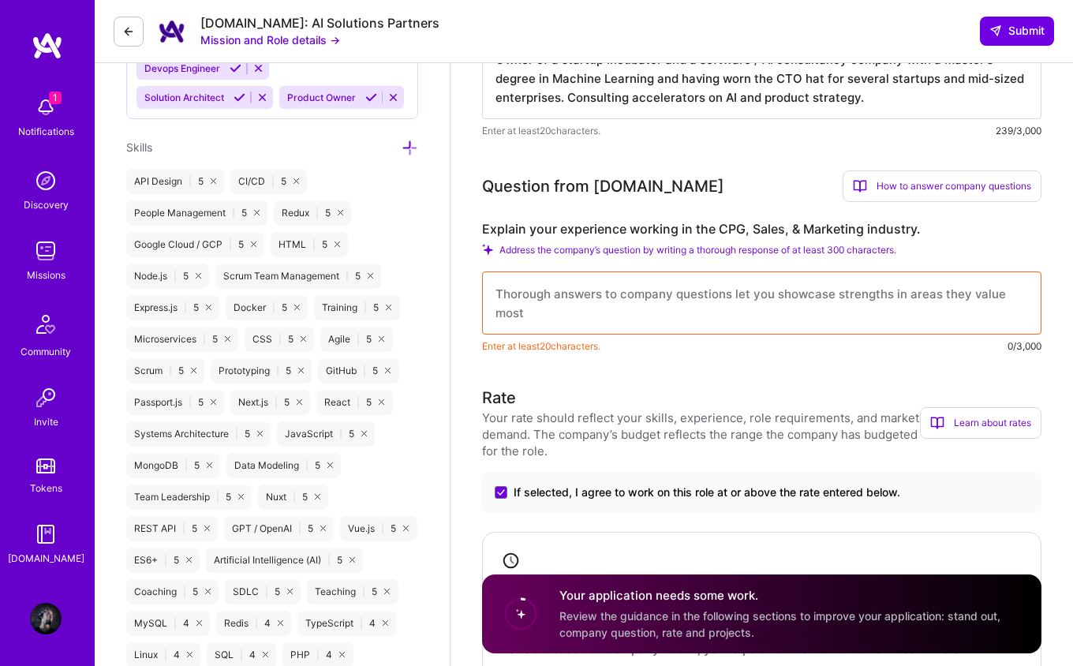
click at [810, 285] on textarea at bounding box center [761, 302] width 559 height 63
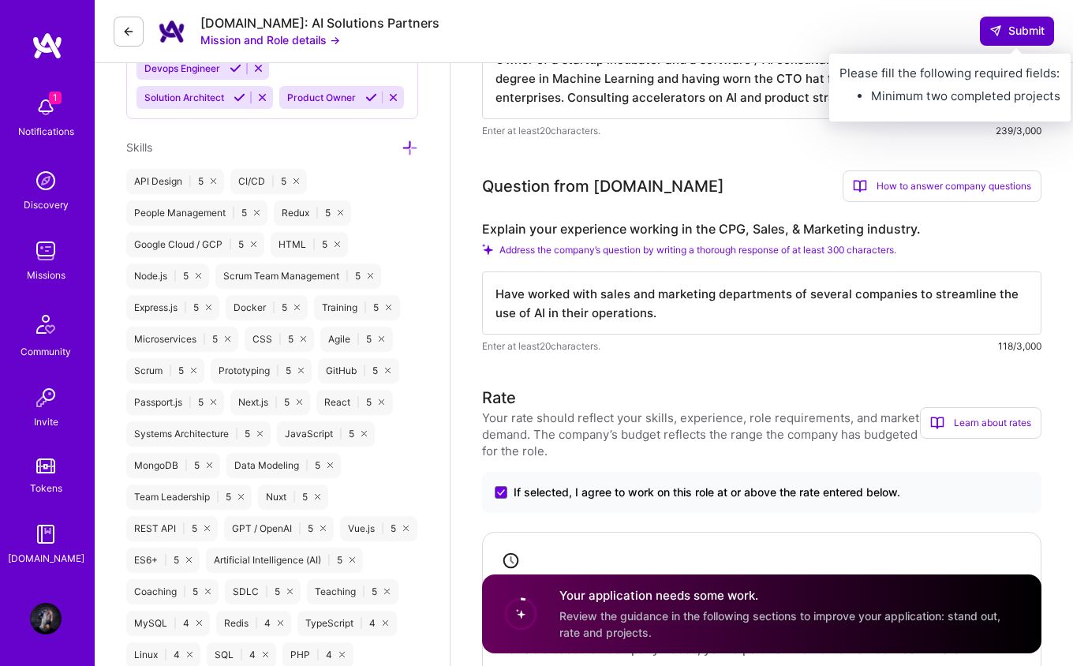
type textarea "Have worked with sales and marketing departments of several companies to stream…"
click at [1026, 29] on span "Submit" at bounding box center [1016, 31] width 55 height 16
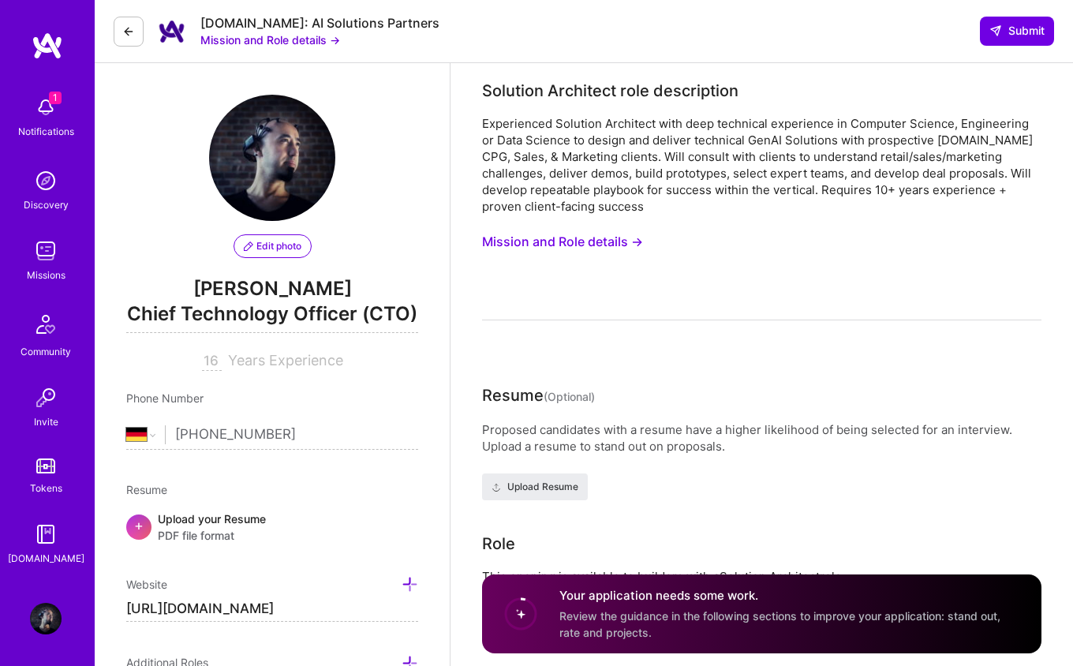
scroll to position [0, 0]
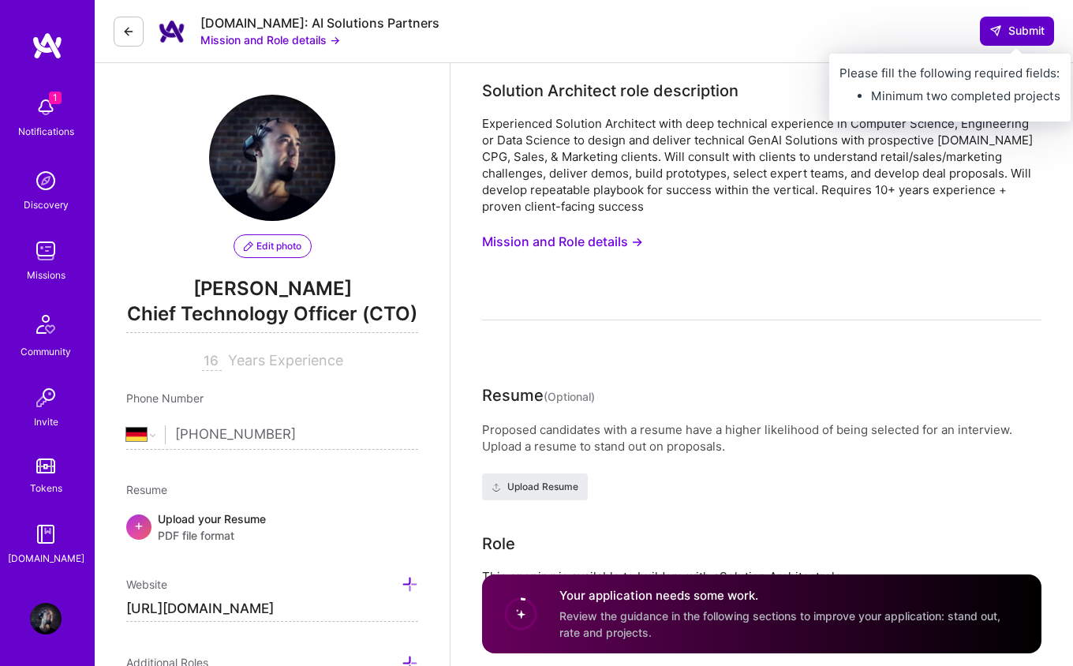
click at [1010, 35] on span "Submit" at bounding box center [1016, 31] width 55 height 16
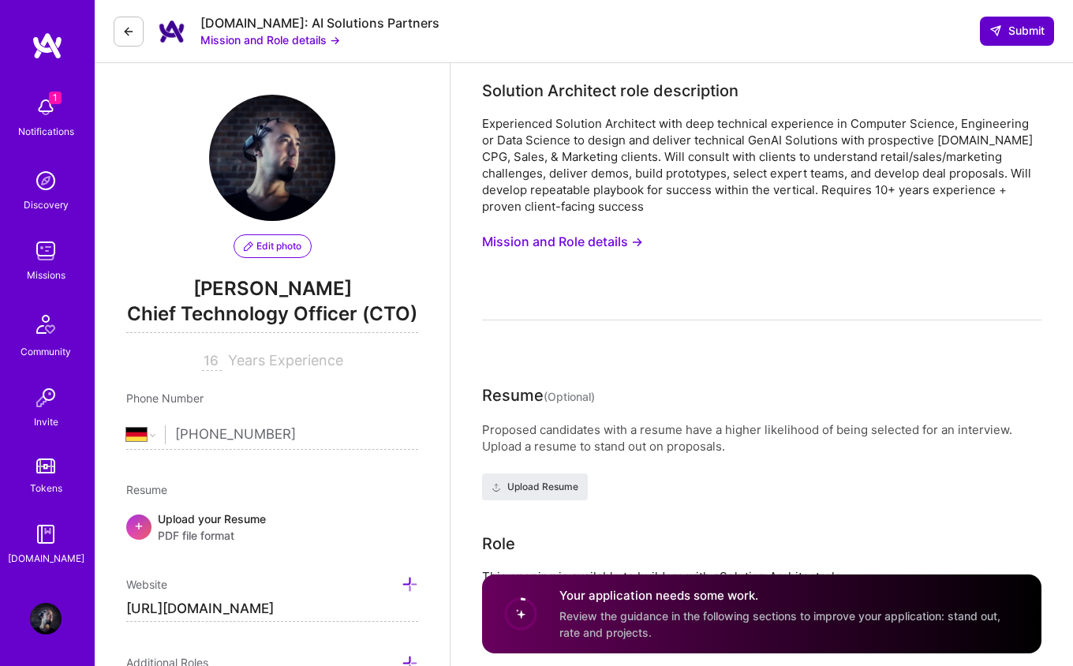
click at [1010, 35] on span "Submit" at bounding box center [1016, 31] width 55 height 16
click at [136, 21] on button at bounding box center [129, 32] width 30 height 30
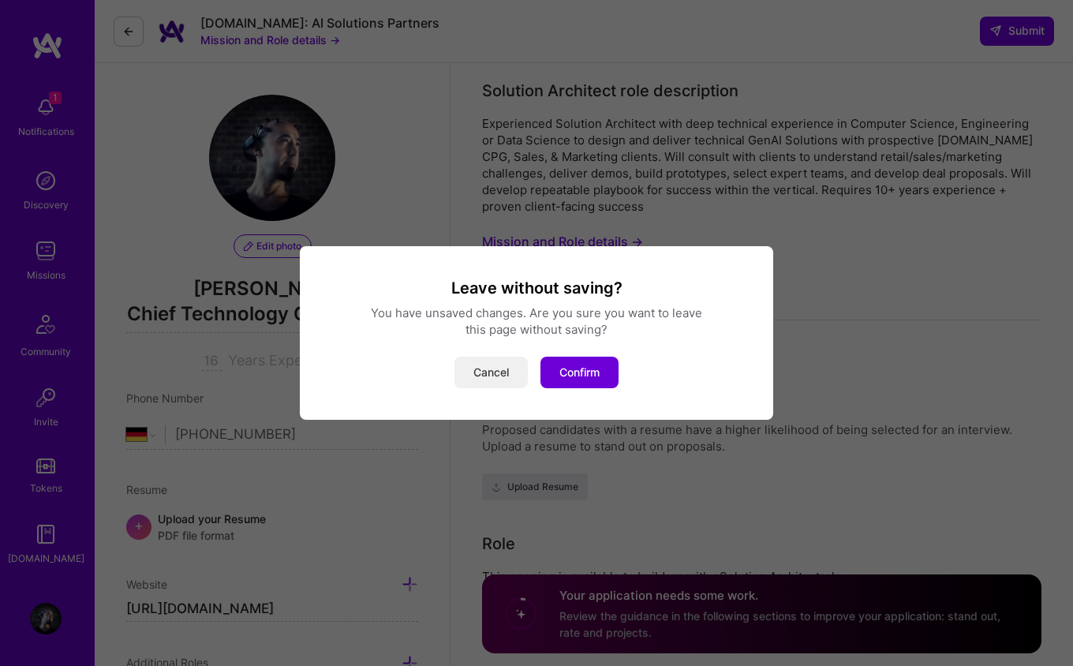
click at [482, 368] on button "Cancel" at bounding box center [490, 373] width 73 height 32
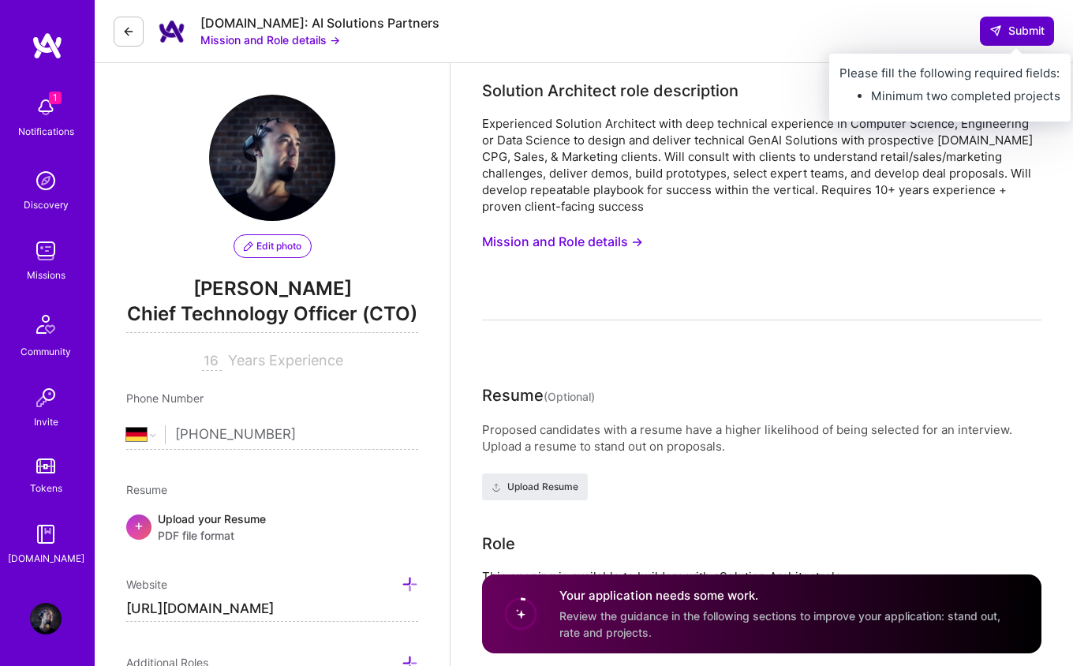
click at [1025, 29] on span "Submit" at bounding box center [1016, 31] width 55 height 16
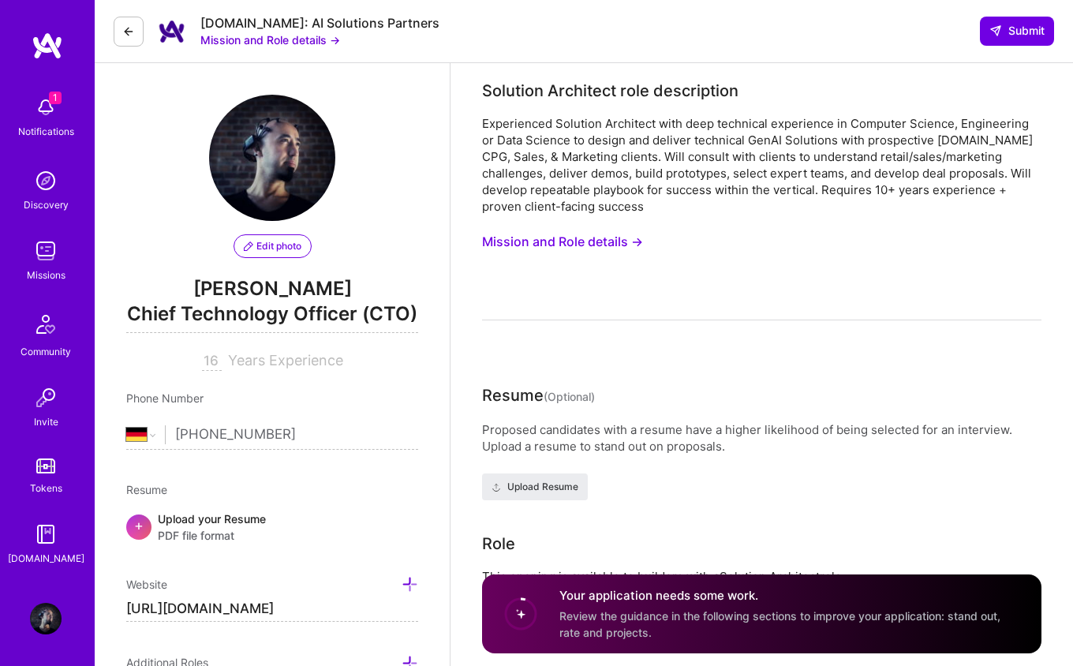
click at [132, 23] on button at bounding box center [129, 32] width 30 height 30
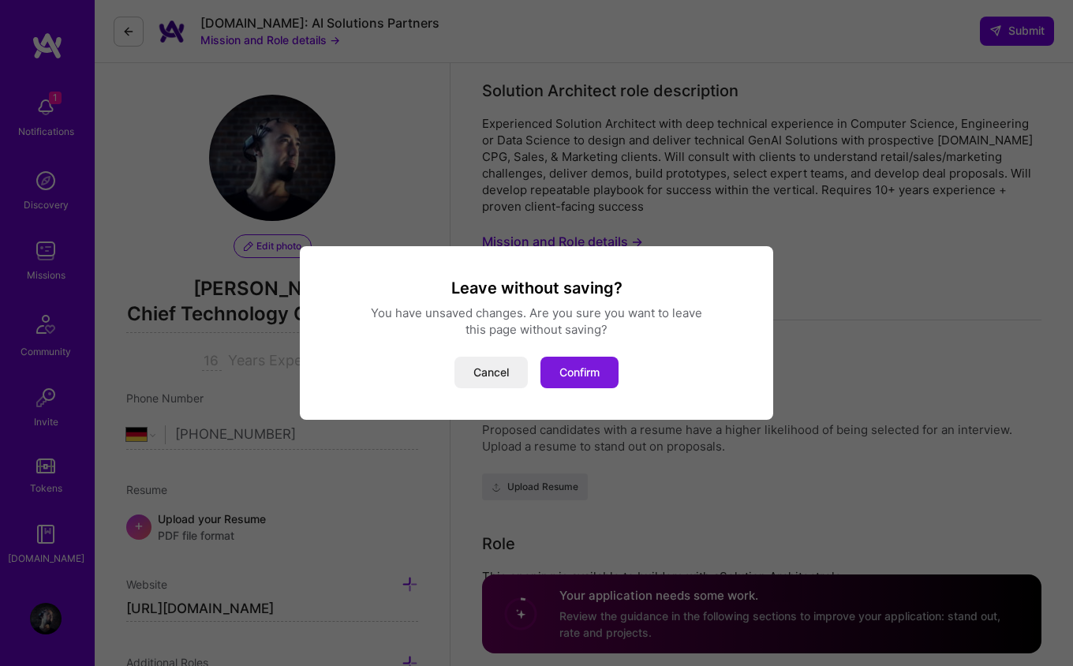
click at [566, 378] on button "Confirm" at bounding box center [579, 373] width 78 height 32
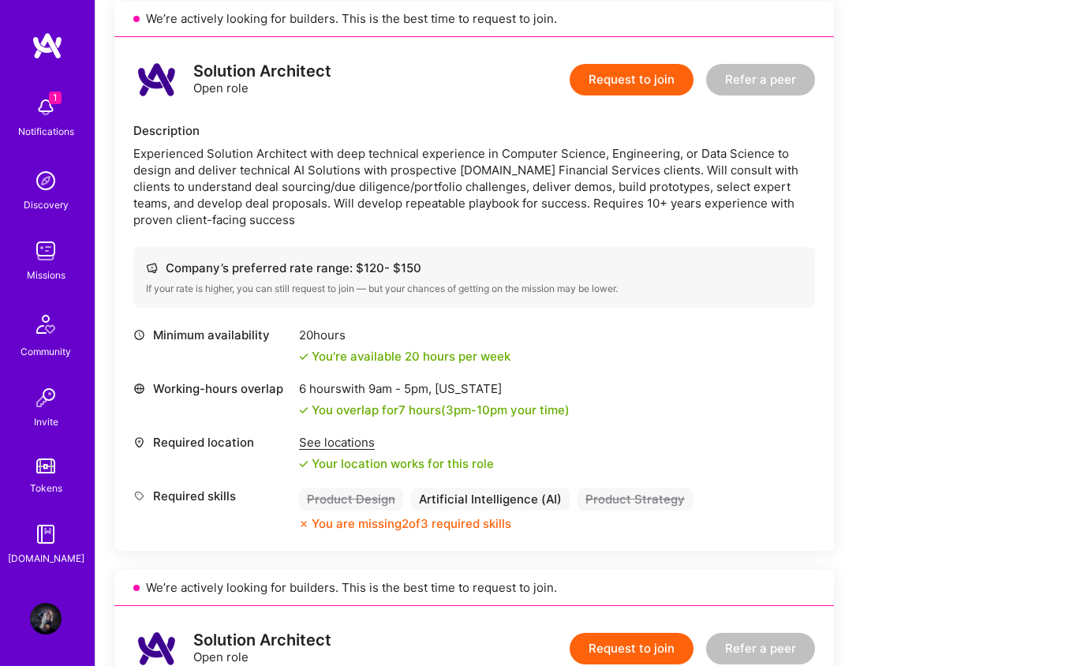
scroll to position [1456, 0]
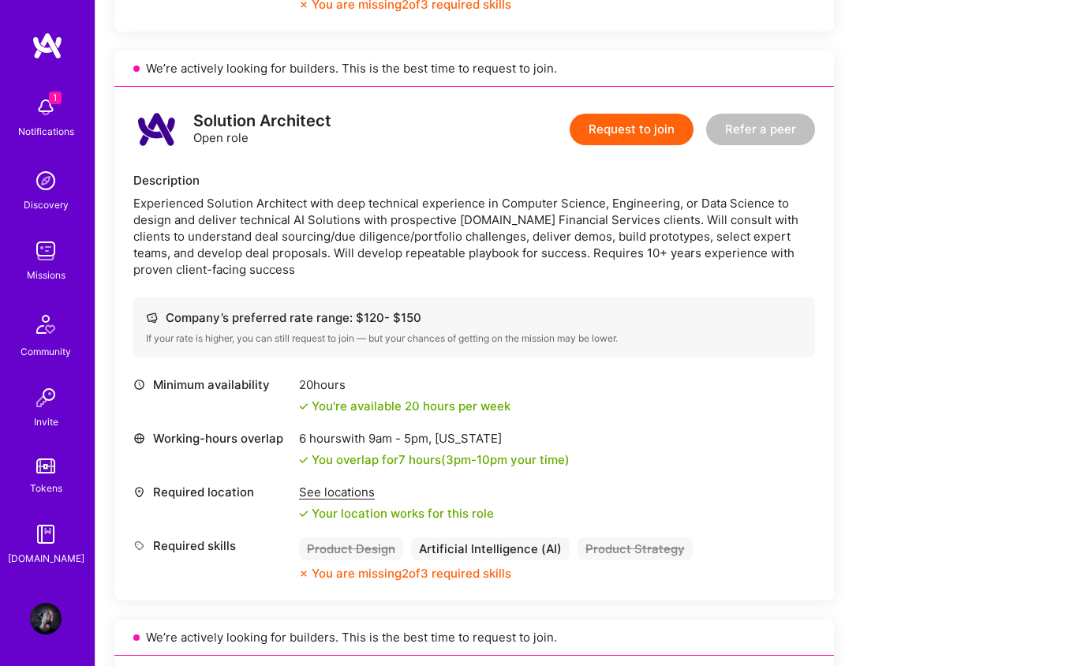
click at [623, 133] on button "Request to join" at bounding box center [632, 130] width 124 height 32
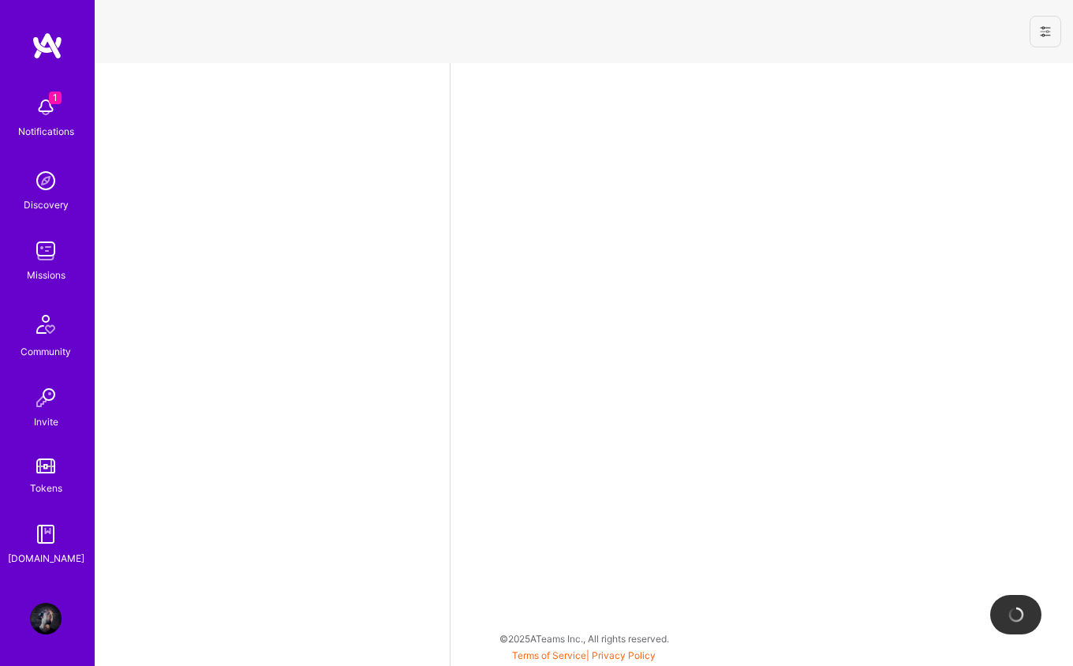
select select "DE"
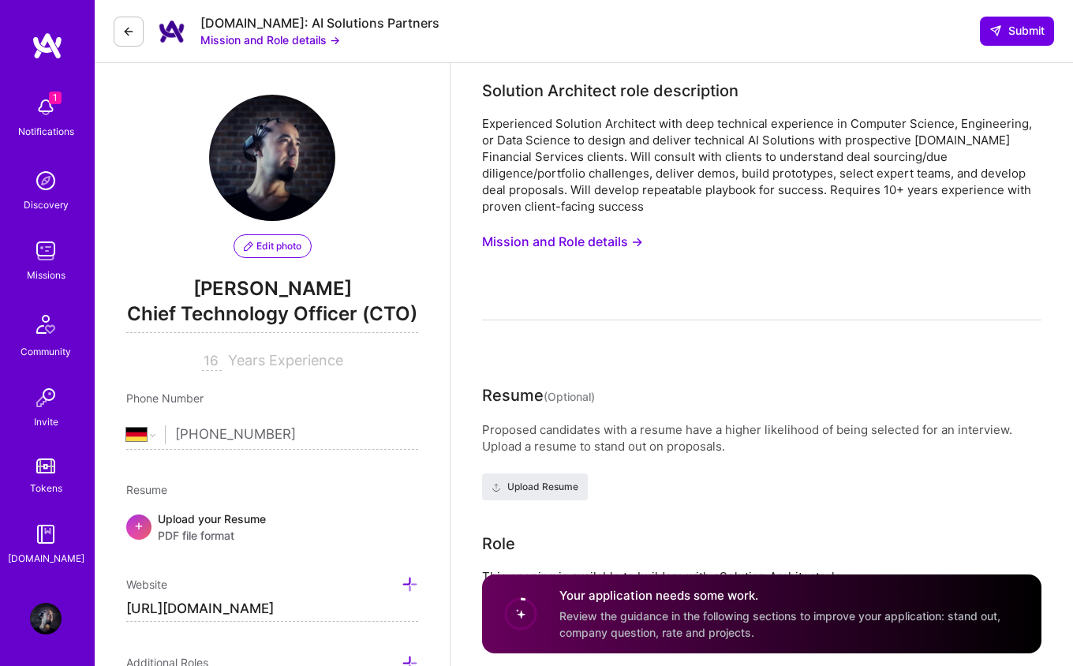
scroll to position [4, 0]
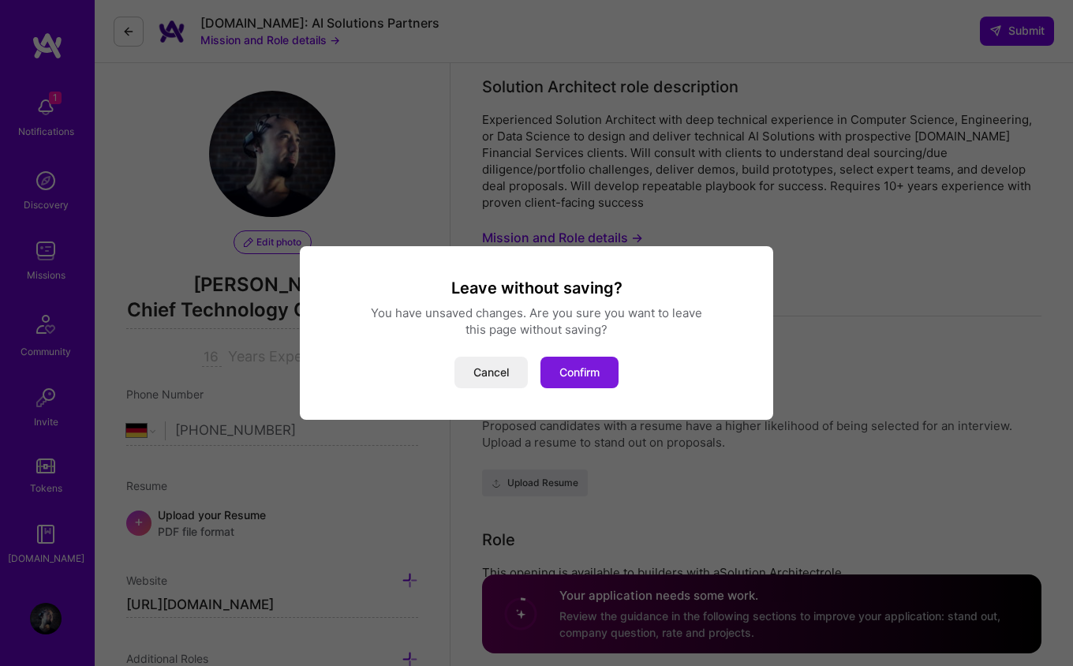
click at [579, 364] on button "Confirm" at bounding box center [579, 373] width 78 height 32
